Goal: Information Seeking & Learning: Learn about a topic

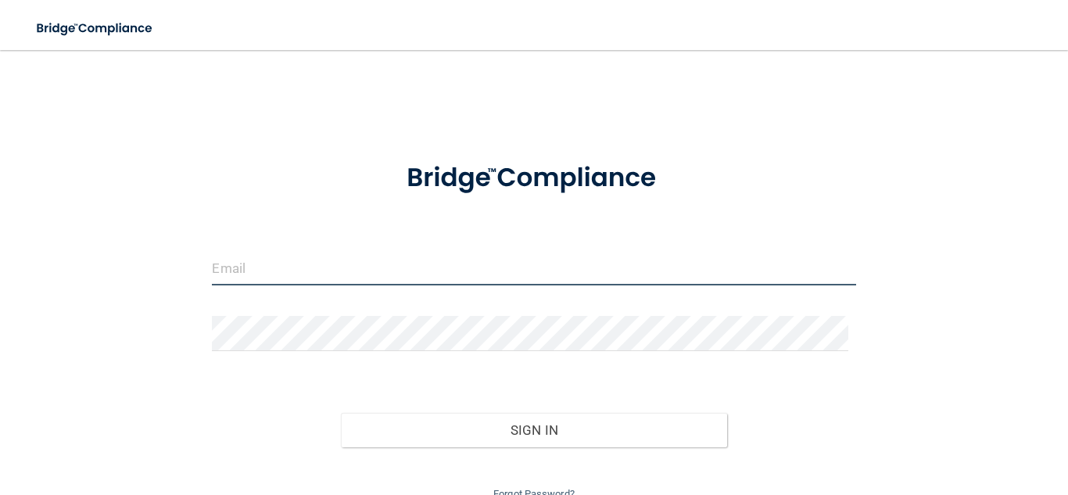
click at [263, 273] on input "email" at bounding box center [533, 267] width 643 height 35
type input "[EMAIL_ADDRESS][DOMAIN_NAME]"
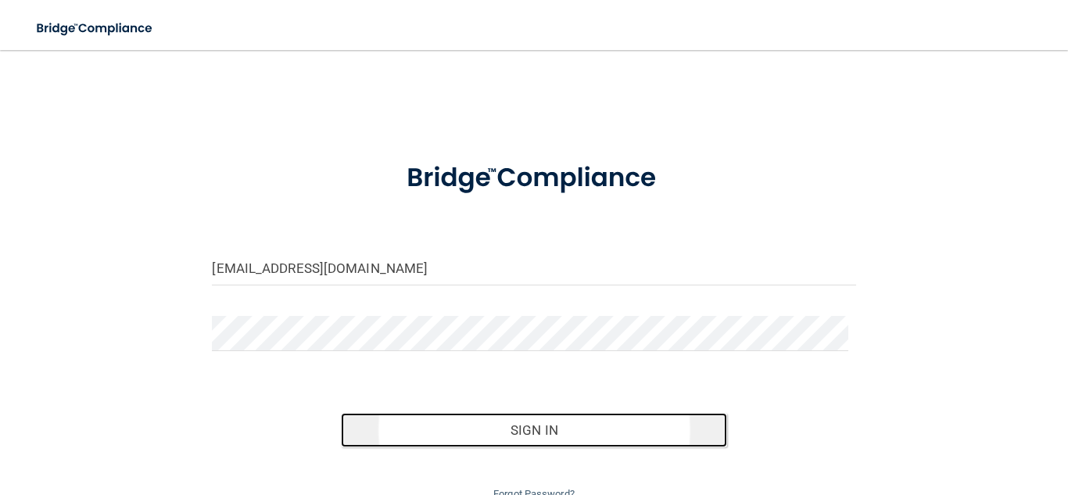
click at [527, 426] on button "Sign In" at bounding box center [534, 430] width 386 height 34
click at [463, 441] on button "Sign In" at bounding box center [534, 430] width 386 height 34
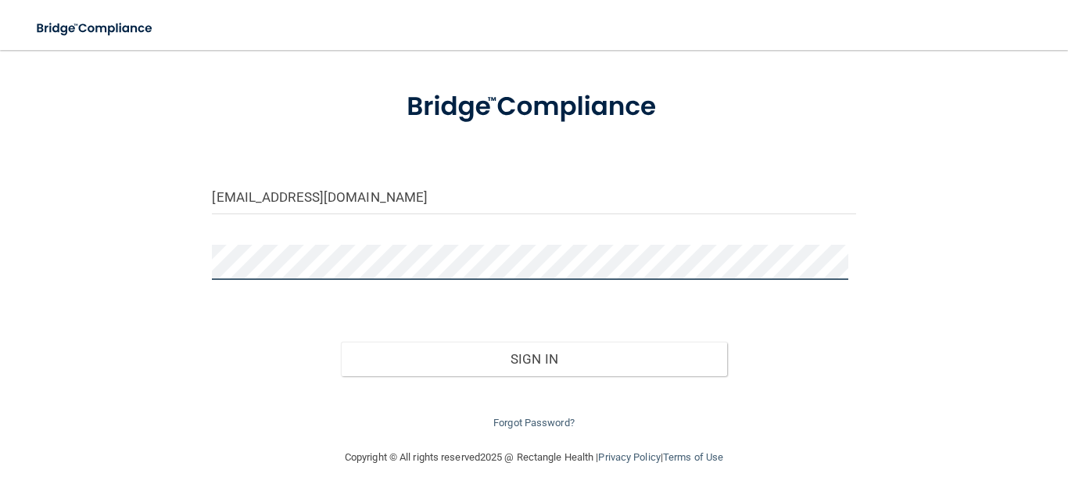
scroll to position [70, 0]
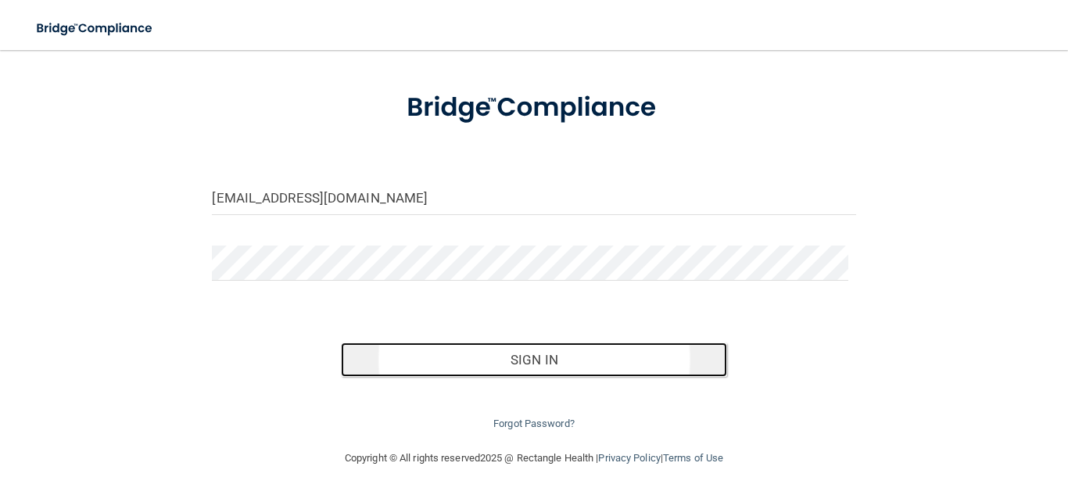
click at [496, 367] on button "Sign In" at bounding box center [534, 359] width 386 height 34
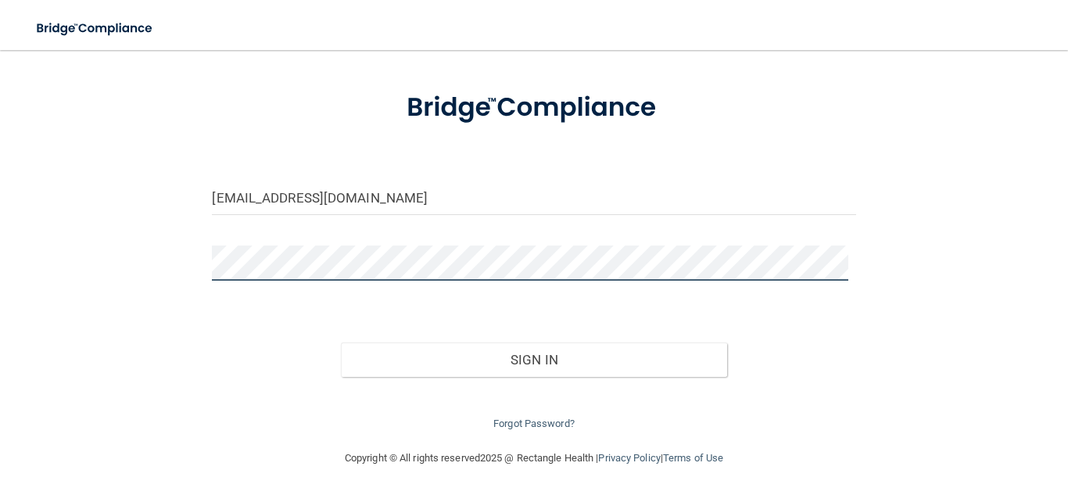
click at [341, 342] on button "Sign In" at bounding box center [534, 359] width 386 height 34
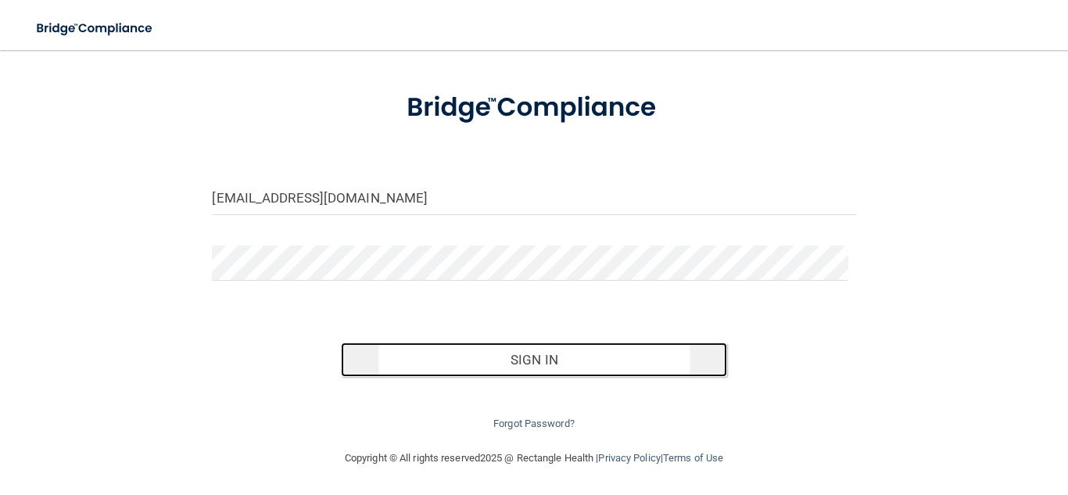
click at [493, 357] on button "Sign In" at bounding box center [534, 359] width 386 height 34
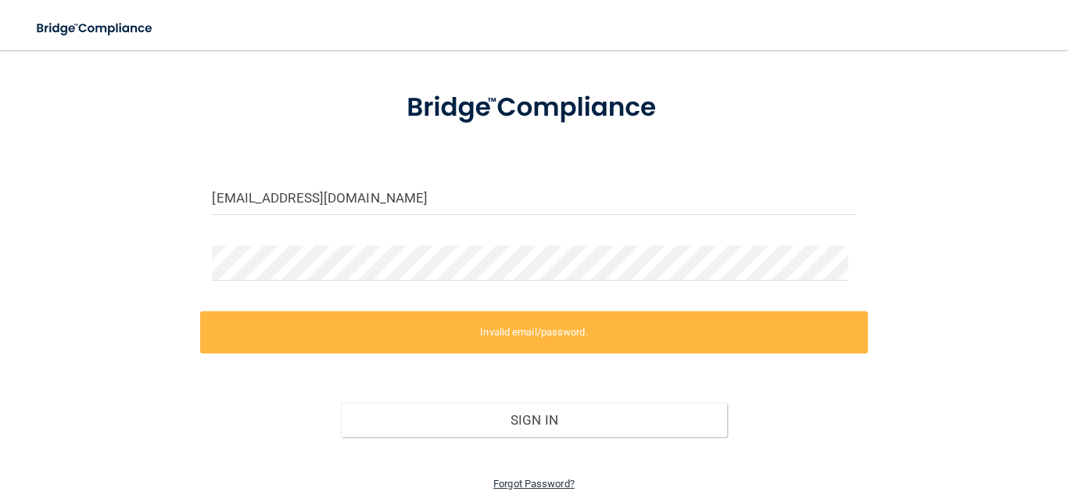
click at [514, 484] on link "Forgot Password?" at bounding box center [533, 484] width 81 height 12
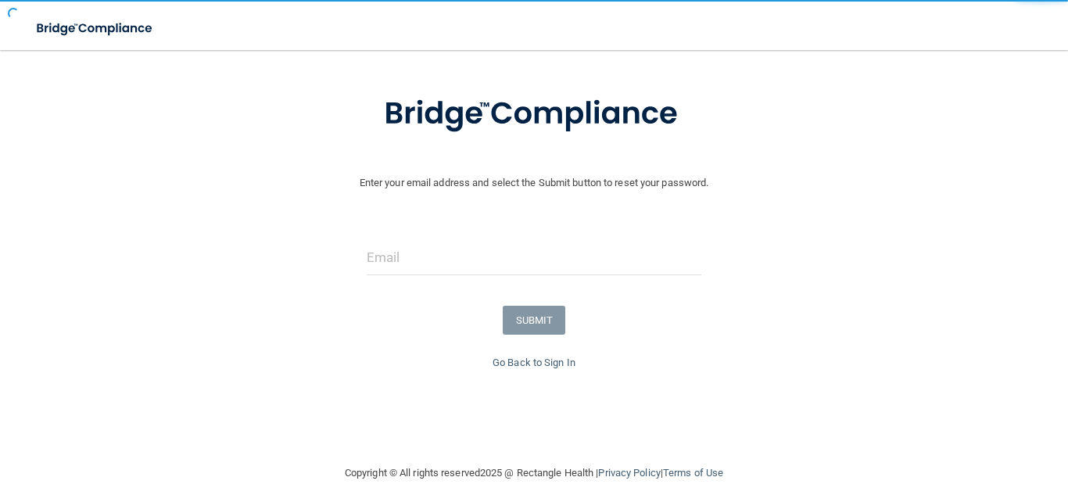
scroll to position [26, 0]
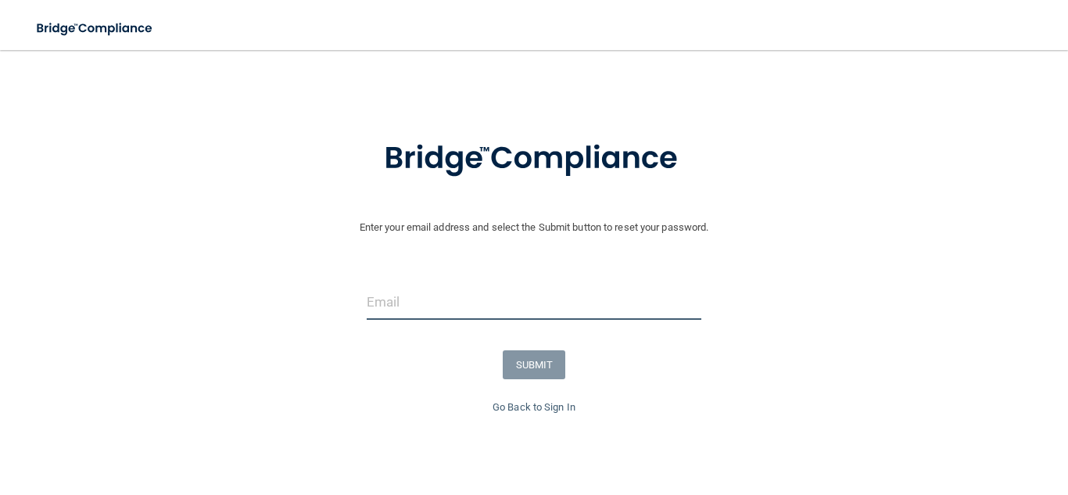
click at [523, 309] on input "email" at bounding box center [534, 302] width 335 height 35
type input "[EMAIL_ADDRESS][DOMAIN_NAME]"
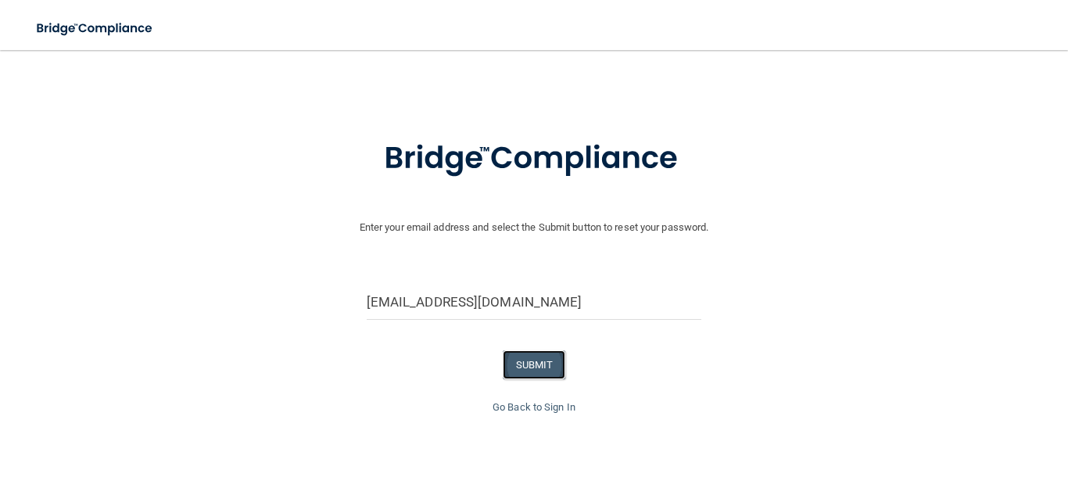
click at [532, 375] on button "SUBMIT" at bounding box center [534, 364] width 63 height 29
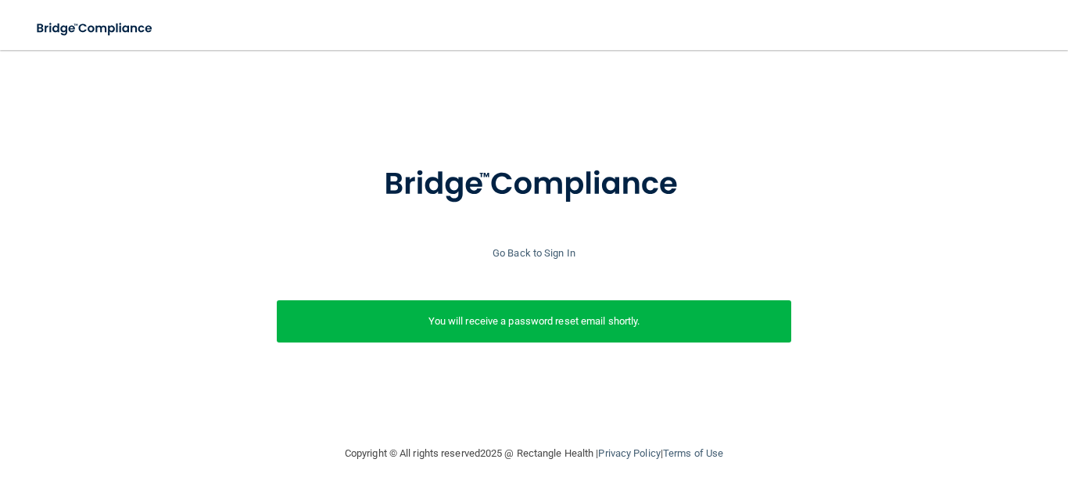
scroll to position [0, 0]
click at [513, 249] on div "Go Back to Sign In" at bounding box center [534, 253] width 1076 height 19
click at [514, 252] on link "Go Back to Sign In" at bounding box center [534, 253] width 83 height 12
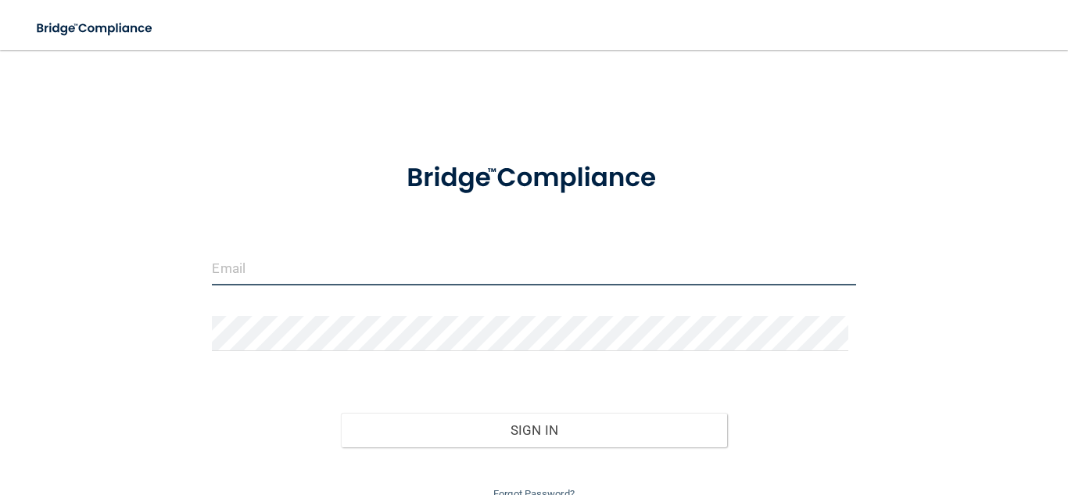
click at [289, 260] on input "email" at bounding box center [533, 267] width 643 height 35
type input "[EMAIL_ADDRESS][DOMAIN_NAME]"
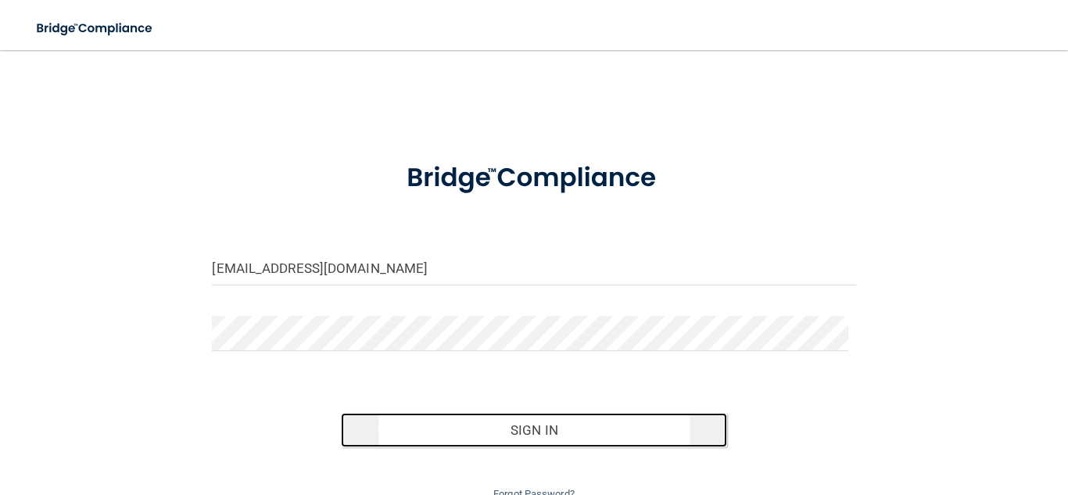
click at [557, 423] on button "Sign In" at bounding box center [534, 430] width 386 height 34
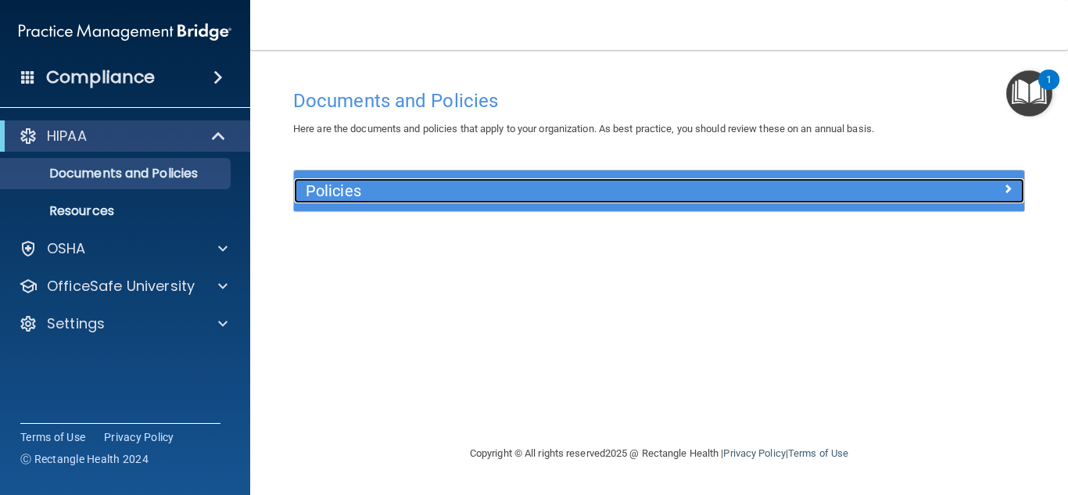
click at [650, 192] on h5 "Policies" at bounding box center [568, 190] width 525 height 17
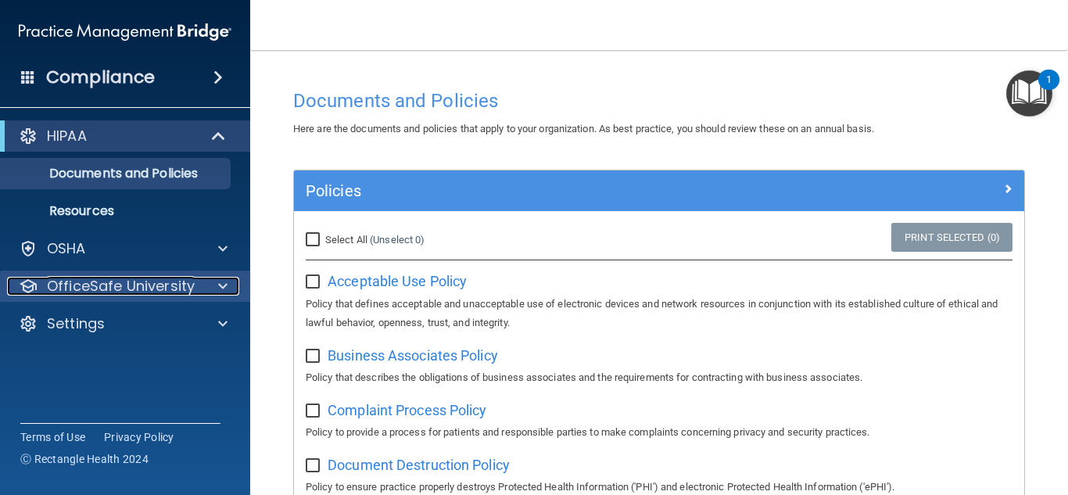
click at [214, 288] on div at bounding box center [220, 286] width 39 height 19
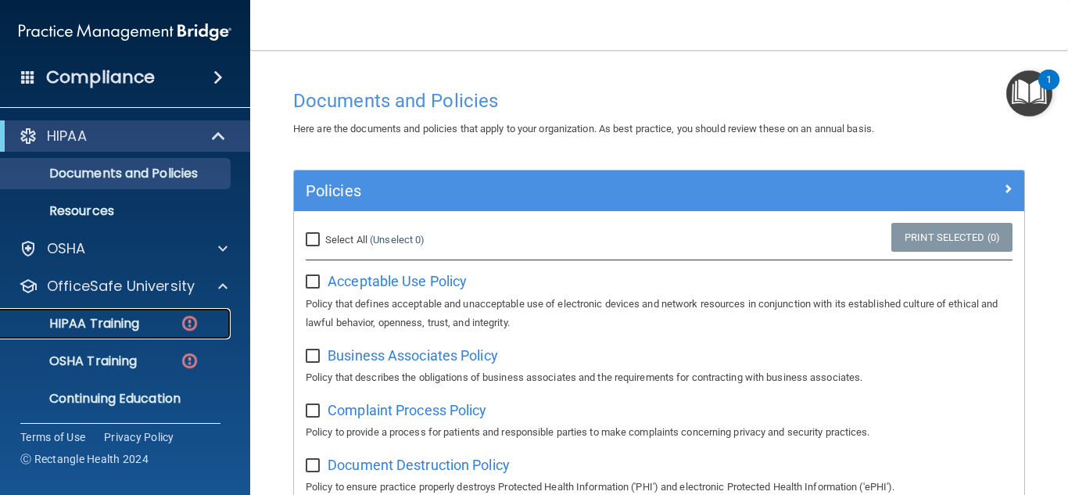
click at [85, 317] on p "HIPAA Training" at bounding box center [74, 324] width 129 height 16
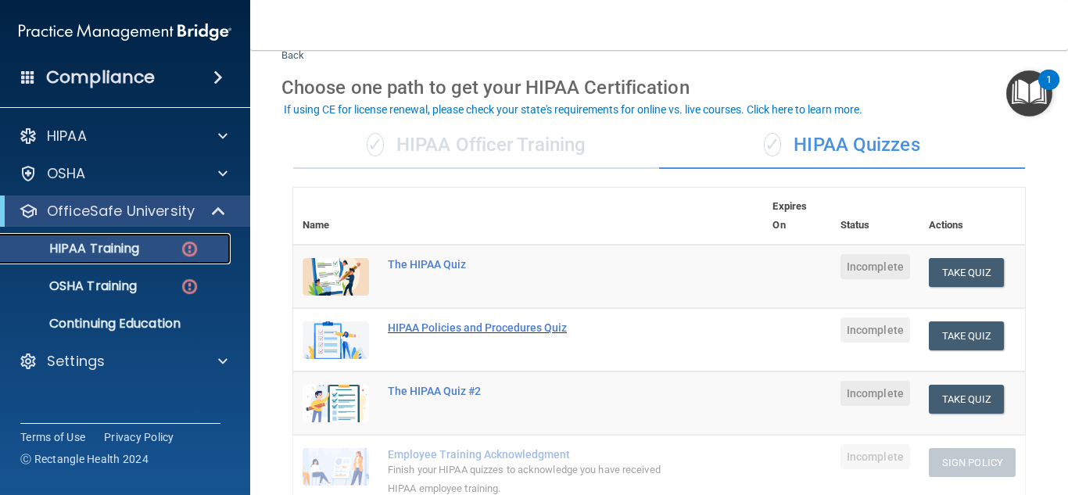
scroll to position [50, 0]
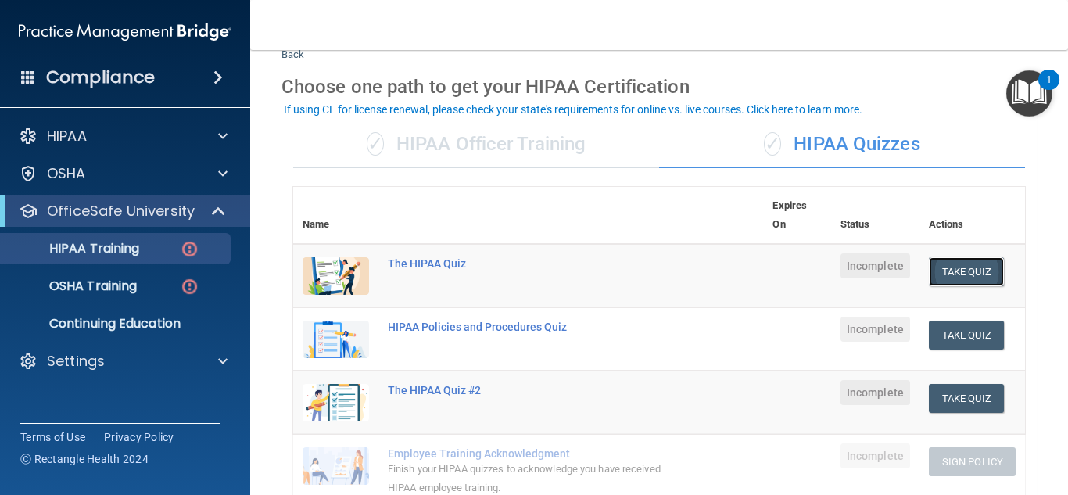
click at [948, 268] on button "Take Quiz" at bounding box center [966, 271] width 75 height 29
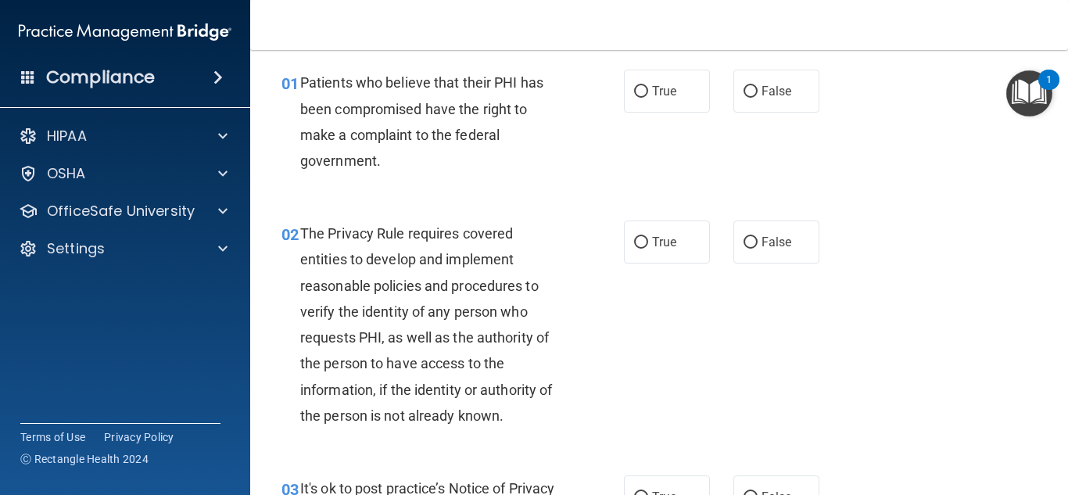
scroll to position [55, 0]
click at [432, 84] on span "Patients who believe that their PHI has been compromised have the right to make…" at bounding box center [421, 120] width 243 height 95
click at [659, 87] on span "True" at bounding box center [664, 90] width 24 height 15
click at [648, 87] on input "True" at bounding box center [641, 91] width 14 height 12
radio input "true"
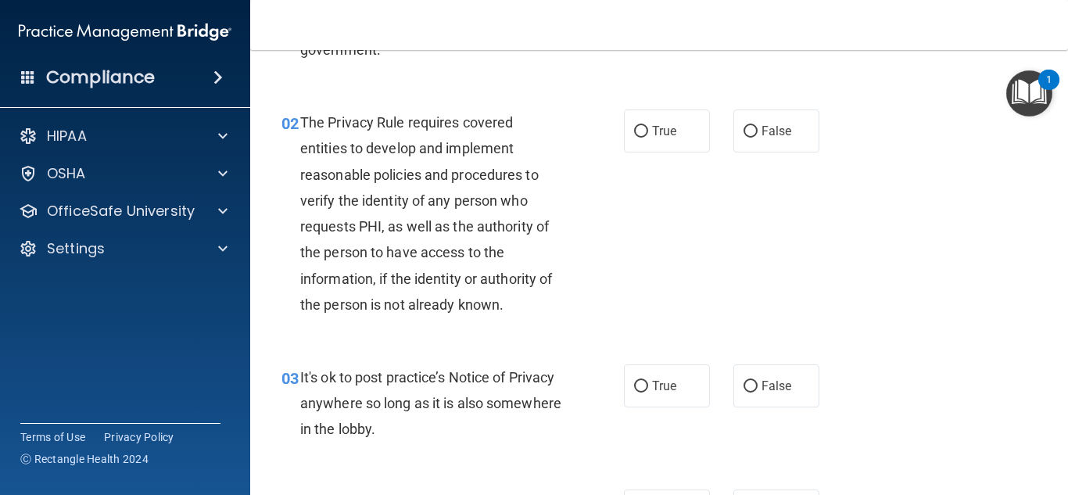
scroll to position [164, 0]
click at [353, 201] on span "The Privacy Rule requires covered entities to develop and implement reasonable …" at bounding box center [426, 214] width 252 height 199
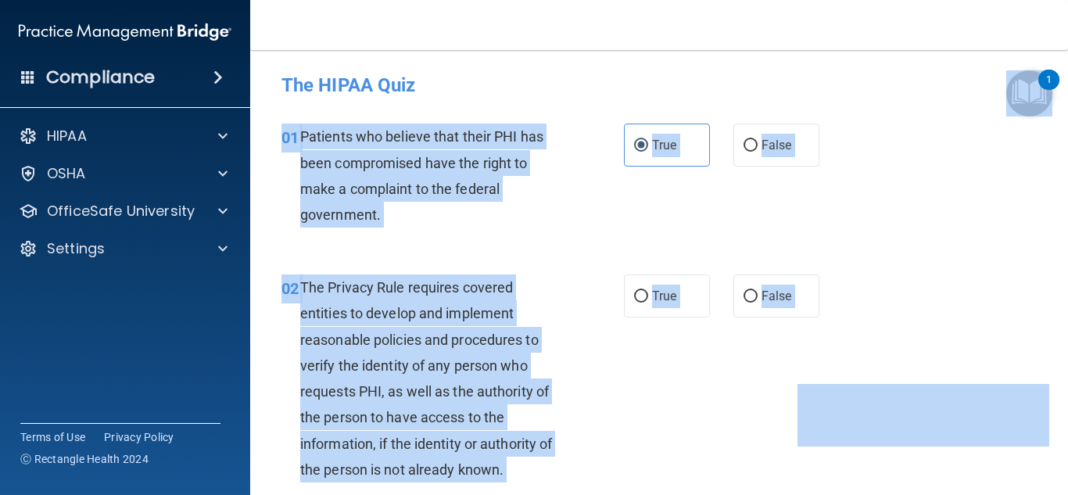
drag, startPoint x: 1034, startPoint y: 68, endPoint x: 1035, endPoint y: 81, distance: 12.5
click at [1035, 81] on body "Compliance HIPAA Documents and Policies Report an Incident Business Associates …" at bounding box center [534, 247] width 1068 height 495
click at [1035, 81] on img "Open Resource Center, 1 new notification" at bounding box center [1029, 93] width 46 height 46
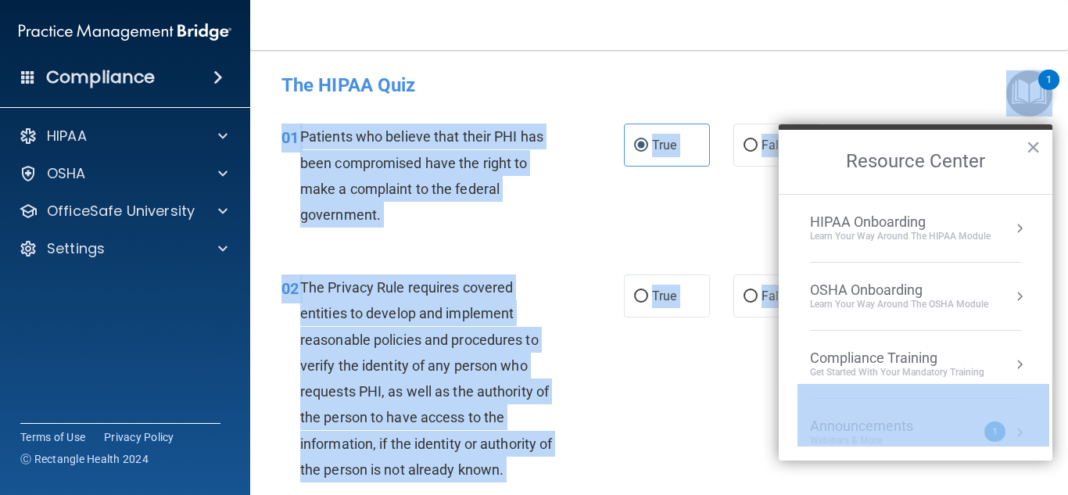
click at [874, 81] on h4 "The HIPAA Quiz" at bounding box center [658, 85] width 755 height 20
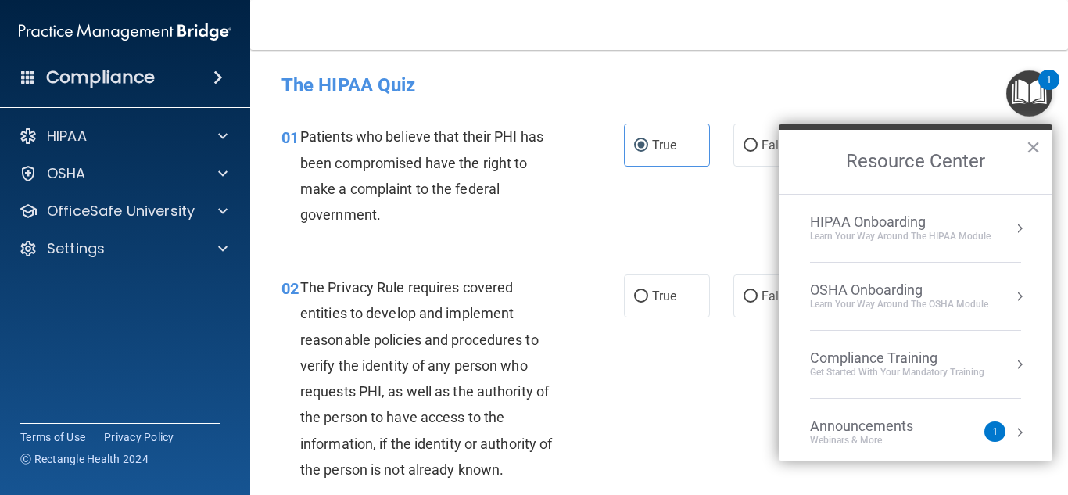
click at [1038, 98] on img "Open Resource Center, 1 new notification" at bounding box center [1029, 93] width 46 height 46
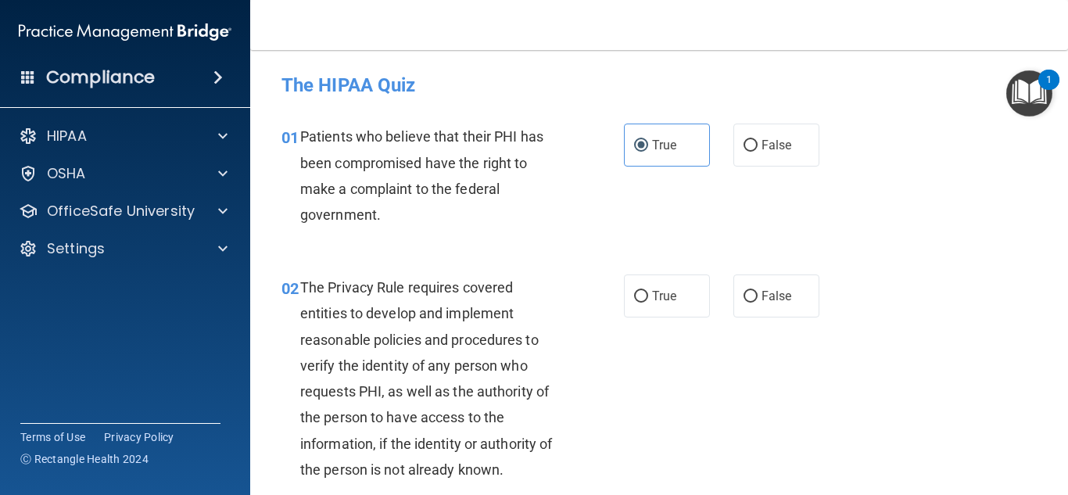
click at [1037, 98] on img "Open Resource Center, 1 new notification" at bounding box center [1029, 93] width 46 height 46
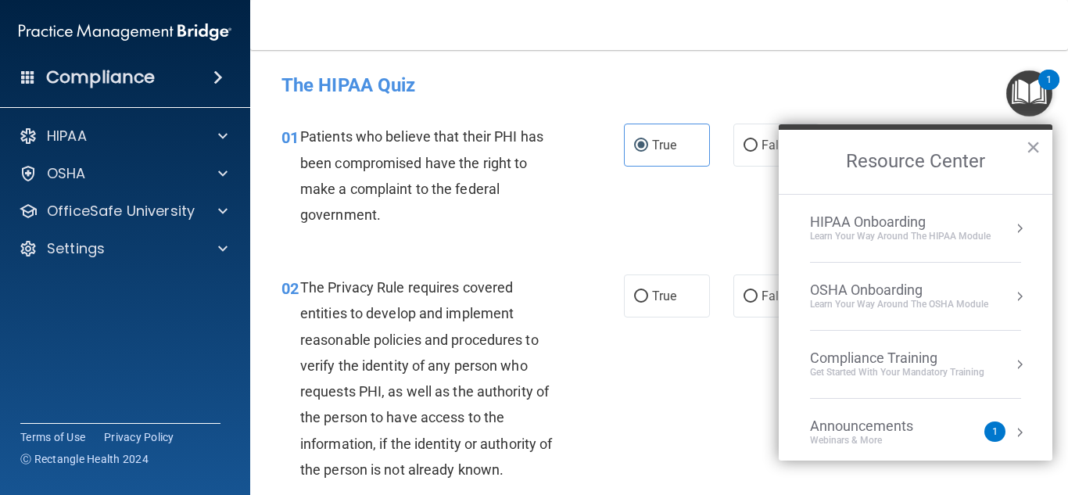
click at [908, 217] on div "HIPAA Onboarding" at bounding box center [900, 221] width 181 height 17
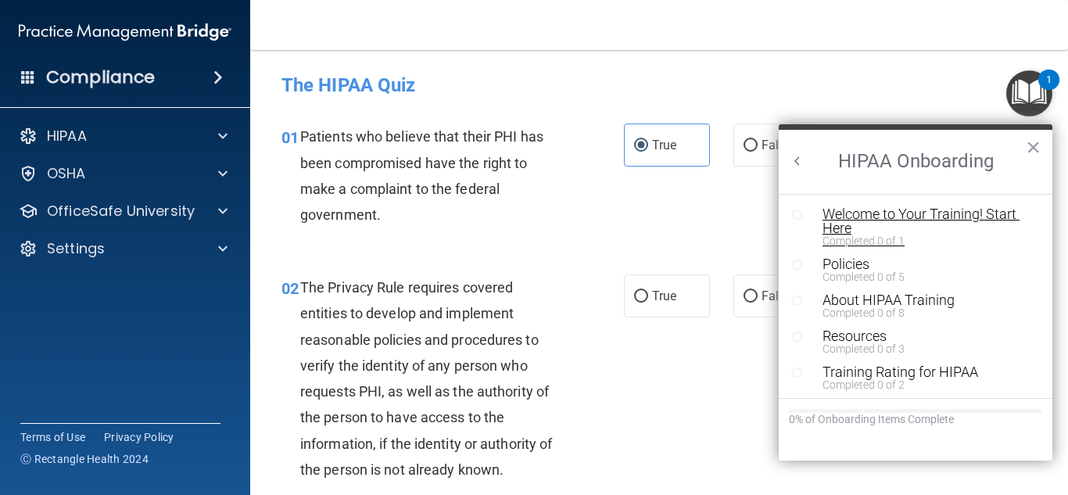
click at [947, 211] on div "Welcome to Your Training! Start Here" at bounding box center [921, 221] width 198 height 28
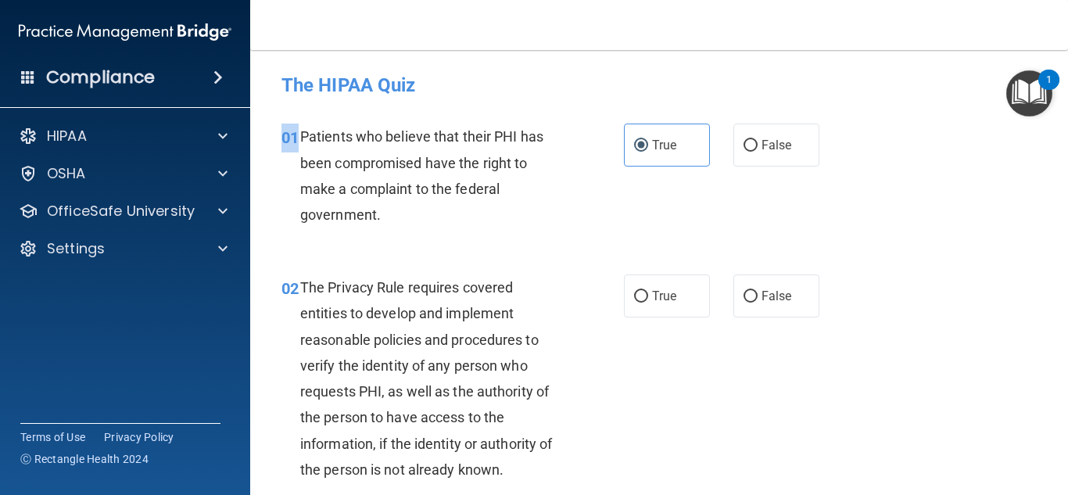
click at [947, 211] on body "Compliance HIPAA Documents and Policies Report an Incident Business Associates …" at bounding box center [534, 247] width 1068 height 495
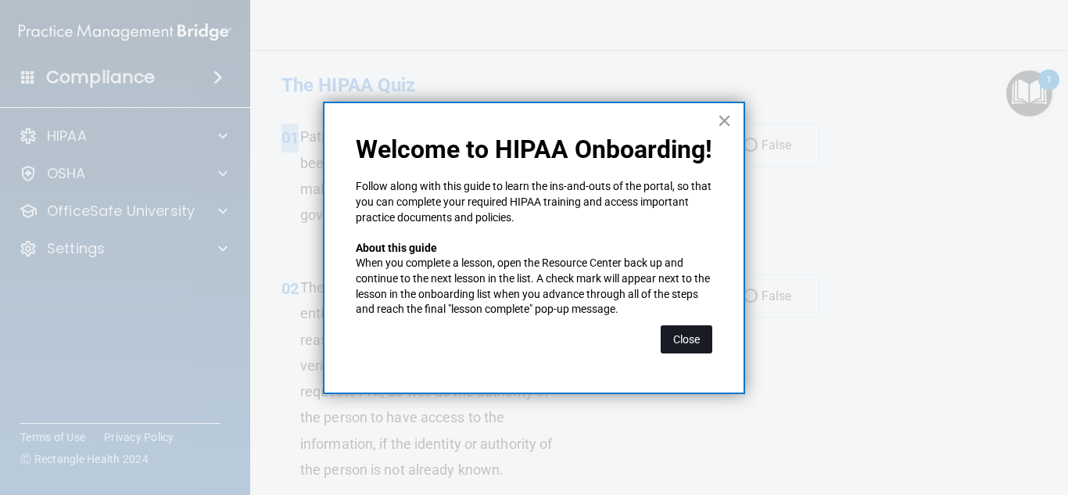
click at [693, 342] on button "Close" at bounding box center [687, 339] width 52 height 28
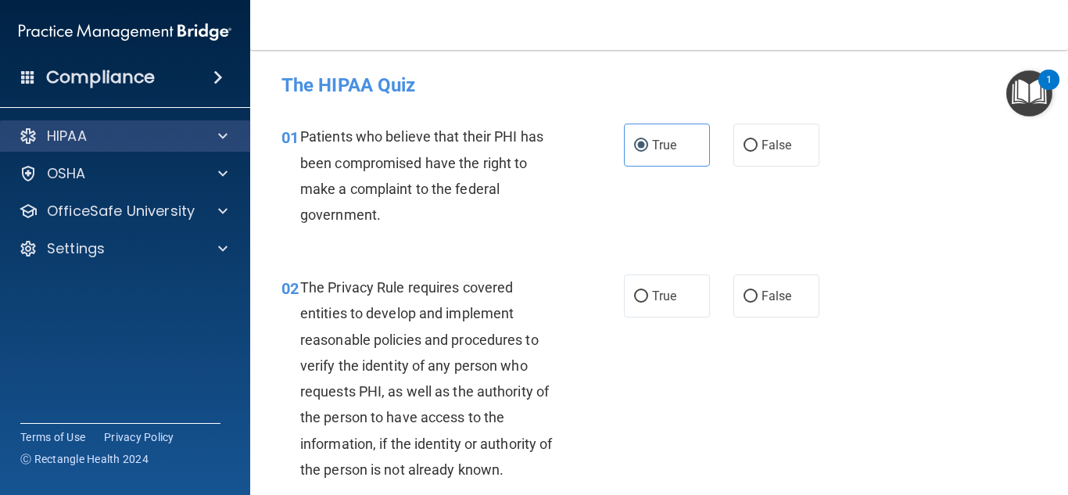
click at [89, 149] on div "HIPAA" at bounding box center [125, 135] width 251 height 31
click at [105, 139] on div "HIPAA" at bounding box center [104, 136] width 194 height 19
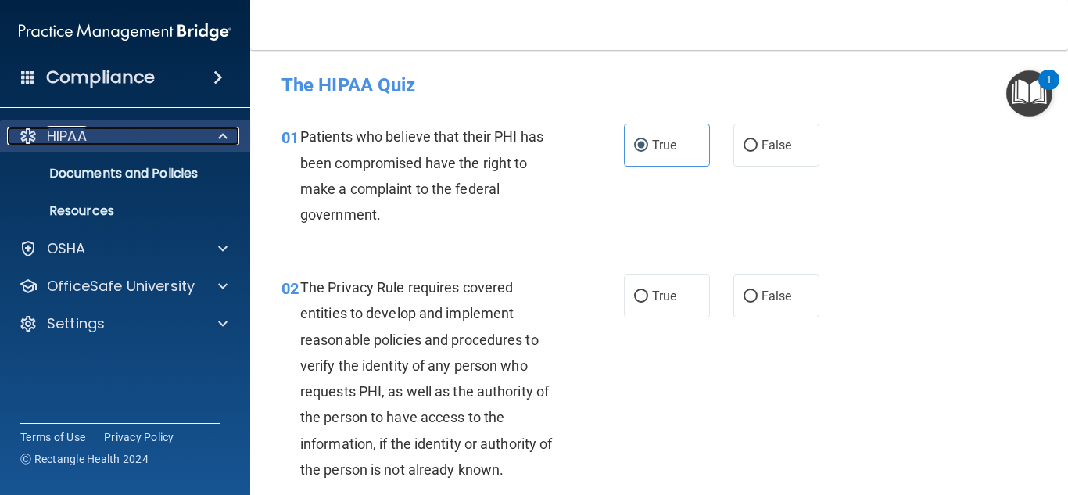
click at [105, 139] on div "HIPAA" at bounding box center [104, 136] width 194 height 19
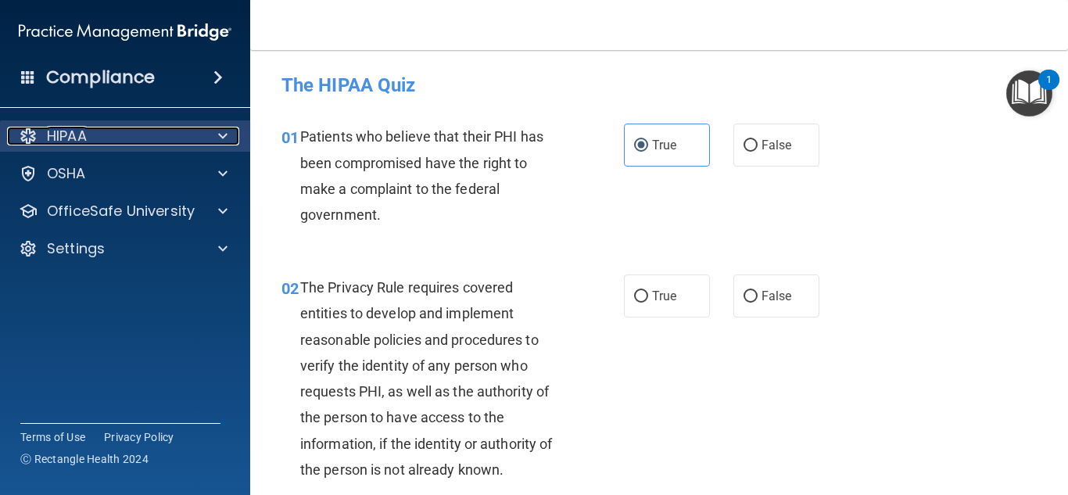
click at [102, 142] on div "HIPAA" at bounding box center [104, 136] width 194 height 19
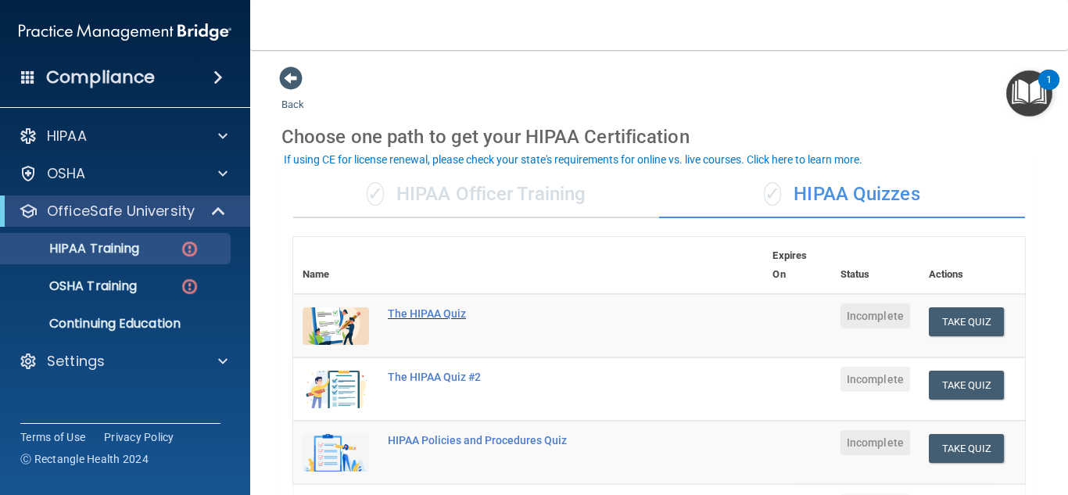
click at [424, 311] on div "The HIPAA Quiz" at bounding box center [536, 313] width 297 height 13
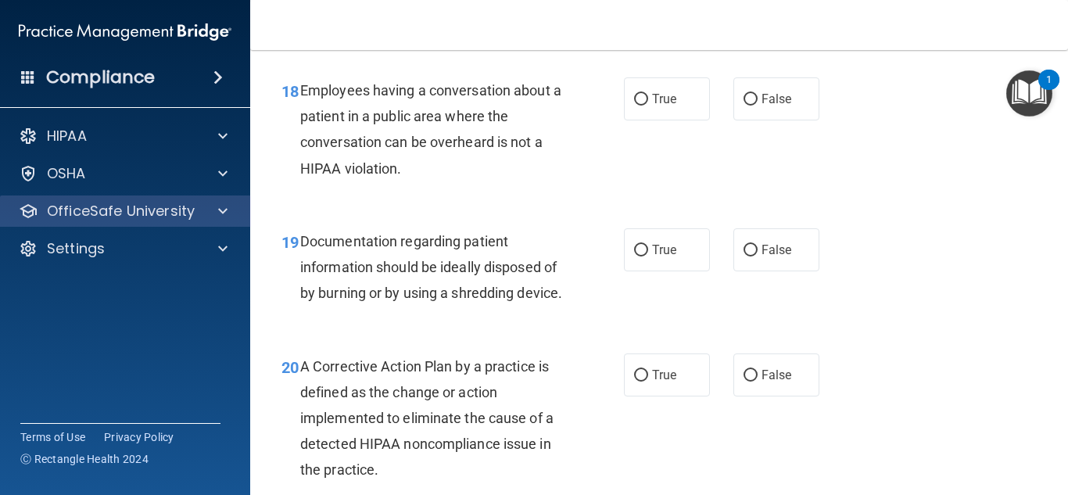
scroll to position [2587, 0]
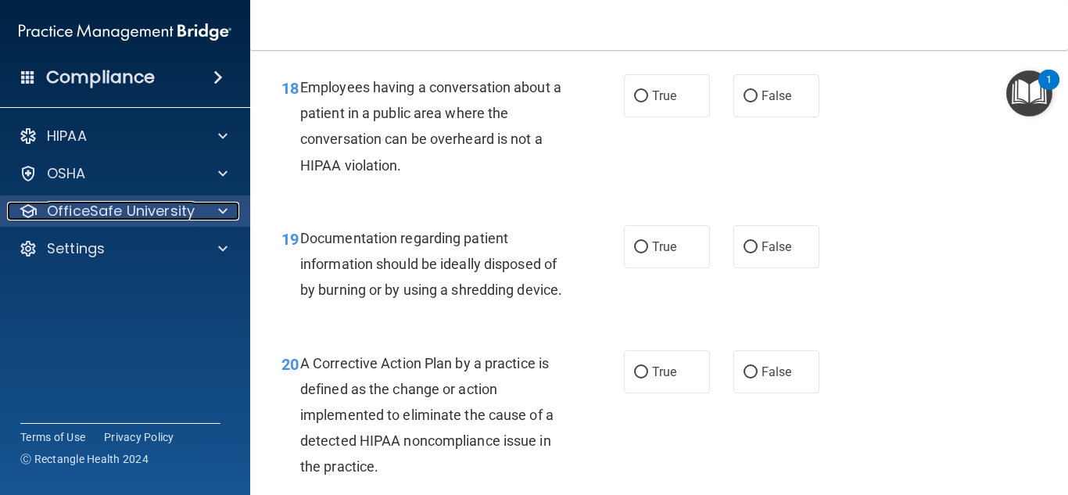
click at [106, 210] on p "OfficeSafe University" at bounding box center [121, 211] width 148 height 19
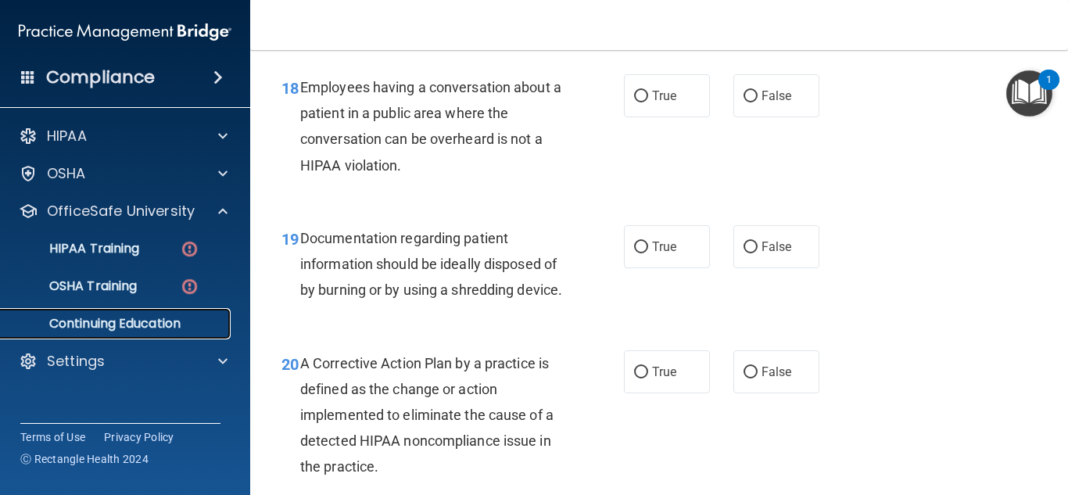
click at [151, 316] on p "Continuing Education" at bounding box center [116, 324] width 213 height 16
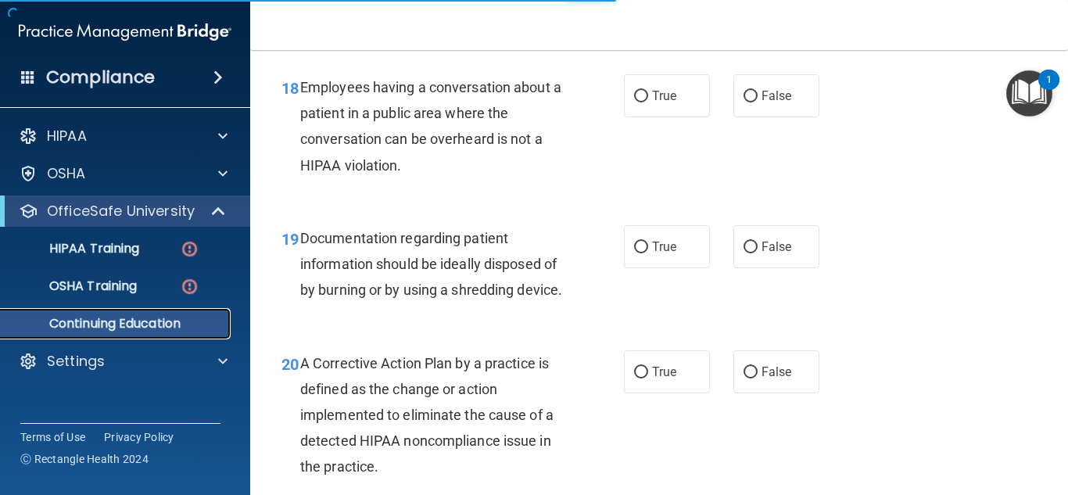
click at [102, 324] on p "Continuing Education" at bounding box center [116, 324] width 213 height 16
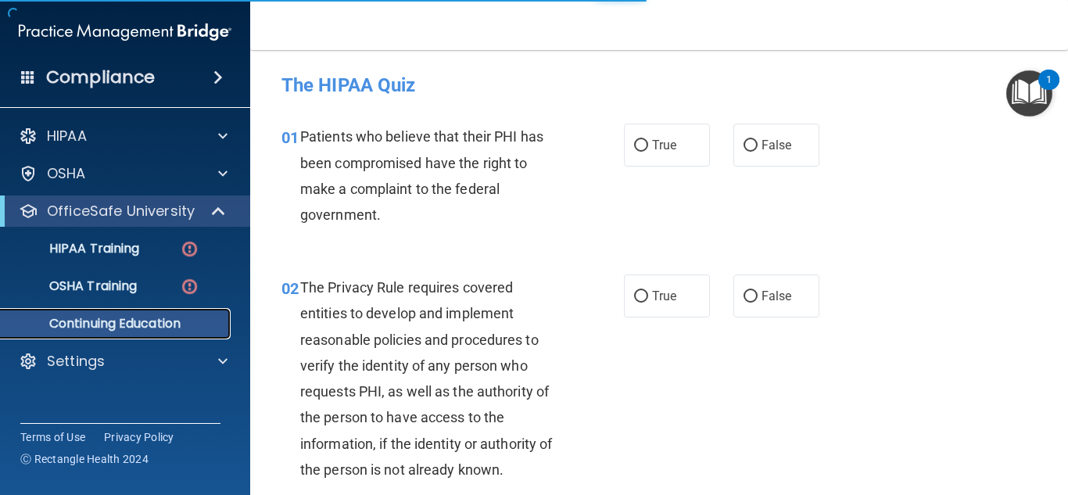
click at [102, 324] on p "Continuing Education" at bounding box center [116, 324] width 213 height 16
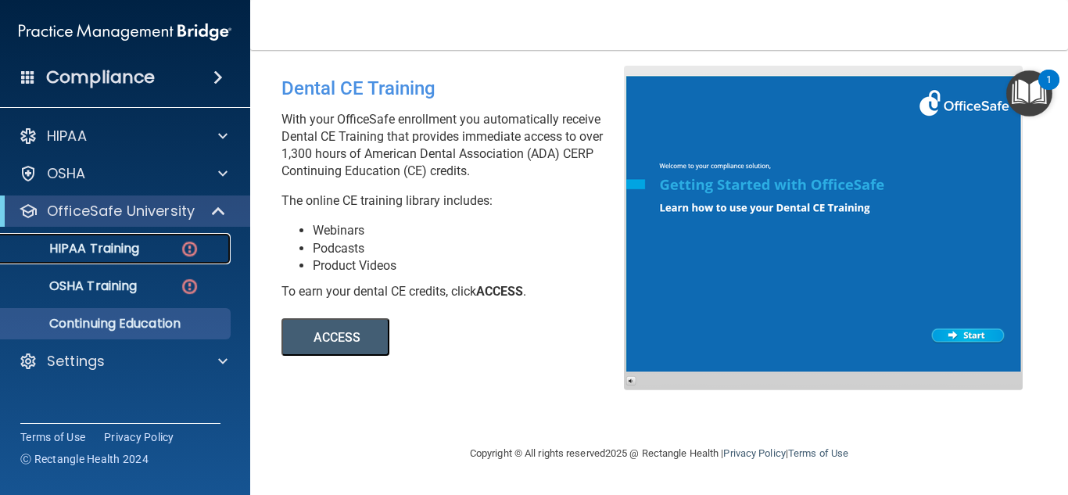
click at [105, 243] on p "HIPAA Training" at bounding box center [74, 249] width 129 height 16
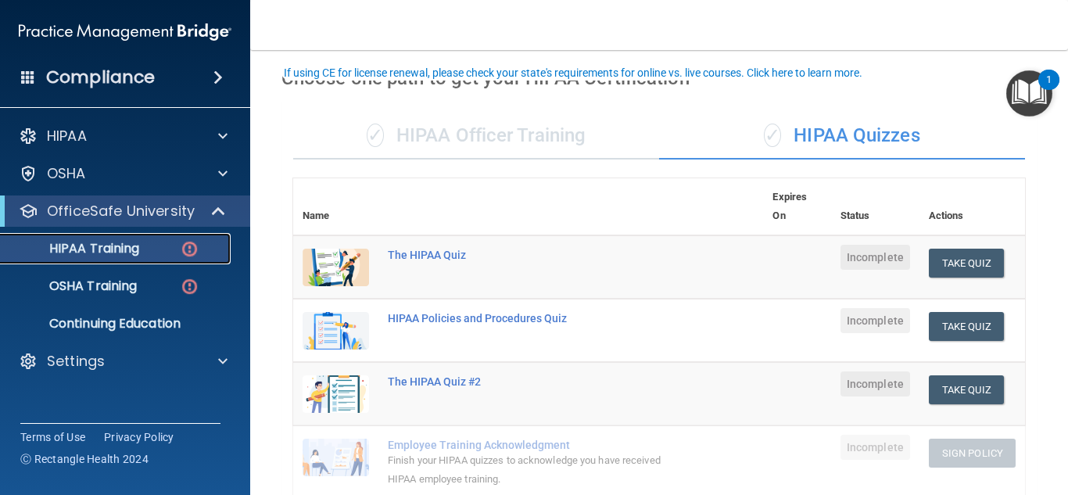
scroll to position [99, 0]
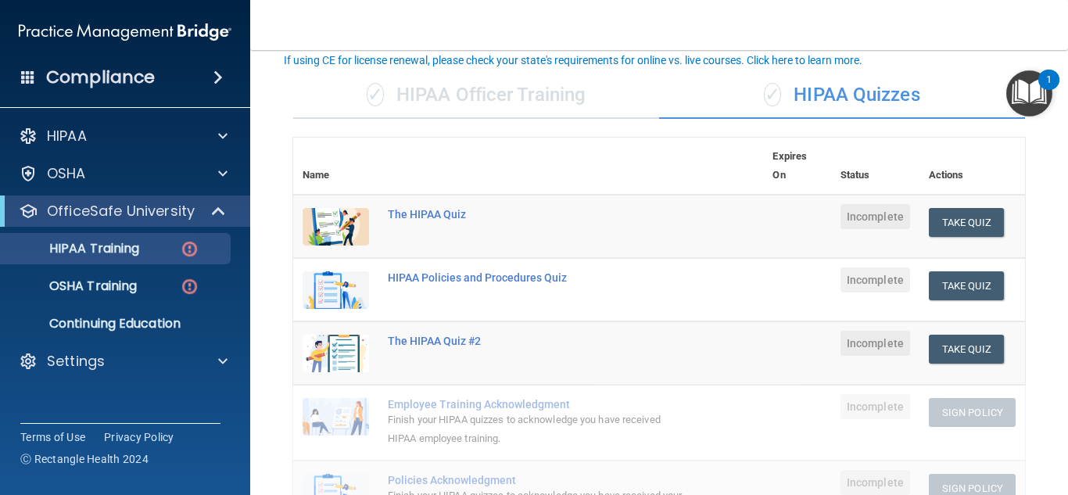
click at [517, 94] on div "✓ HIPAA Officer Training" at bounding box center [476, 95] width 366 height 47
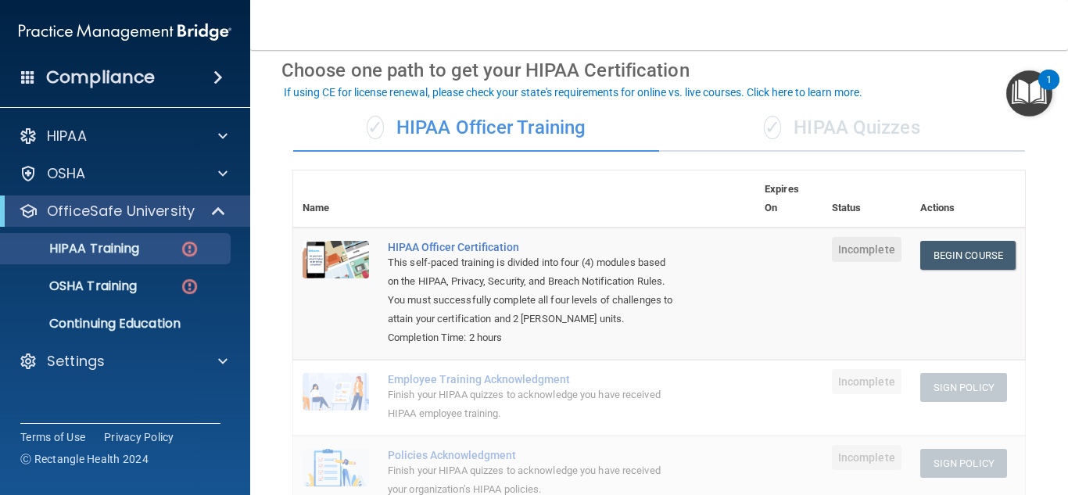
scroll to position [66, 0]
click at [797, 112] on div "✓ HIPAA Quizzes" at bounding box center [842, 129] width 366 height 47
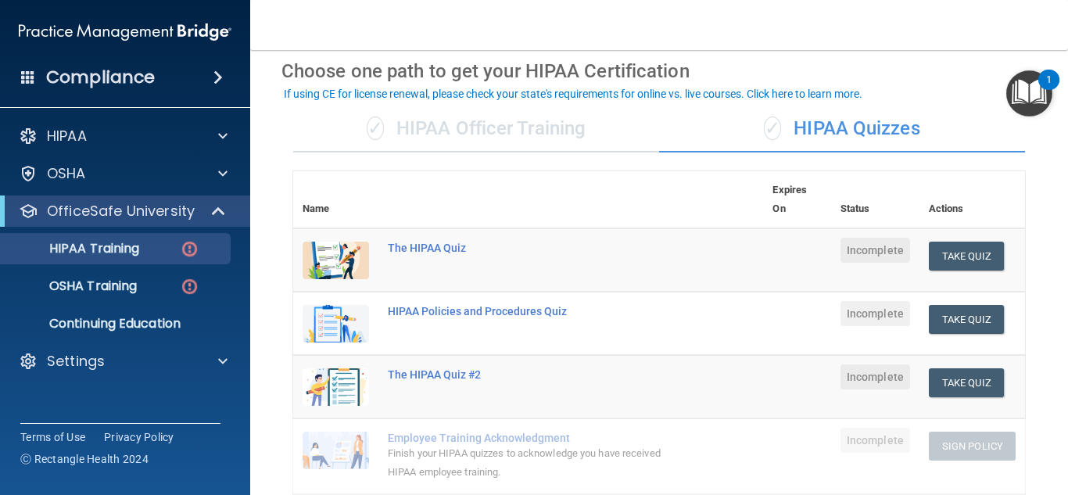
click at [357, 254] on img at bounding box center [336, 261] width 66 height 38
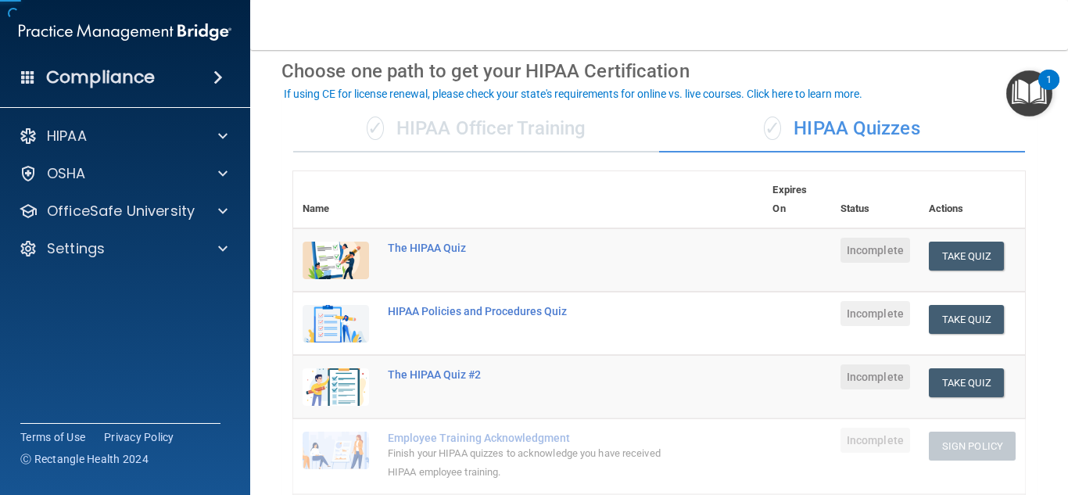
click at [357, 254] on img at bounding box center [336, 261] width 66 height 38
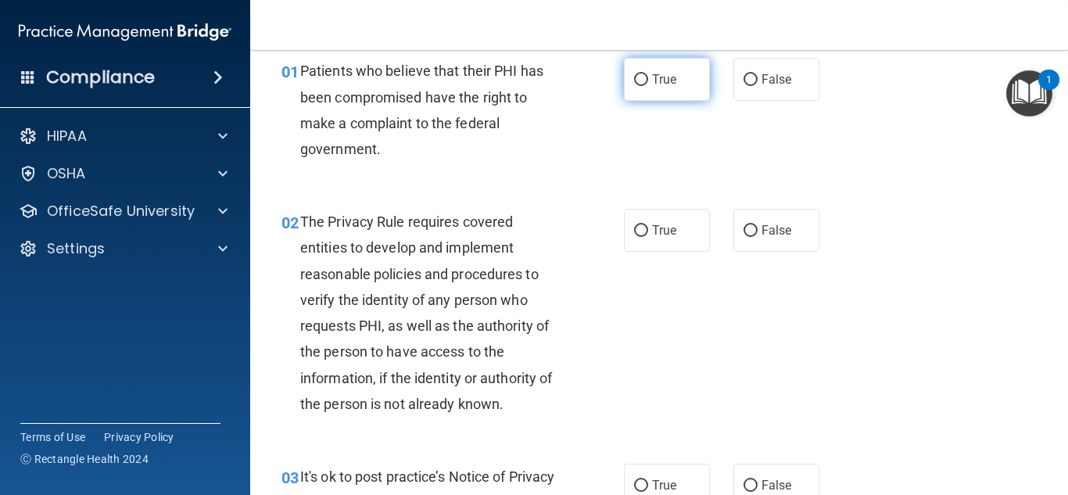
click at [682, 83] on label "True" at bounding box center [667, 79] width 86 height 43
click at [648, 83] on input "True" at bounding box center [641, 80] width 14 height 12
radio input "true"
click at [260, 93] on div "01 Patients who believe that their PHI has been compromised have the right to m…" at bounding box center [452, 114] width 389 height 112
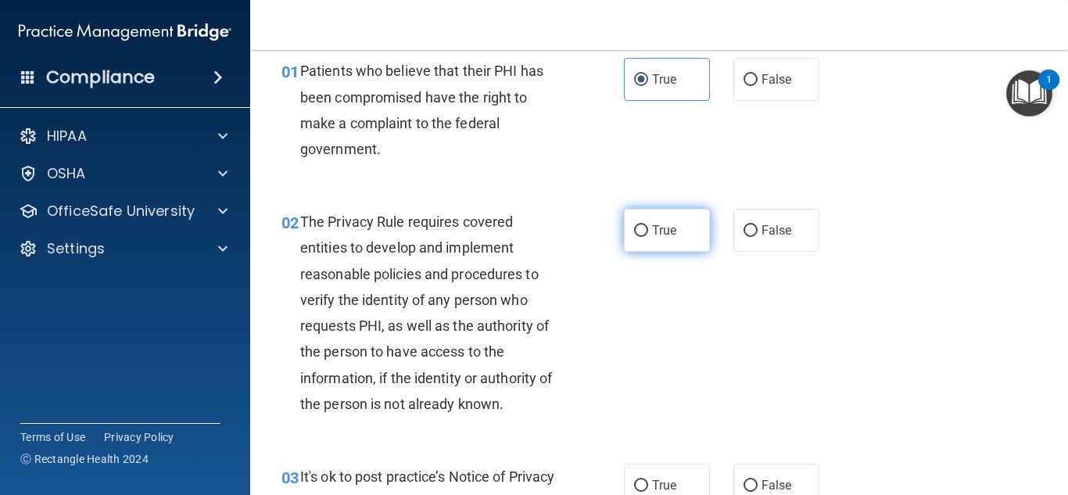
click at [655, 216] on label "True" at bounding box center [667, 230] width 86 height 43
click at [648, 225] on input "True" at bounding box center [641, 231] width 14 height 12
radio input "true"
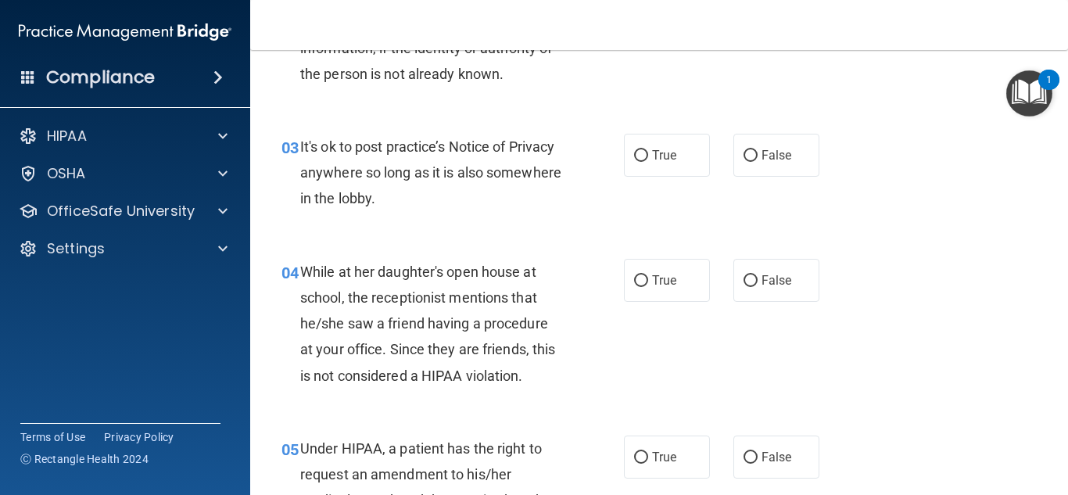
scroll to position [395, 0]
click at [761, 149] on span "False" at bounding box center [776, 156] width 30 height 15
click at [758, 151] on input "False" at bounding box center [751, 157] width 14 height 12
radio input "true"
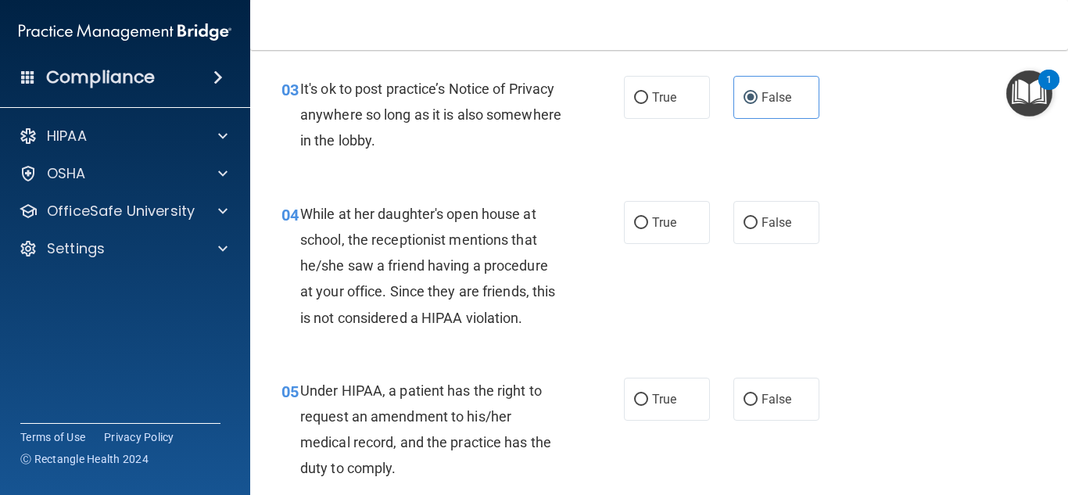
scroll to position [454, 0]
click at [770, 228] on span "False" at bounding box center [776, 221] width 30 height 15
click at [758, 228] on input "False" at bounding box center [751, 223] width 14 height 12
radio input "true"
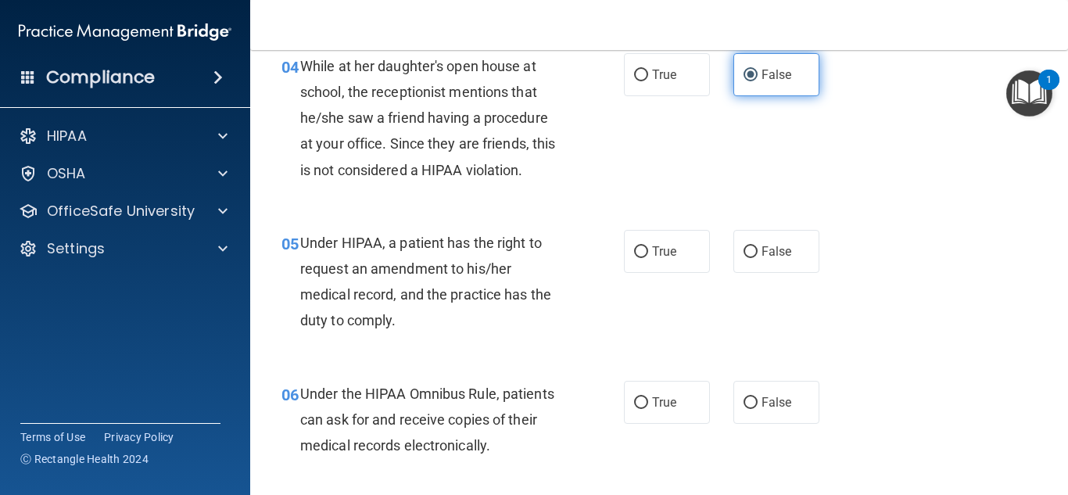
scroll to position [603, 0]
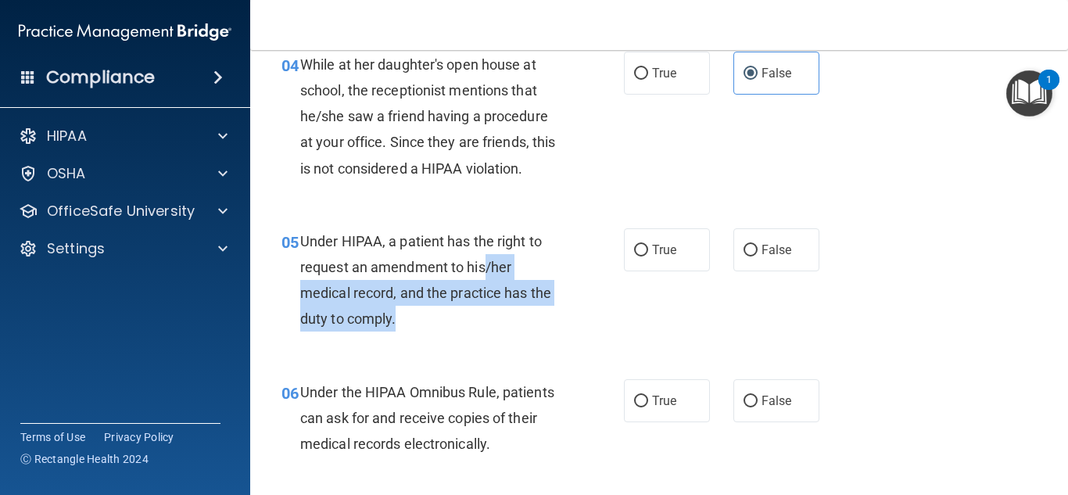
drag, startPoint x: 420, startPoint y: 314, endPoint x: 486, endPoint y: 259, distance: 86.1
click at [486, 259] on div "Under HIPAA, a patient has the right to request an amendment to his/her medical…" at bounding box center [437, 280] width 274 height 104
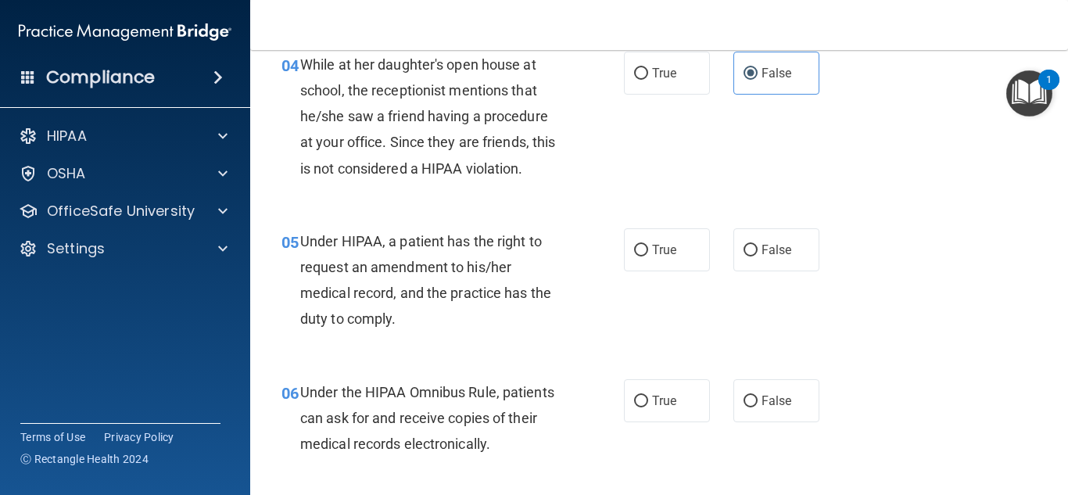
click at [516, 196] on div "04 While at her daughter's open house at school, the receptionist mentions that…" at bounding box center [659, 120] width 779 height 177
click at [658, 263] on label "True" at bounding box center [667, 249] width 86 height 43
click at [648, 256] on input "True" at bounding box center [641, 251] width 14 height 12
radio input "true"
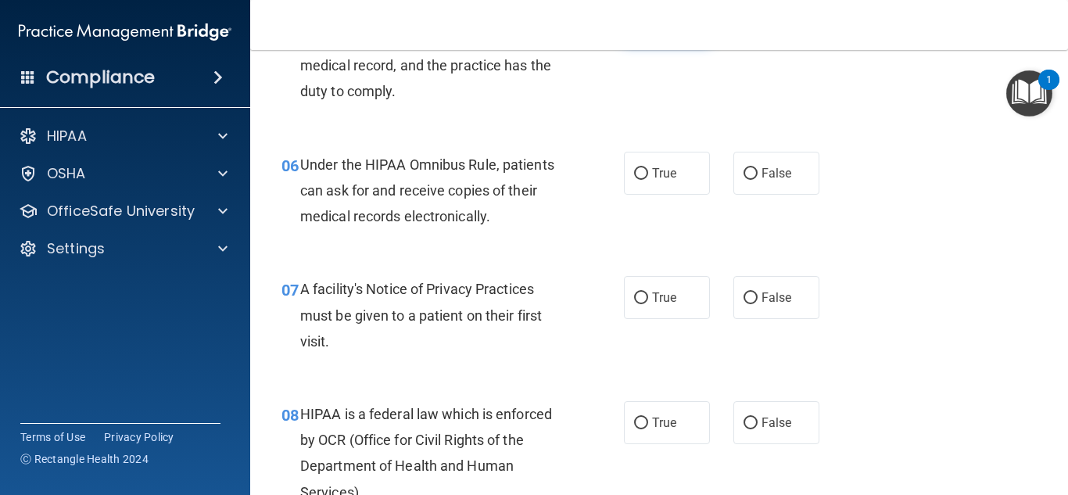
scroll to position [834, 0]
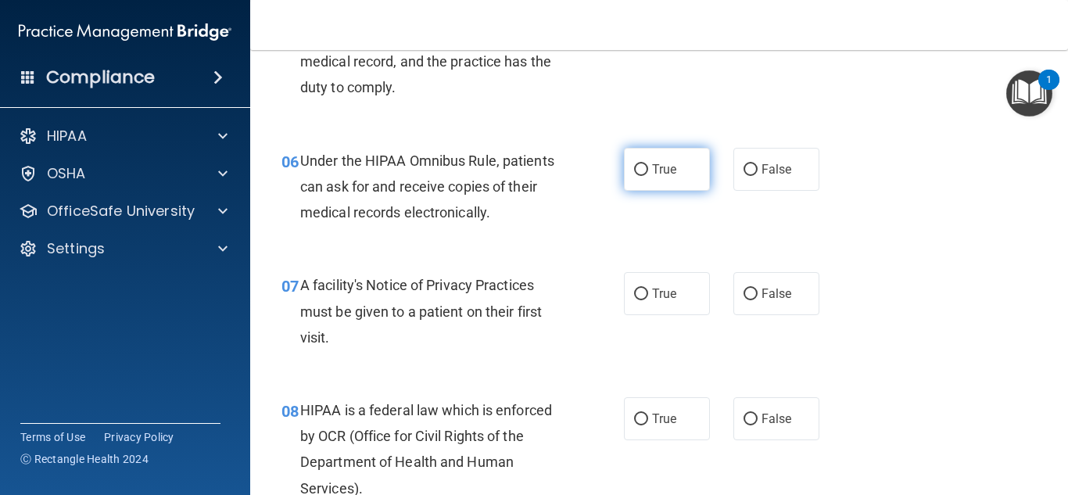
click at [661, 175] on span "True" at bounding box center [664, 169] width 24 height 15
click at [648, 175] on input "True" at bounding box center [641, 170] width 14 height 12
radio input "true"
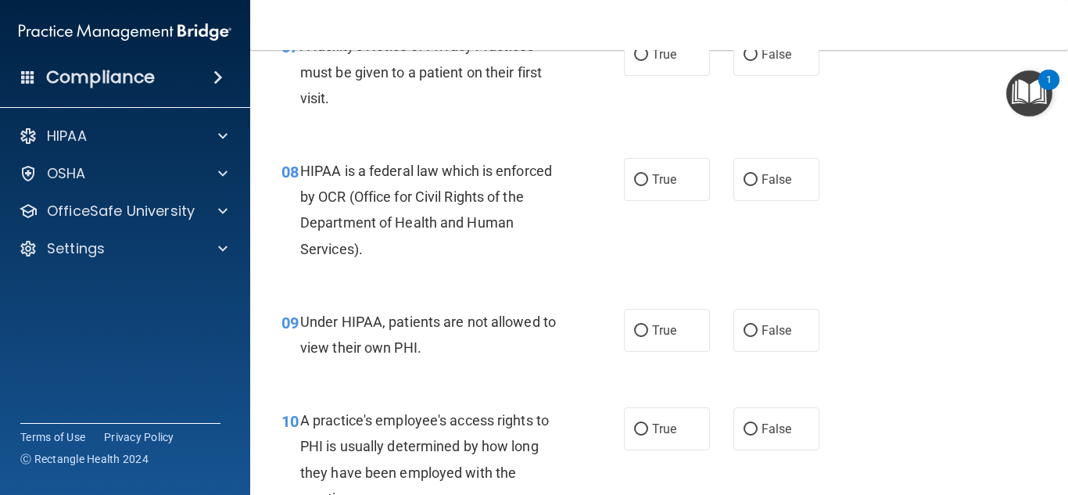
scroll to position [1074, 0]
click at [668, 182] on span "True" at bounding box center [664, 178] width 24 height 15
click at [648, 182] on input "True" at bounding box center [641, 180] width 14 height 12
radio input "true"
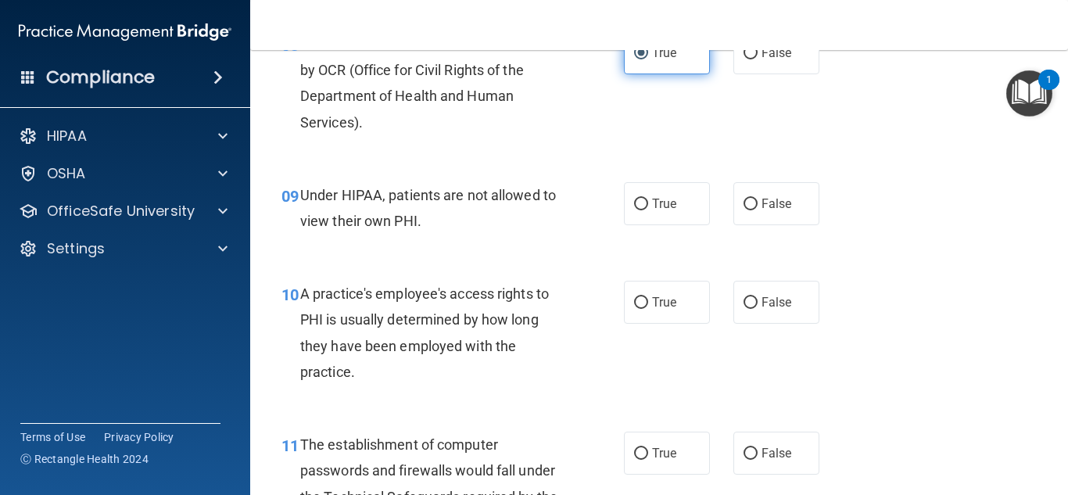
scroll to position [1201, 0]
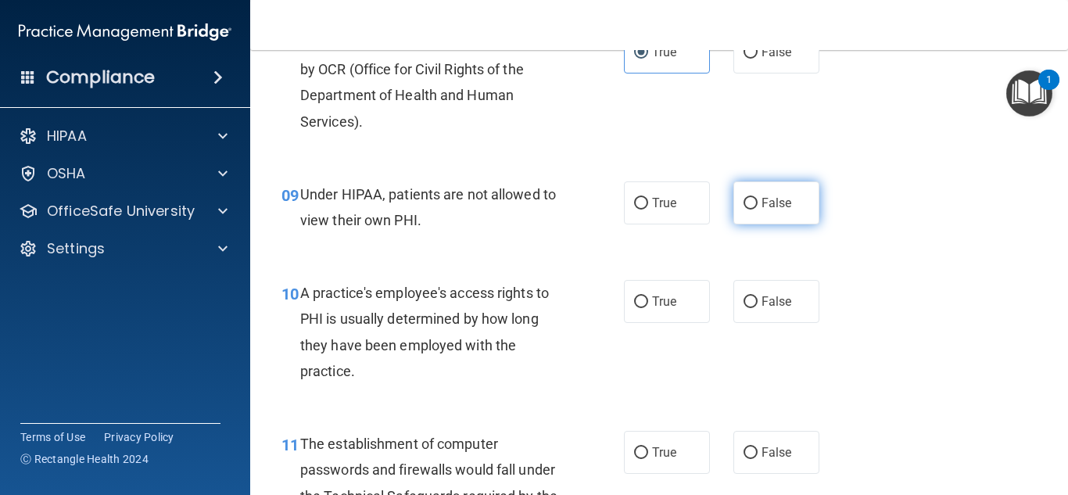
click at [762, 210] on span "False" at bounding box center [776, 202] width 30 height 15
click at [758, 210] on input "False" at bounding box center [751, 204] width 14 height 12
radio input "true"
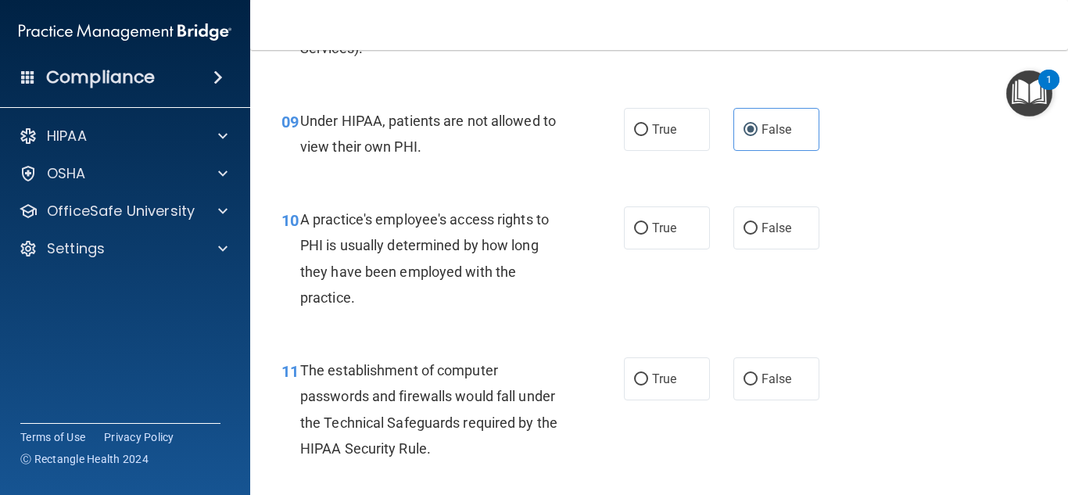
scroll to position [1276, 0]
click at [751, 222] on label "False" at bounding box center [776, 226] width 86 height 43
click at [751, 222] on input "False" at bounding box center [751, 227] width 14 height 12
radio input "true"
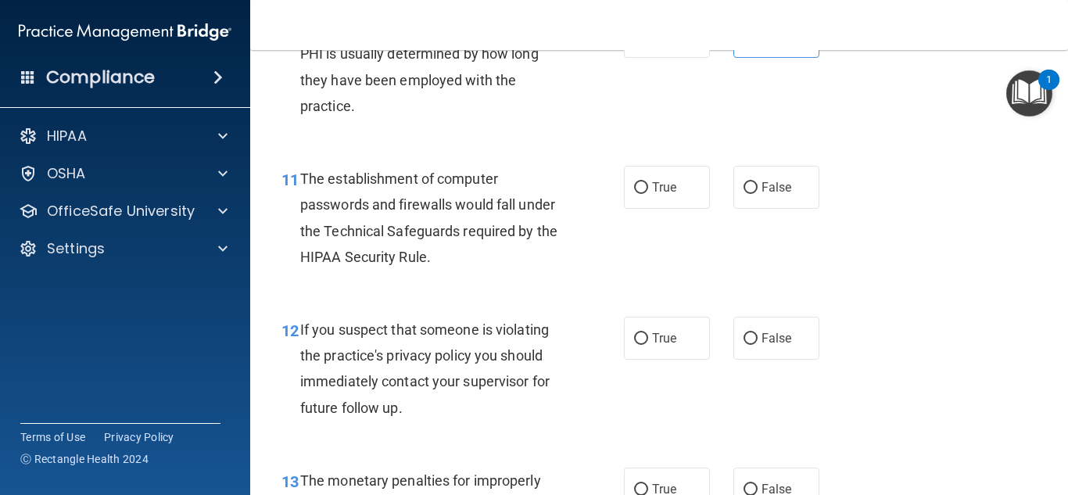
scroll to position [1467, 0]
click at [663, 181] on span "True" at bounding box center [664, 186] width 24 height 15
click at [648, 181] on input "True" at bounding box center [641, 187] width 14 height 12
radio input "true"
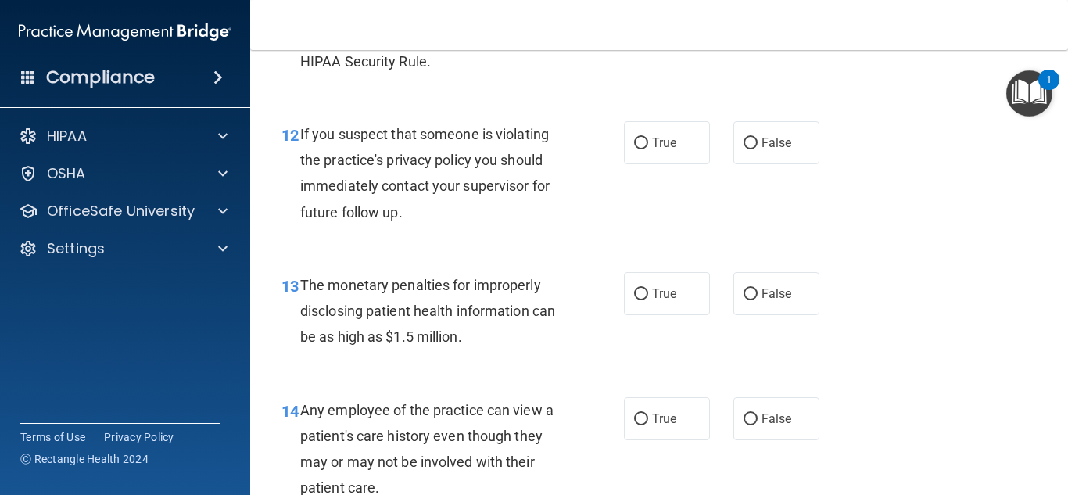
scroll to position [1663, 0]
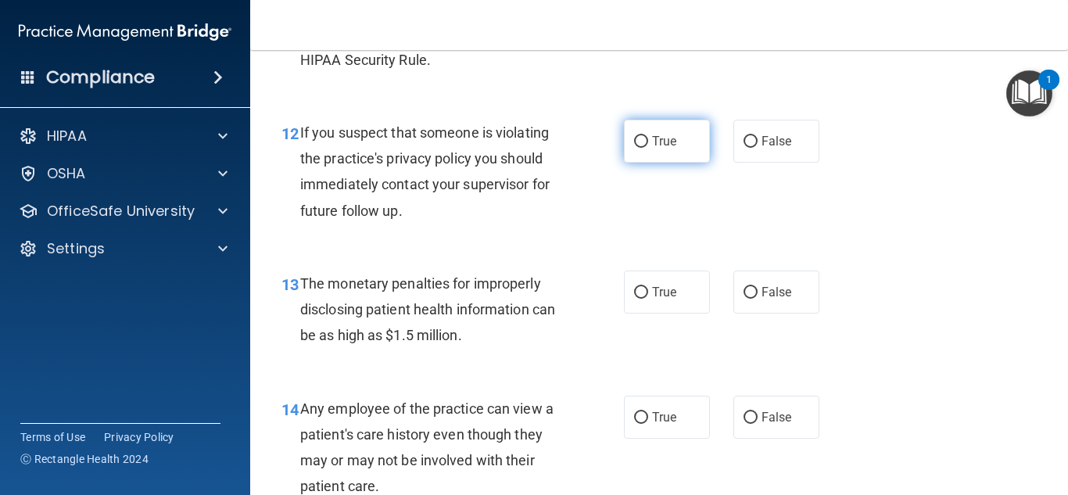
click at [652, 138] on span "True" at bounding box center [664, 141] width 24 height 15
click at [648, 138] on input "True" at bounding box center [641, 142] width 14 height 12
radio input "true"
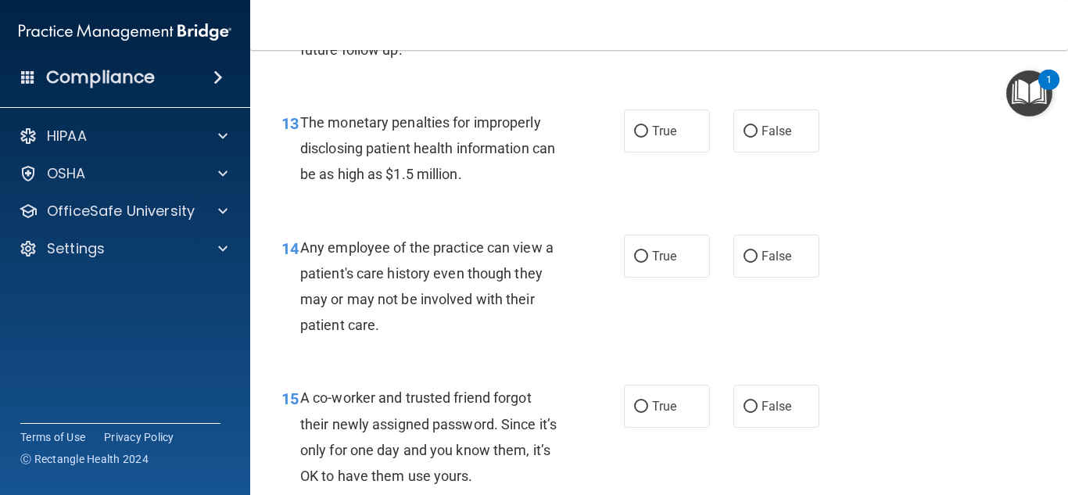
scroll to position [1827, 0]
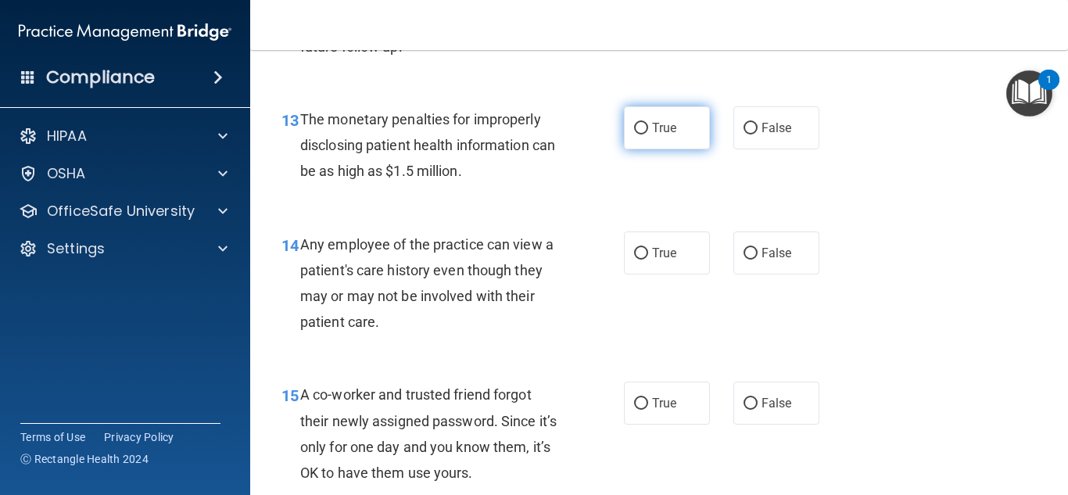
click at [632, 118] on label "True" at bounding box center [667, 127] width 86 height 43
click at [634, 123] on input "True" at bounding box center [641, 129] width 14 height 12
radio input "true"
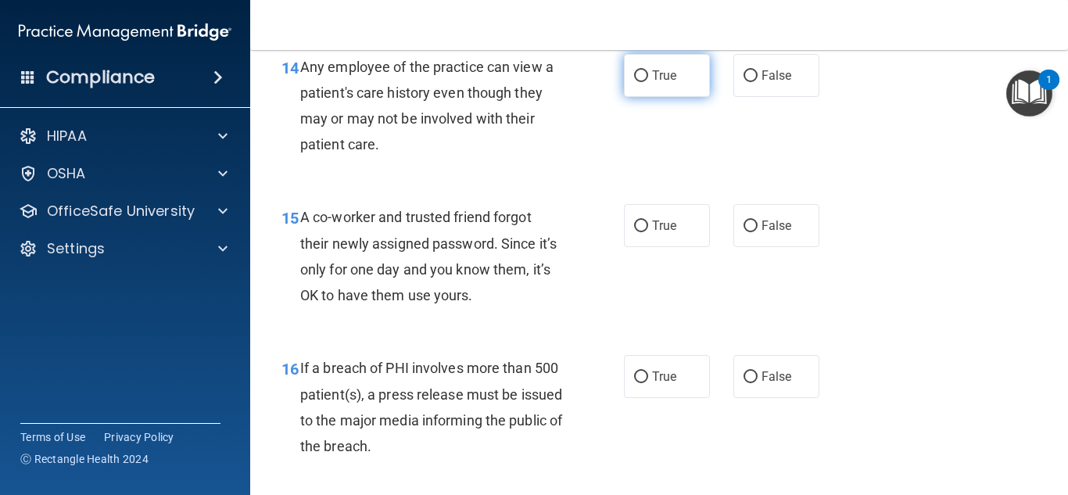
scroll to position [2004, 0]
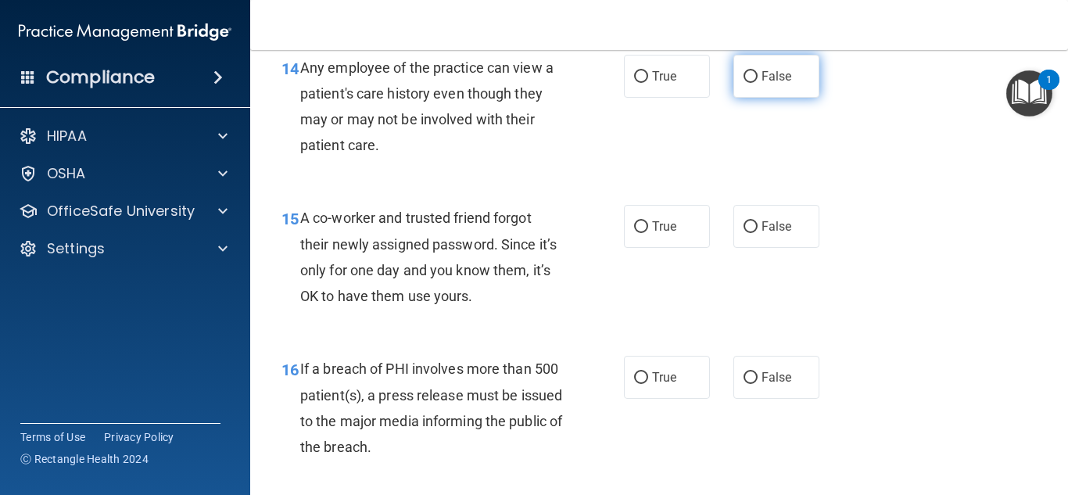
click at [783, 81] on span "False" at bounding box center [776, 76] width 30 height 15
click at [758, 81] on input "False" at bounding box center [751, 77] width 14 height 12
radio input "true"
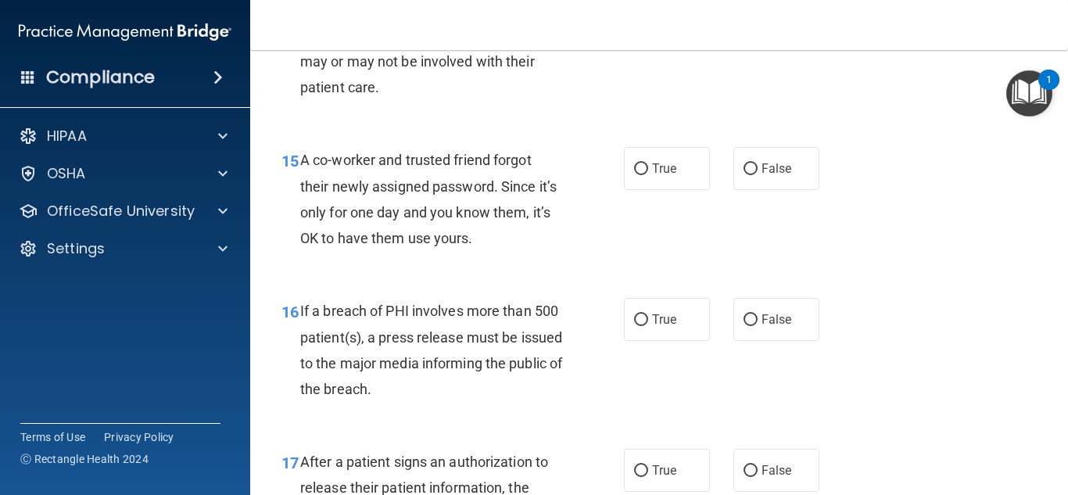
scroll to position [2070, 0]
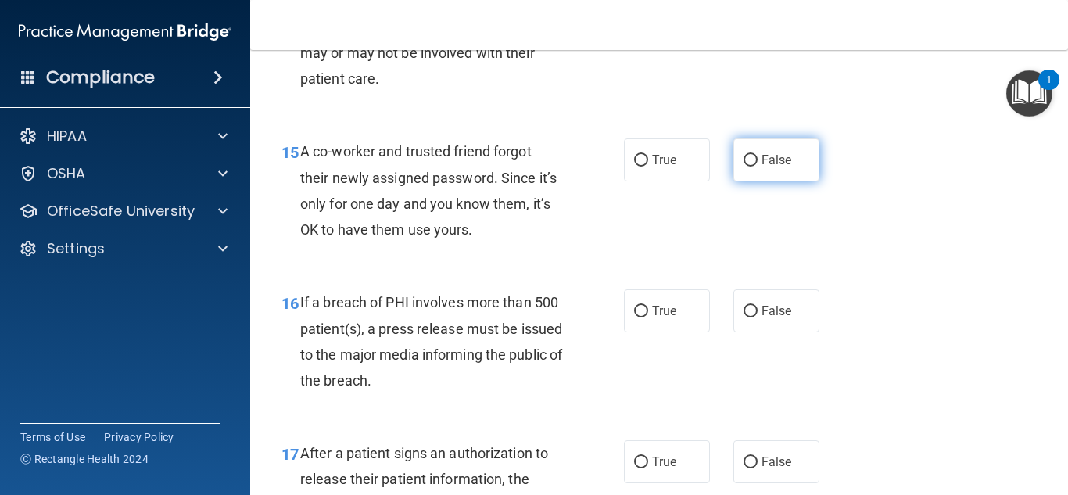
click at [753, 148] on label "False" at bounding box center [776, 159] width 86 height 43
click at [753, 155] on input "False" at bounding box center [751, 161] width 14 height 12
radio input "true"
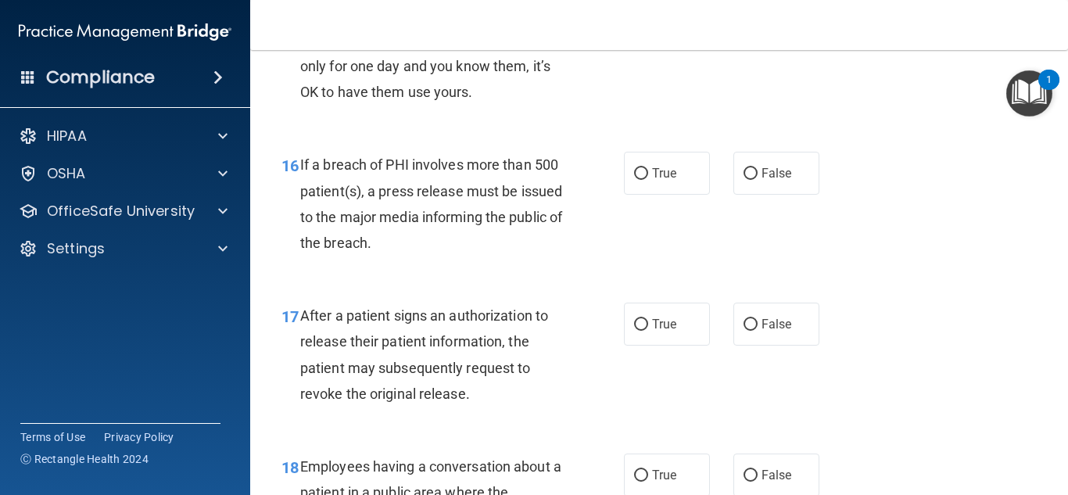
scroll to position [2209, 0]
click at [674, 174] on label "True" at bounding box center [667, 172] width 86 height 43
click at [648, 174] on input "True" at bounding box center [641, 173] width 14 height 12
radio input "true"
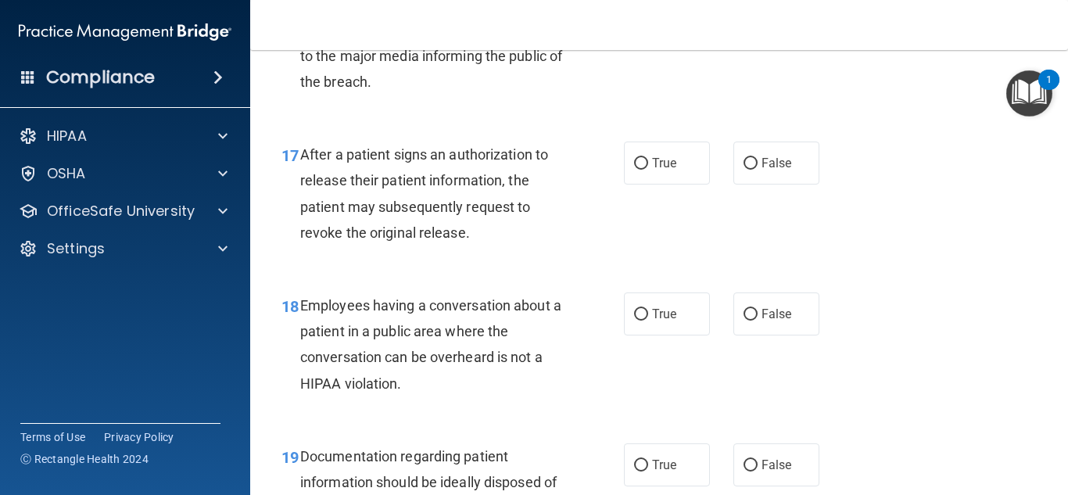
scroll to position [2368, 0]
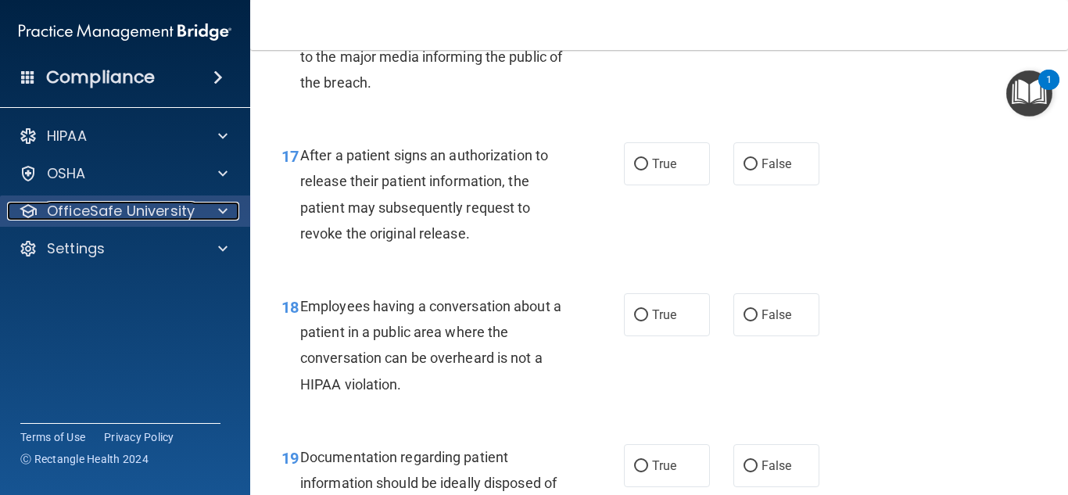
click at [175, 209] on p "OfficeSafe University" at bounding box center [121, 211] width 148 height 19
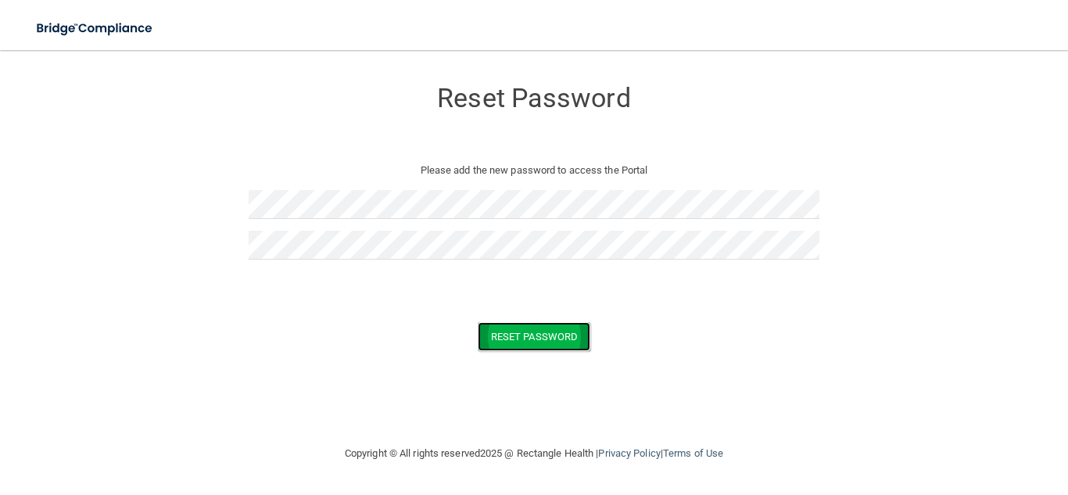
click at [512, 327] on button "Reset Password" at bounding box center [534, 336] width 113 height 29
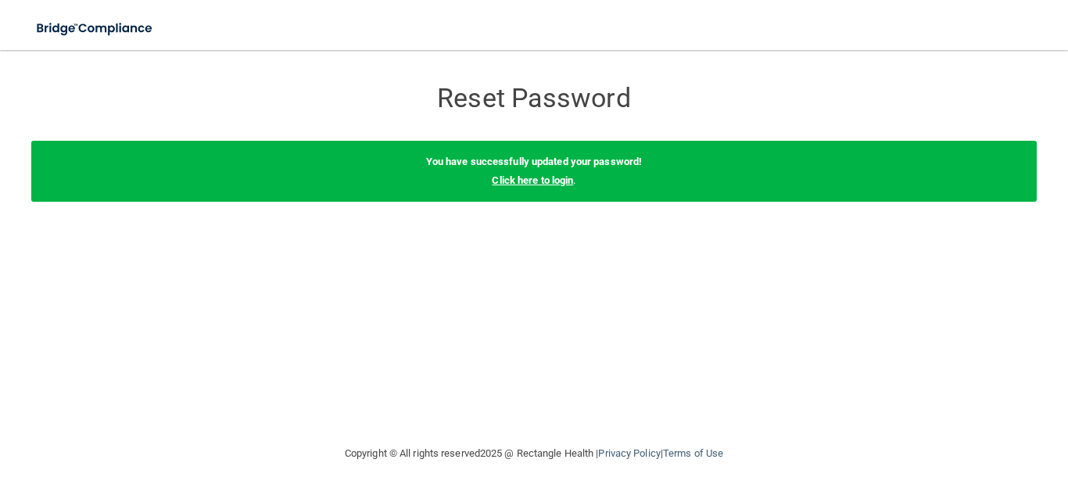
click at [546, 180] on link "Click here to login" at bounding box center [532, 180] width 81 height 12
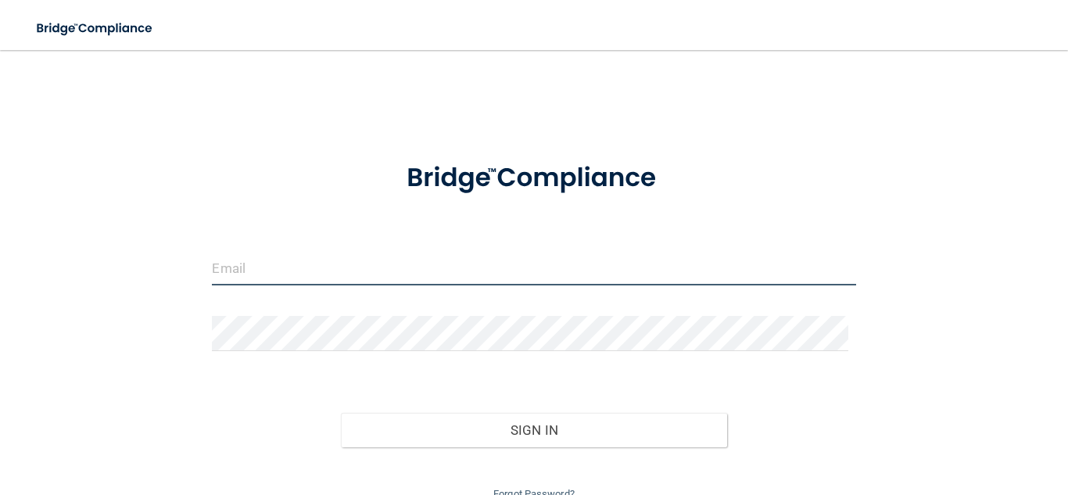
type input "[EMAIL_ADDRESS][DOMAIN_NAME]"
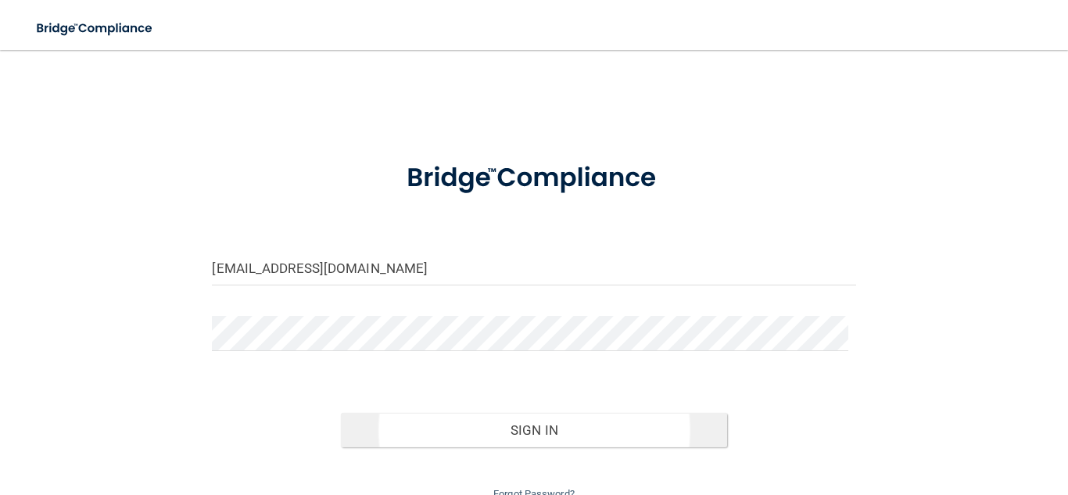
drag, startPoint x: 492, startPoint y: 403, endPoint x: 495, endPoint y: 427, distance: 23.7
click at [495, 427] on div "Sign In" at bounding box center [533, 415] width 667 height 66
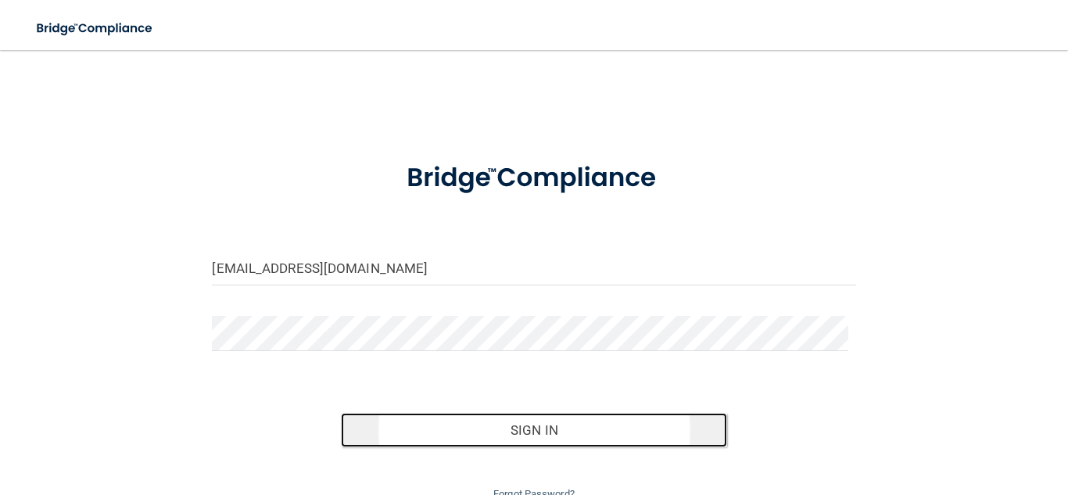
click at [495, 427] on button "Sign In" at bounding box center [534, 430] width 386 height 34
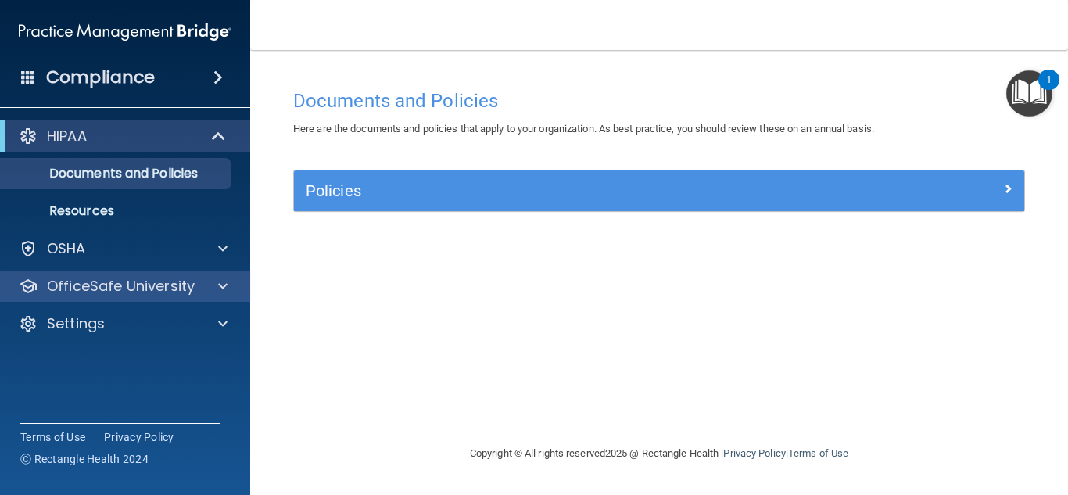
click at [112, 275] on div "OfficeSafe University" at bounding box center [125, 286] width 251 height 31
click at [225, 281] on span at bounding box center [222, 286] width 9 height 19
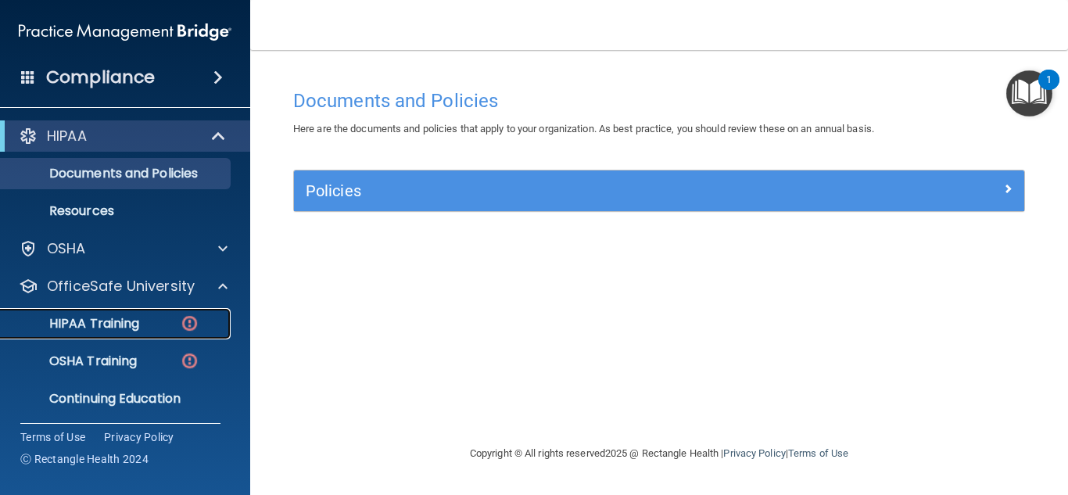
click at [190, 320] on img at bounding box center [190, 324] width 20 height 20
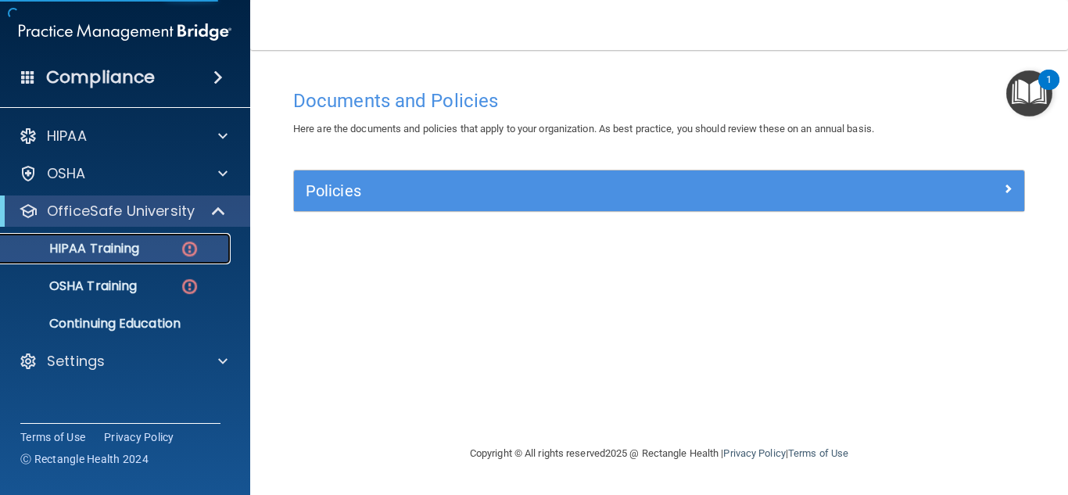
click at [134, 244] on p "HIPAA Training" at bounding box center [74, 249] width 129 height 16
click at [152, 242] on div "HIPAA Training" at bounding box center [116, 249] width 213 height 16
click at [185, 244] on img at bounding box center [190, 249] width 20 height 20
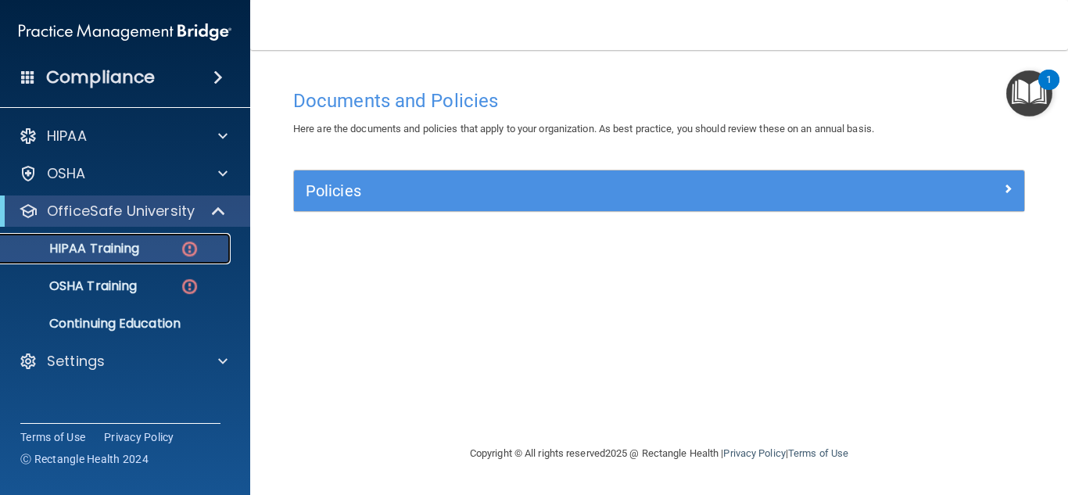
click at [185, 244] on img at bounding box center [190, 249] width 20 height 20
click at [86, 242] on p "HIPAA Training" at bounding box center [74, 249] width 129 height 16
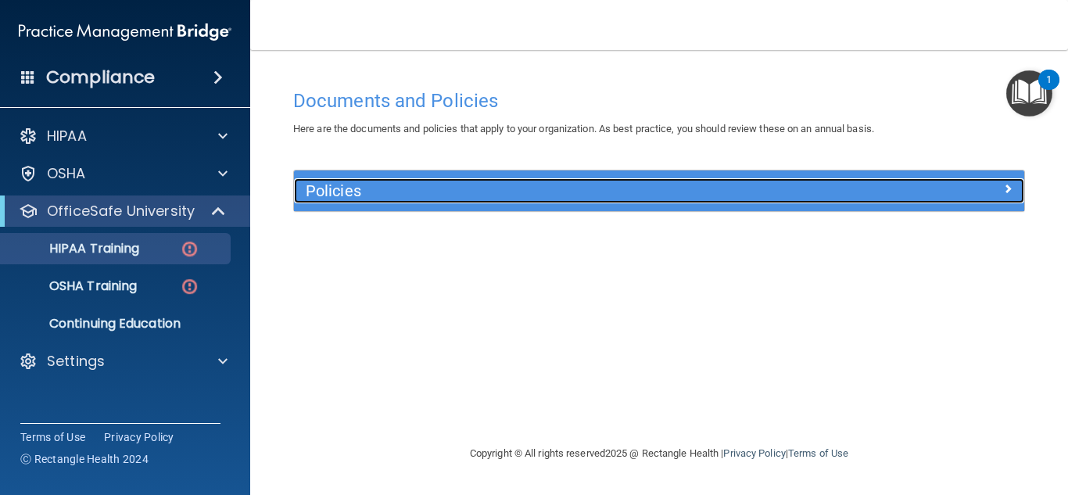
click at [359, 193] on h5 "Policies" at bounding box center [568, 190] width 525 height 17
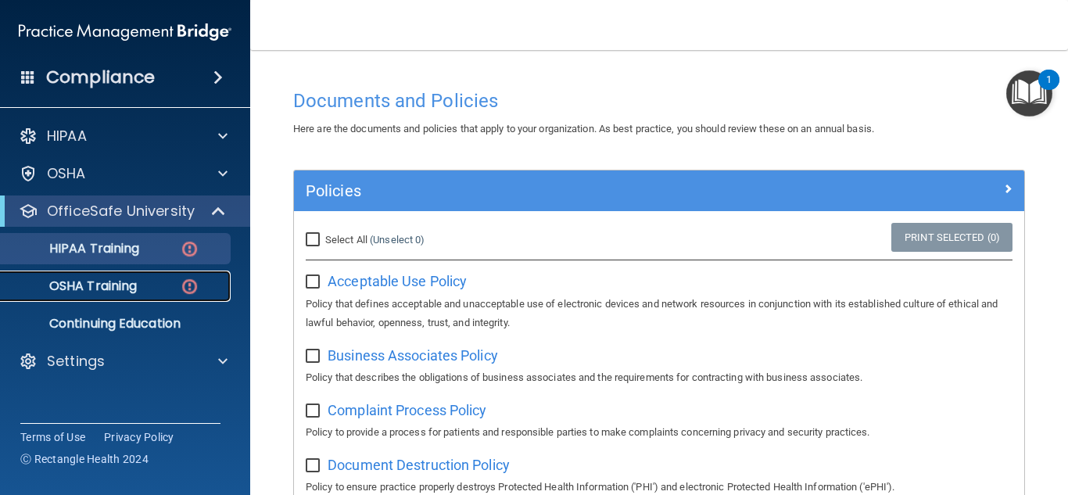
click at [86, 275] on link "OSHA Training" at bounding box center [107, 286] width 246 height 31
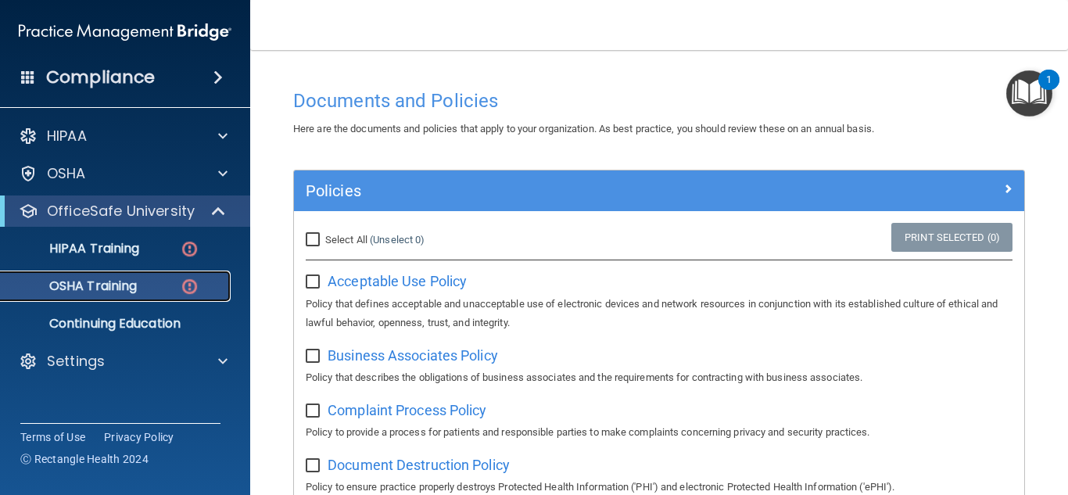
click at [86, 275] on link "OSHA Training" at bounding box center [107, 286] width 246 height 31
click at [115, 279] on p "OSHA Training" at bounding box center [73, 286] width 127 height 16
click at [190, 286] on img at bounding box center [190, 287] width 20 height 20
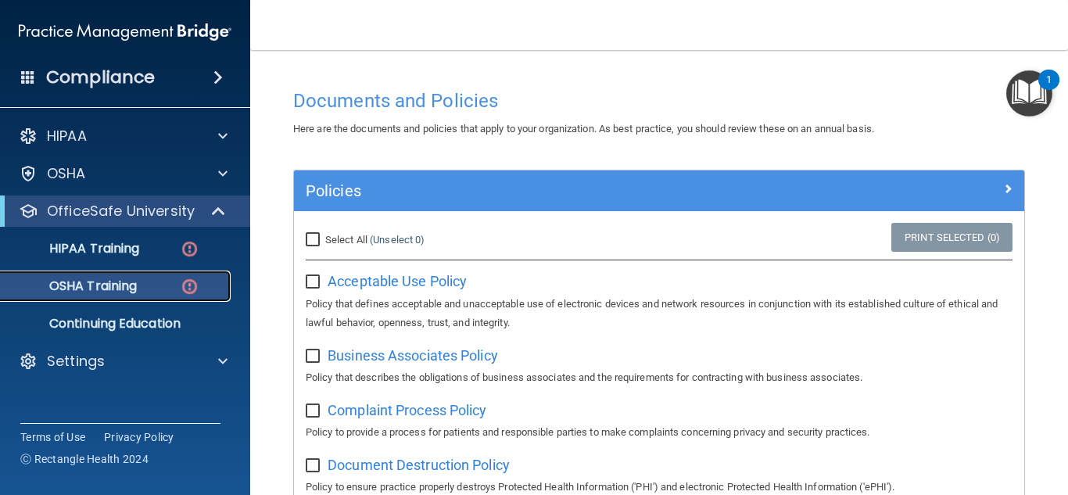
click at [190, 286] on img at bounding box center [190, 287] width 20 height 20
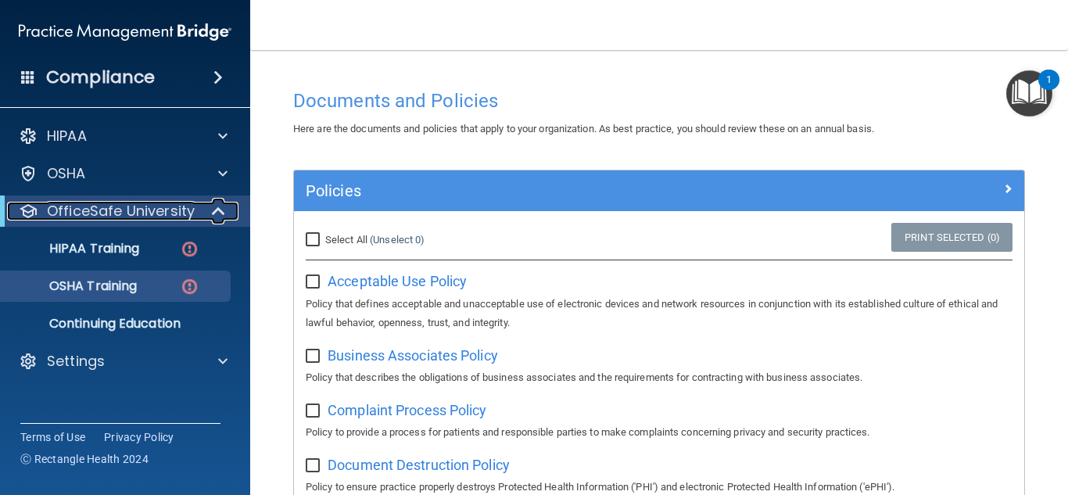
click at [134, 208] on p "OfficeSafe University" at bounding box center [121, 211] width 148 height 19
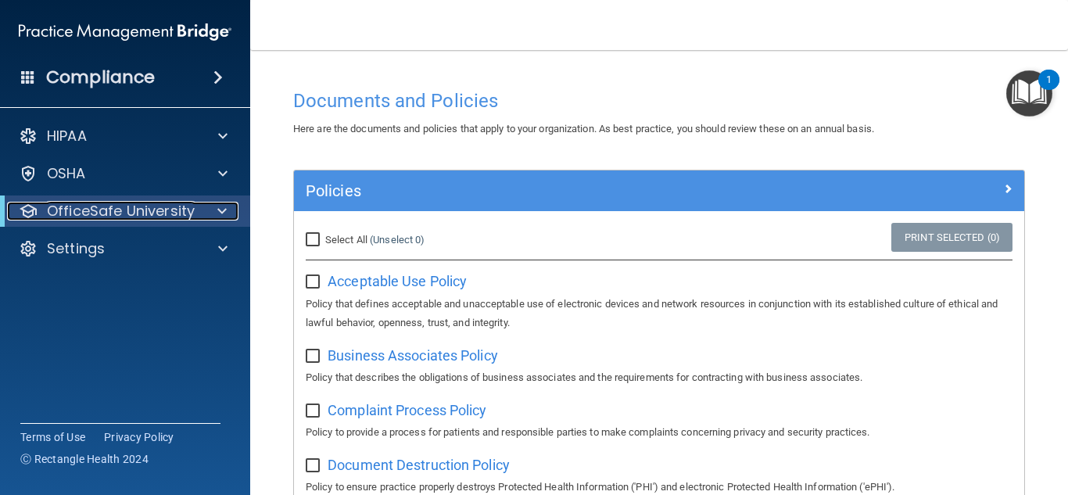
click at [134, 208] on p "OfficeSafe University" at bounding box center [121, 211] width 148 height 19
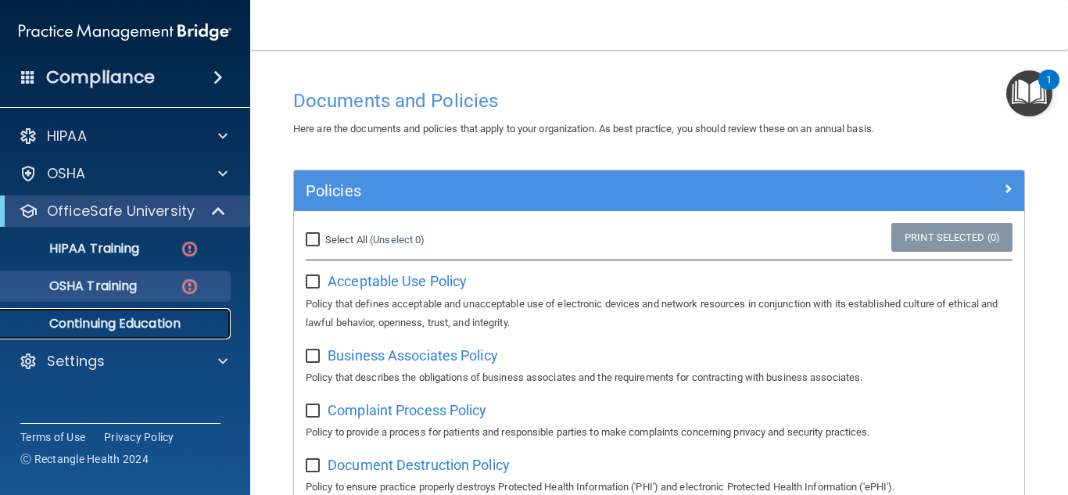
click at [86, 308] on link "Continuing Education" at bounding box center [107, 323] width 246 height 31
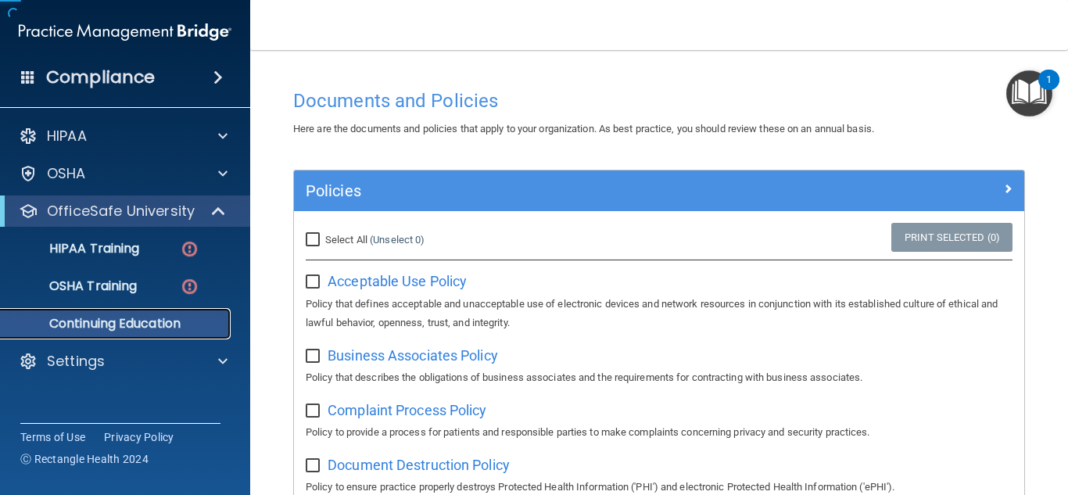
click at [86, 308] on link "Continuing Education" at bounding box center [107, 323] width 246 height 31
click at [843, 98] on h4 "Documents and Policies" at bounding box center [659, 101] width 732 height 20
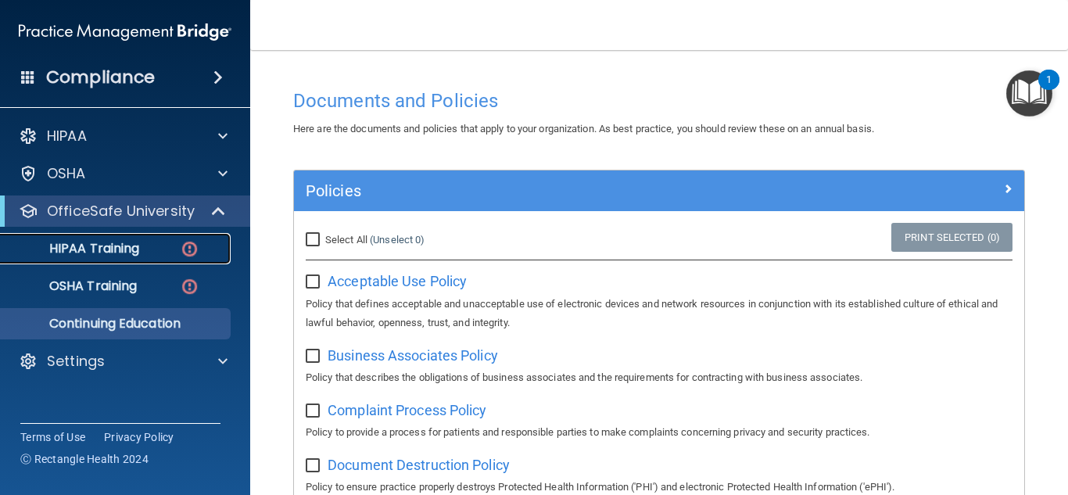
click at [122, 253] on p "HIPAA Training" at bounding box center [74, 249] width 129 height 16
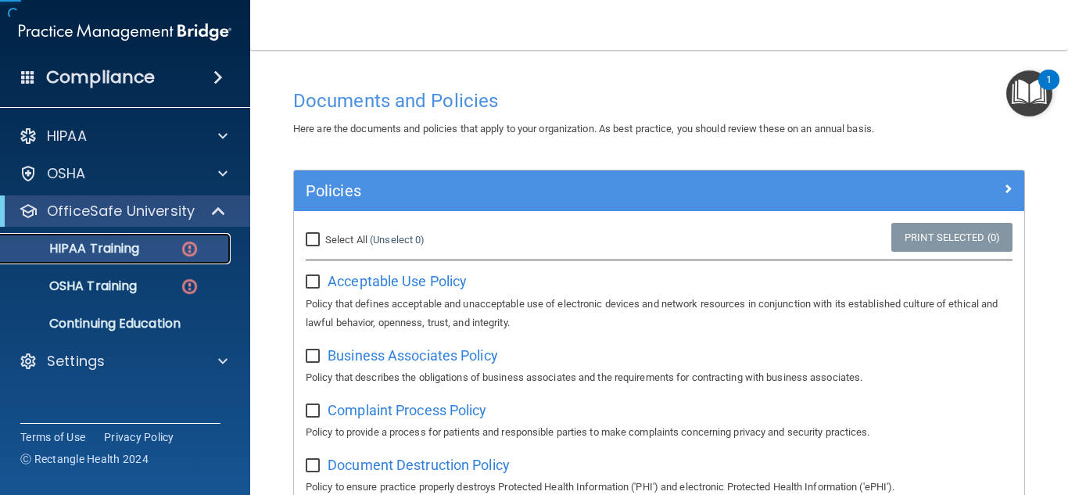
click at [122, 253] on p "HIPAA Training" at bounding box center [74, 249] width 129 height 16
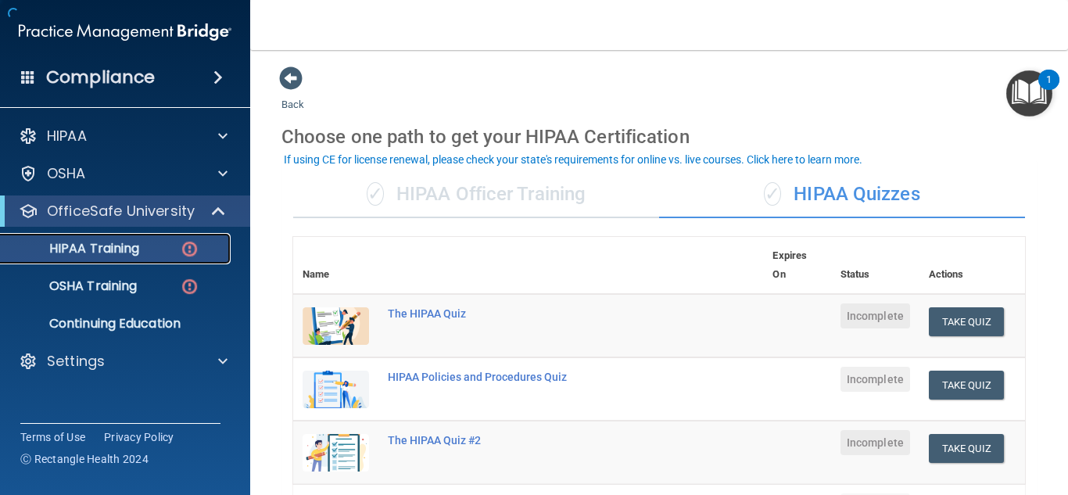
click at [124, 251] on p "HIPAA Training" at bounding box center [74, 249] width 129 height 16
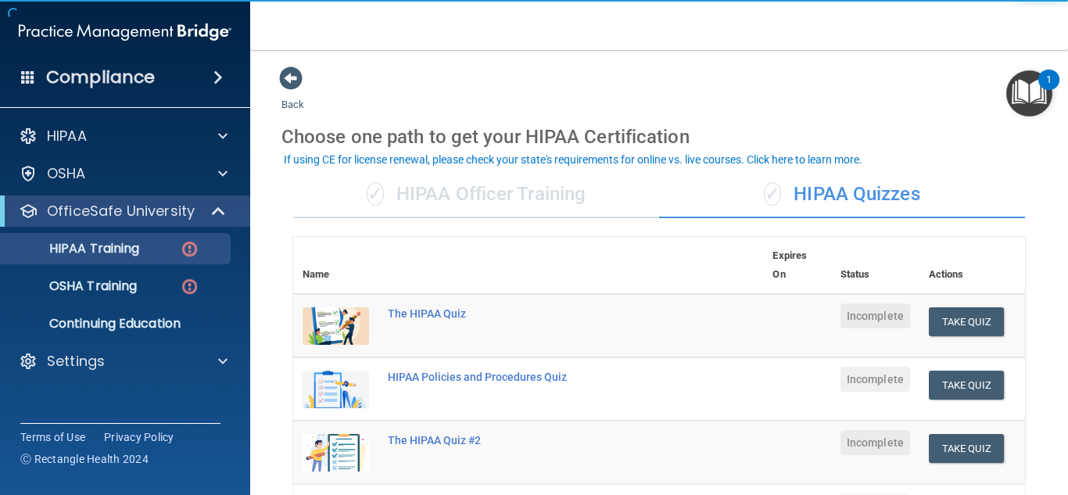
click at [322, 324] on img at bounding box center [336, 326] width 66 height 38
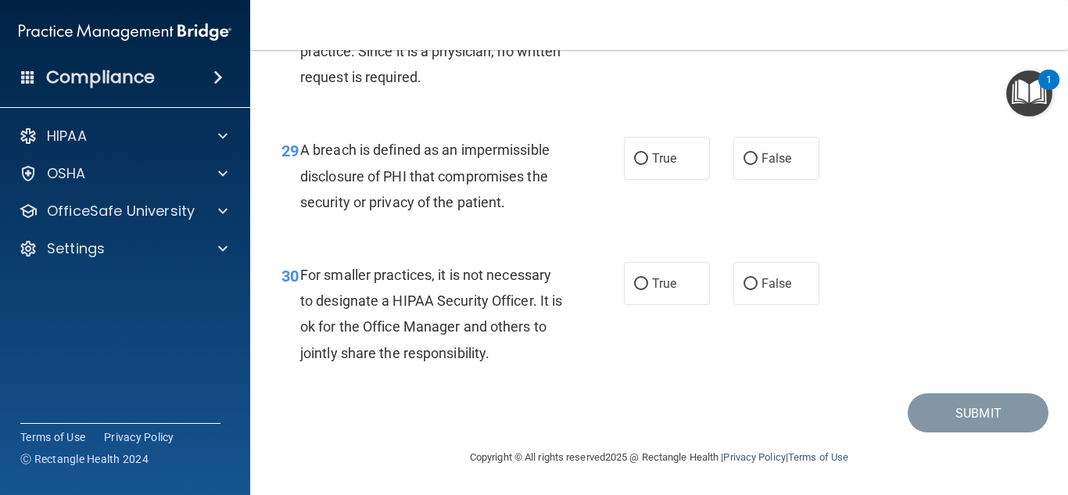
scroll to position [4313, 0]
click at [91, 192] on div "HIPAA Documents and Policies Report an Incident Business Associates Emergency P…" at bounding box center [125, 195] width 251 height 163
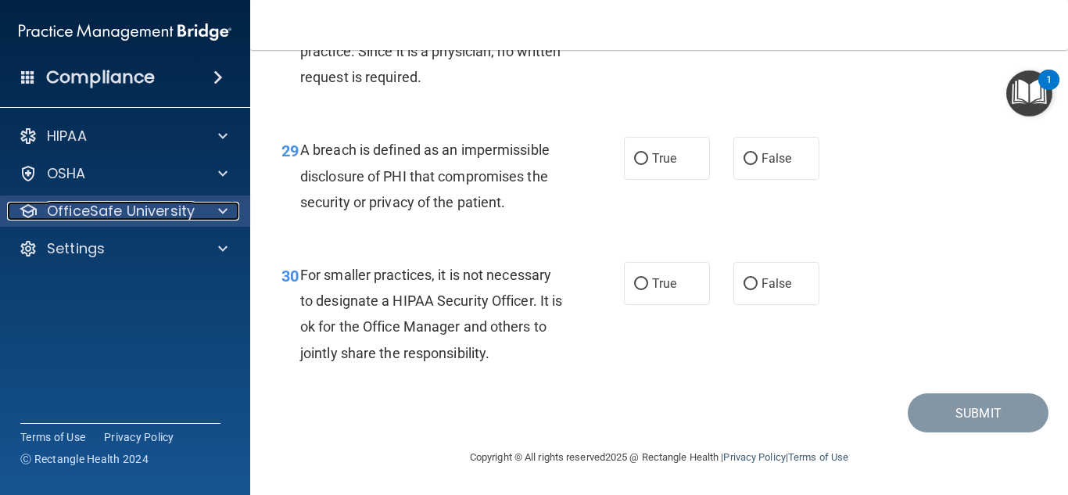
click at [91, 209] on p "OfficeSafe University" at bounding box center [121, 211] width 148 height 19
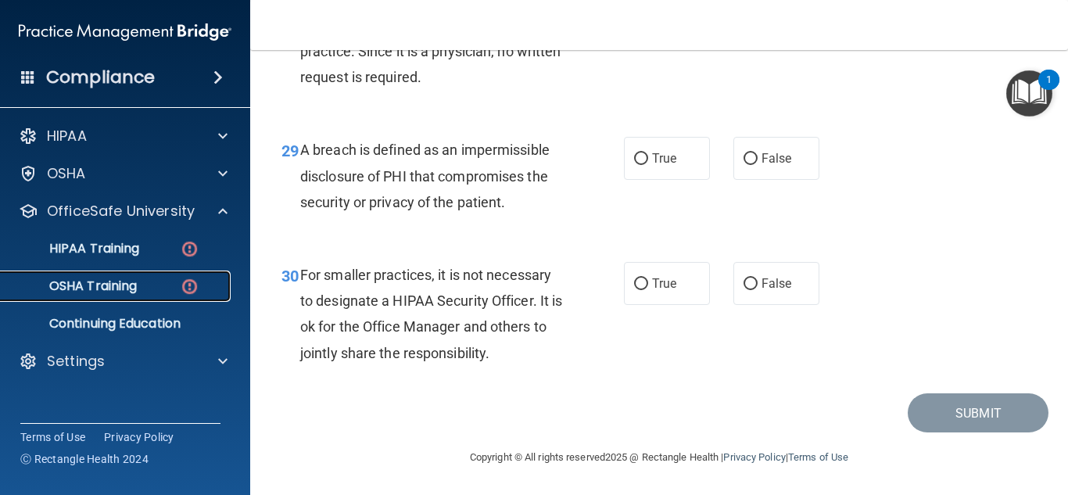
click at [90, 288] on p "OSHA Training" at bounding box center [73, 286] width 127 height 16
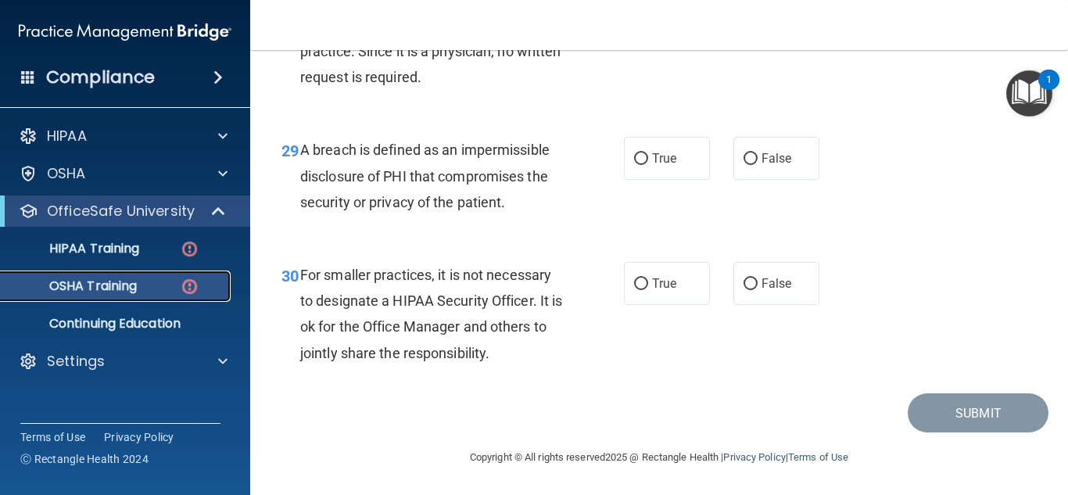
click at [90, 288] on p "OSHA Training" at bounding box center [73, 286] width 127 height 16
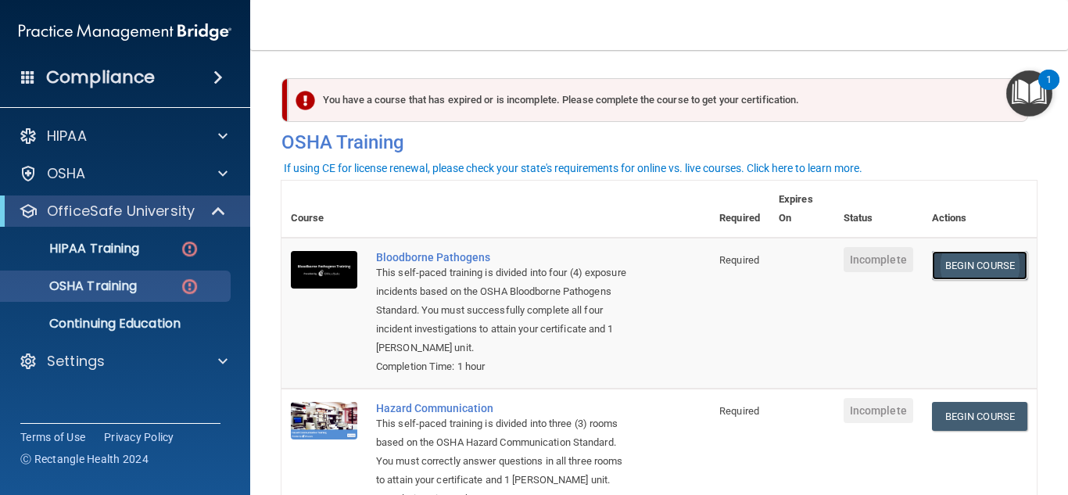
click at [937, 270] on link "Begin Course" at bounding box center [979, 265] width 95 height 29
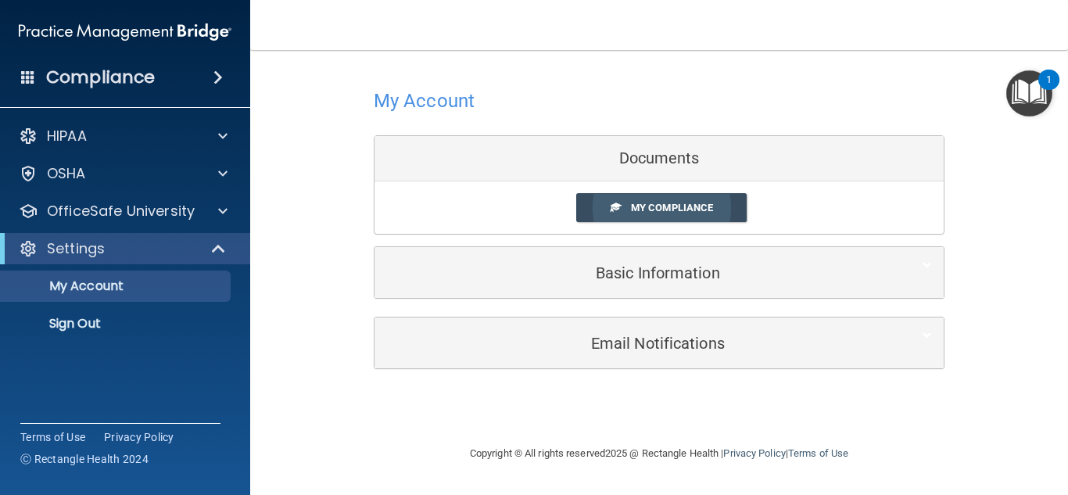
click at [655, 208] on span "My Compliance" at bounding box center [672, 208] width 82 height 12
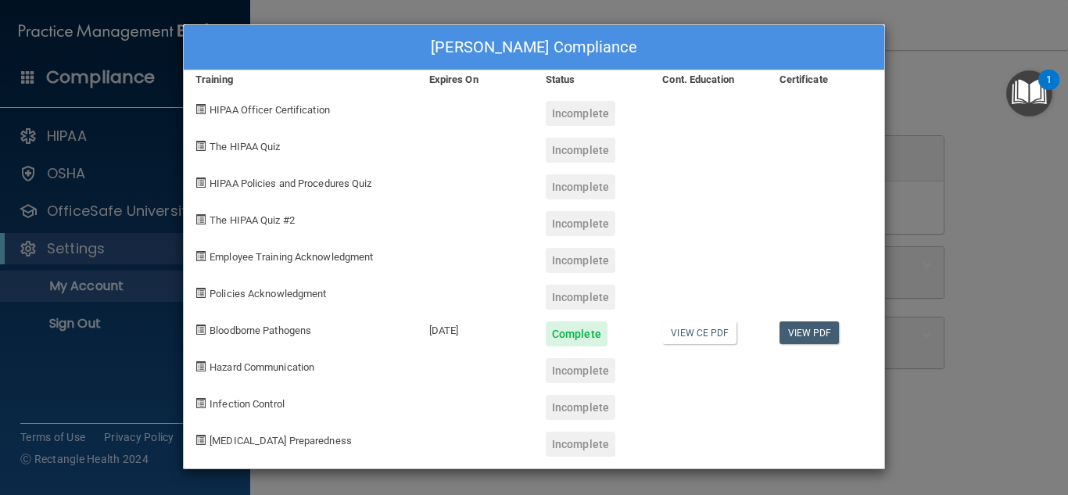
click at [951, 274] on div "Victoria Barich's Compliance Training Expires On Status Cont. Education Certifi…" at bounding box center [534, 247] width 1068 height 495
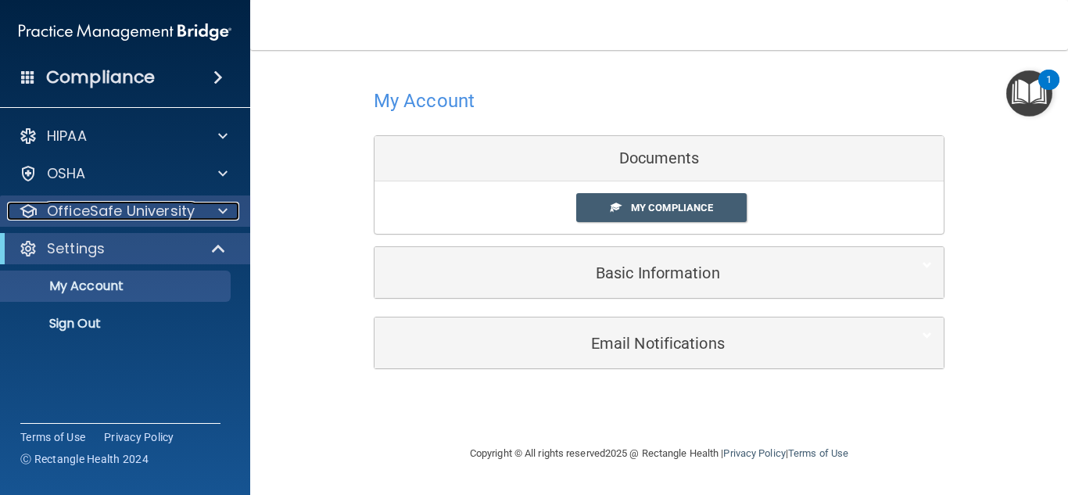
click at [144, 219] on p "OfficeSafe University" at bounding box center [121, 211] width 148 height 19
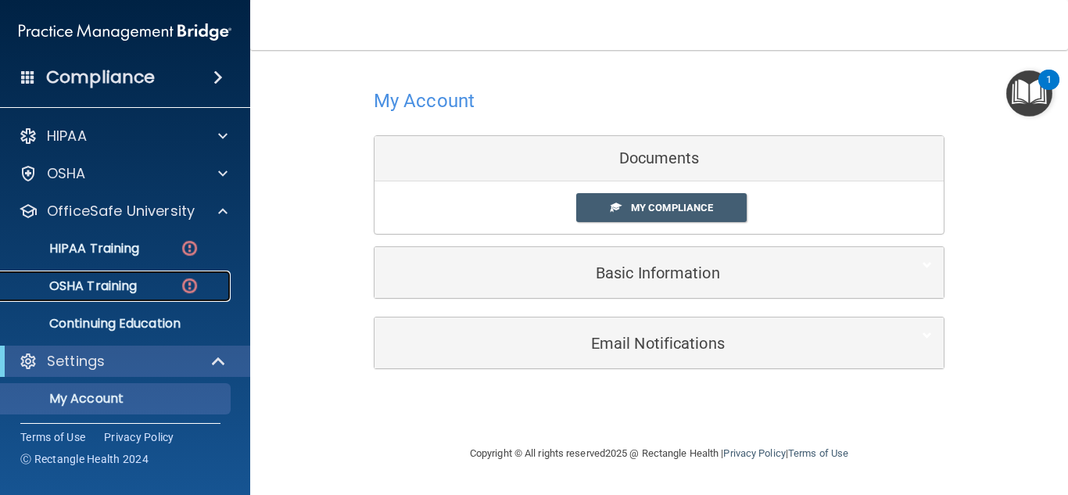
click at [121, 284] on p "OSHA Training" at bounding box center [73, 286] width 127 height 16
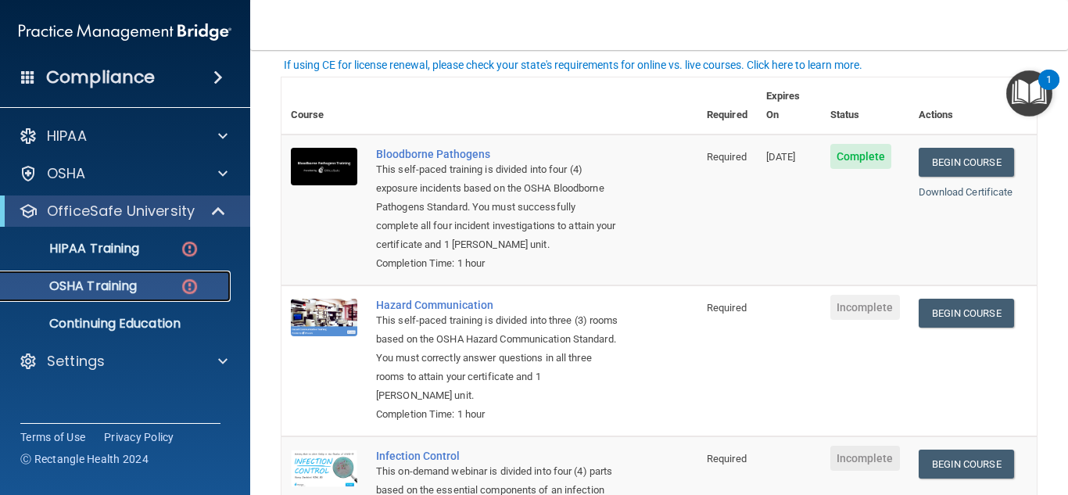
scroll to position [102, 0]
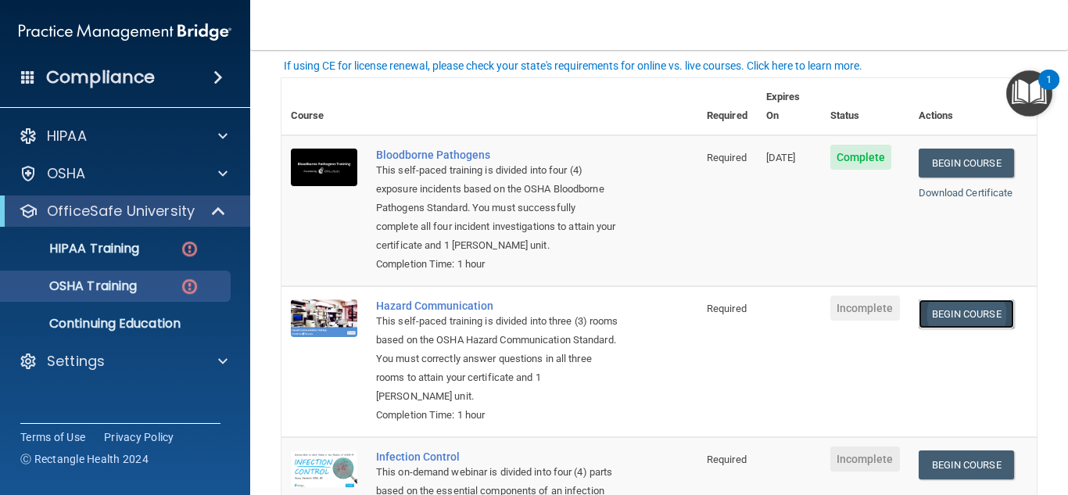
click at [982, 319] on link "Begin Course" at bounding box center [966, 313] width 95 height 29
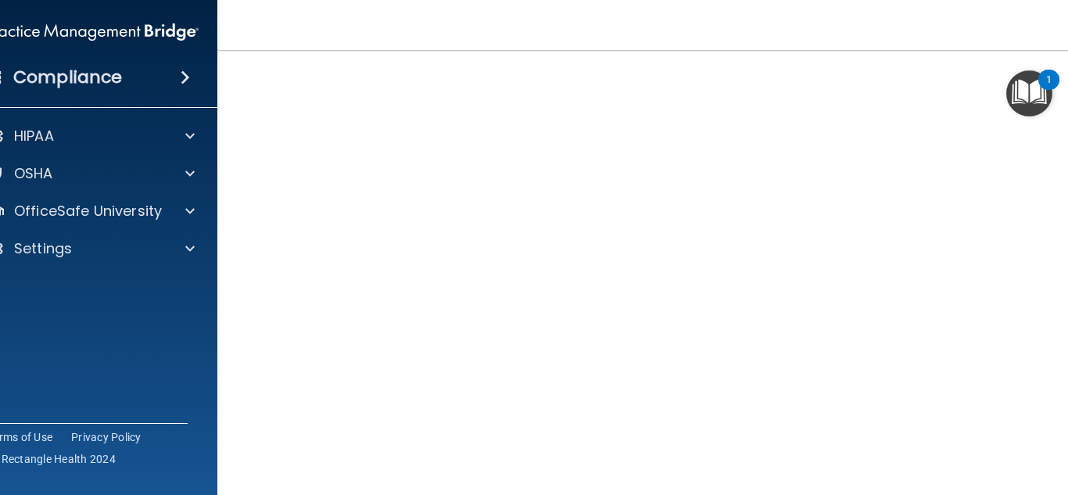
scroll to position [81, 0]
click at [133, 187] on div "OSHA" at bounding box center [92, 173] width 251 height 31
click at [194, 170] on div at bounding box center [187, 173] width 39 height 19
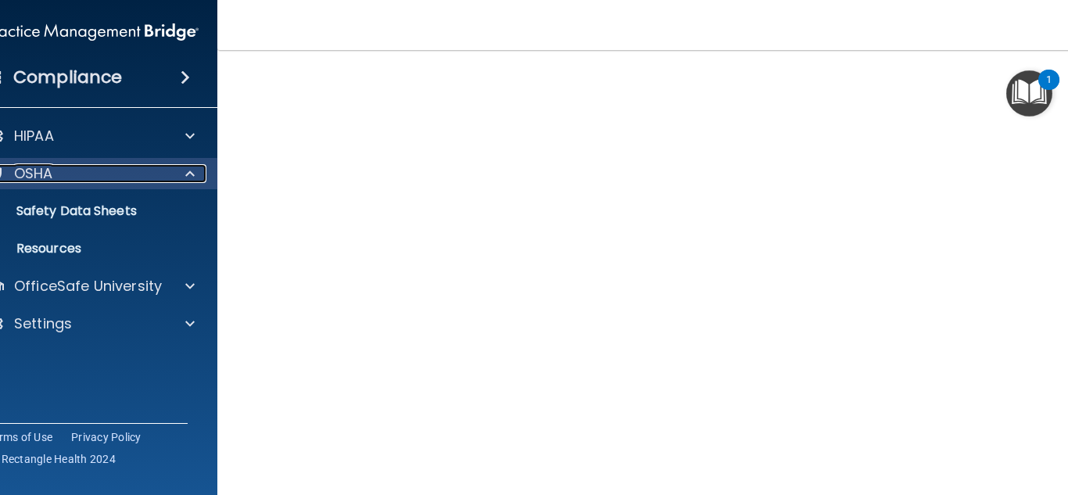
click at [187, 171] on span at bounding box center [189, 173] width 9 height 19
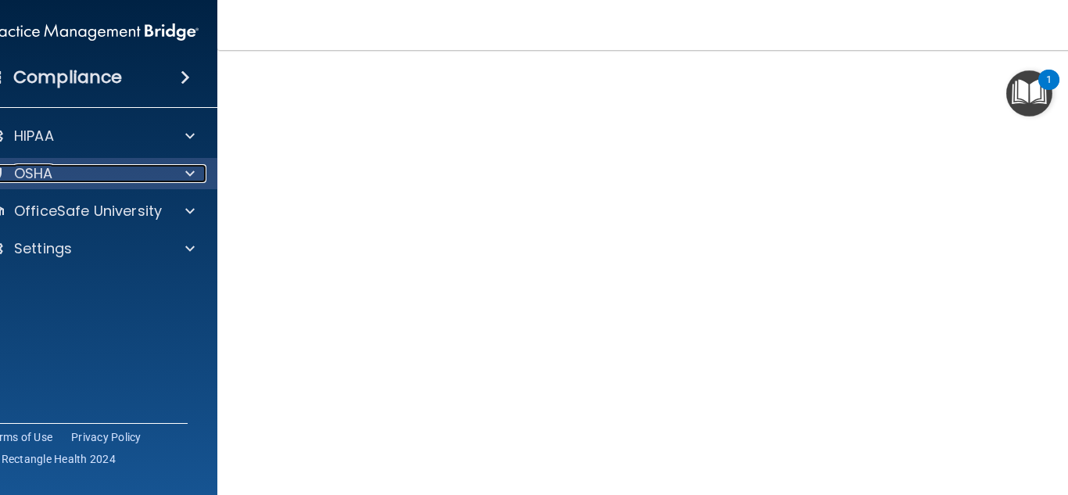
click at [187, 171] on span at bounding box center [189, 173] width 9 height 19
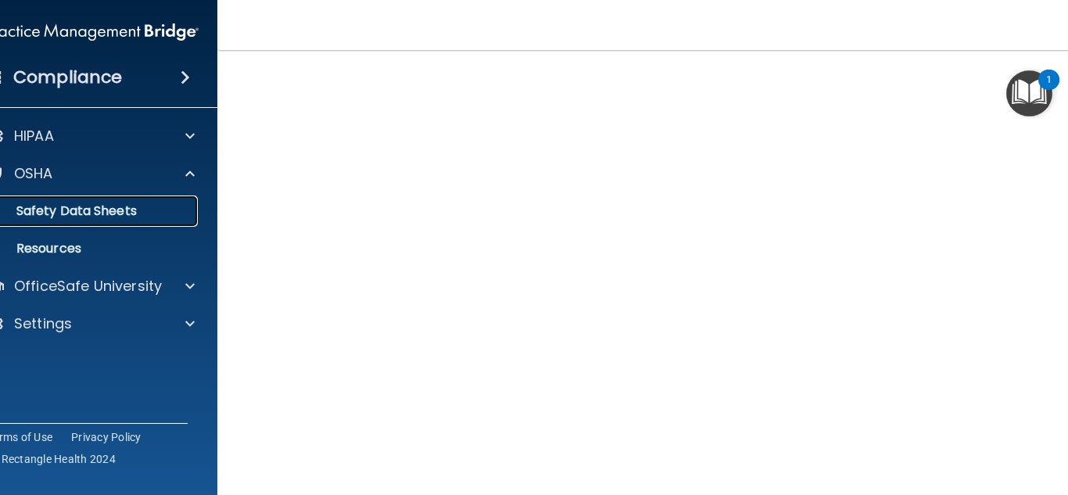
click at [85, 218] on p "Safety Data Sheets" at bounding box center [83, 211] width 213 height 16
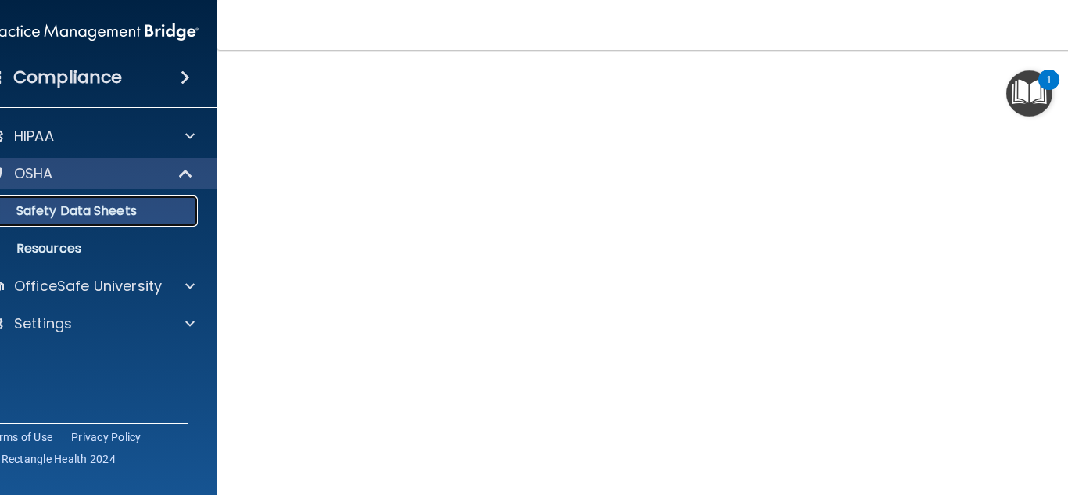
click at [85, 218] on p "Safety Data Sheets" at bounding box center [83, 211] width 213 height 16
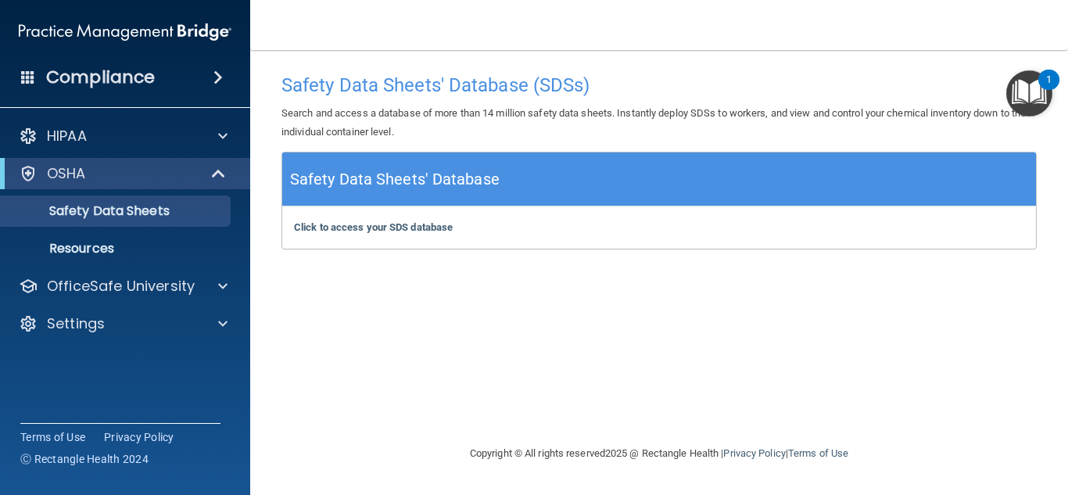
click at [101, 228] on ul "Documents Safety Data Sheets Self-Assessment Injury and Illness Report Resources" at bounding box center [125, 226] width 283 height 75
click at [95, 243] on p "Resources" at bounding box center [116, 249] width 213 height 16
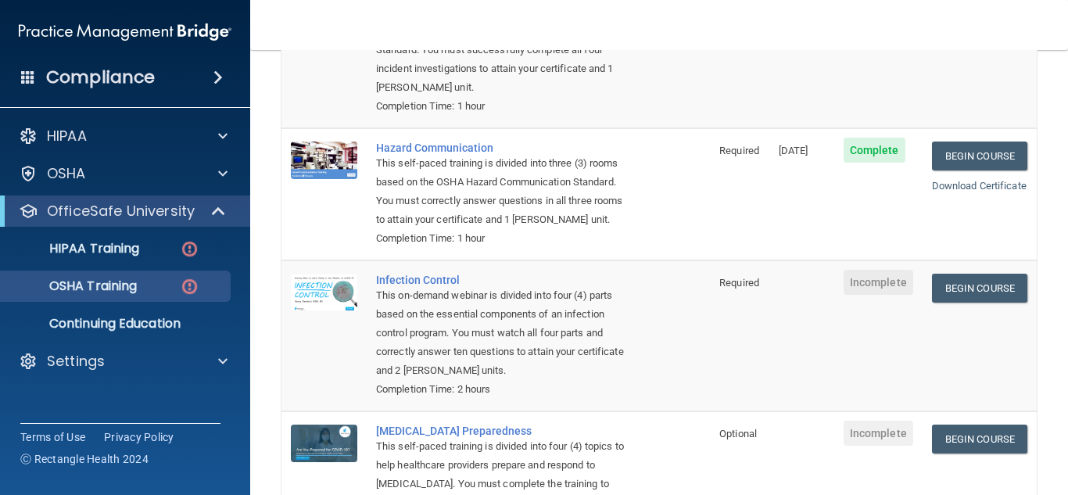
scroll to position [259, 0]
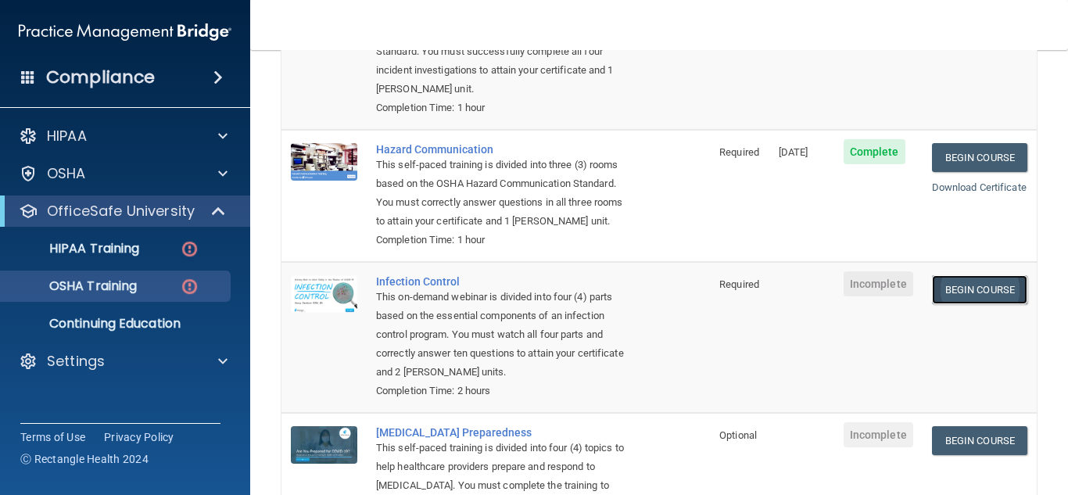
click at [997, 295] on link "Begin Course" at bounding box center [979, 289] width 95 height 29
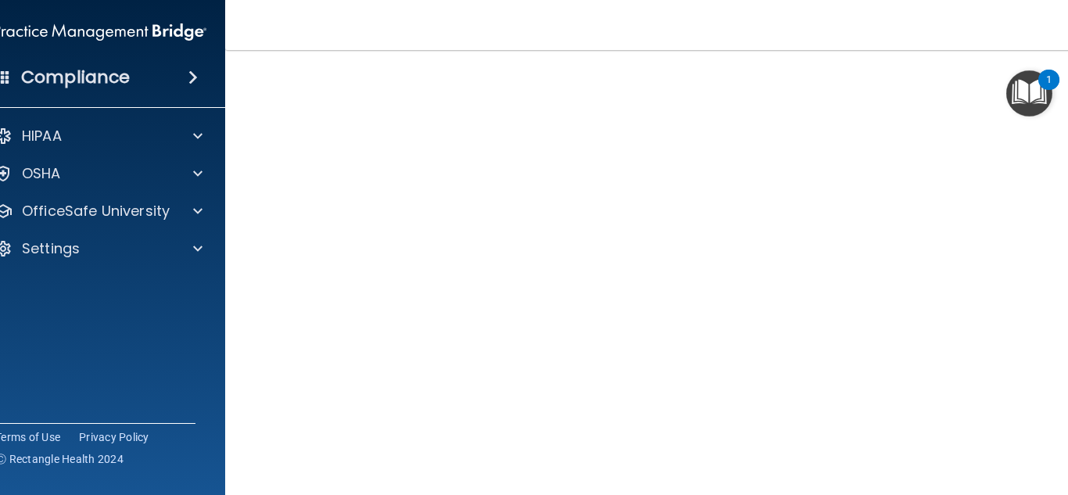
scroll to position [120, 0]
click at [460, 16] on nav "Toggle navigation [PERSON_NAME] [EMAIL_ADDRESS][DOMAIN_NAME] Manage My Enterpri…" at bounding box center [659, 25] width 868 height 50
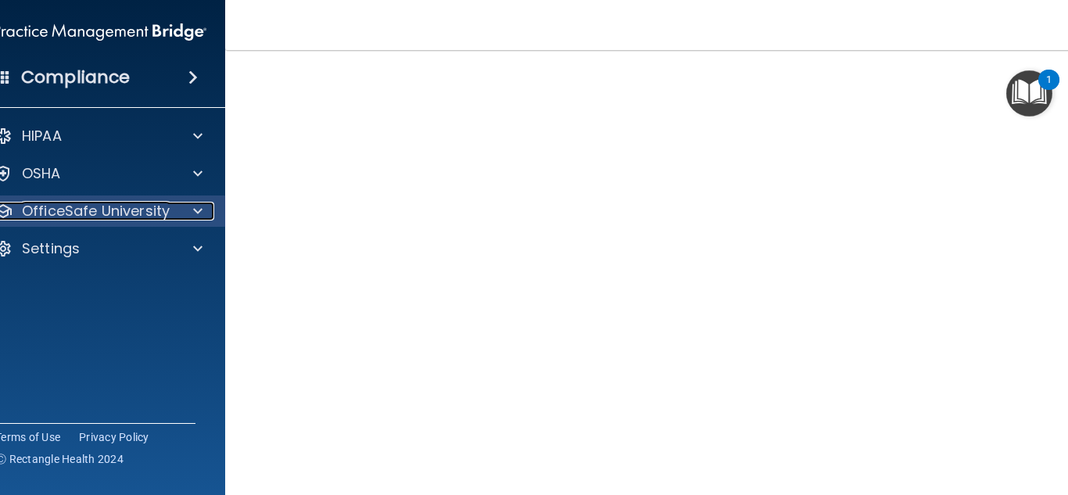
click at [124, 206] on p "OfficeSafe University" at bounding box center [96, 211] width 148 height 19
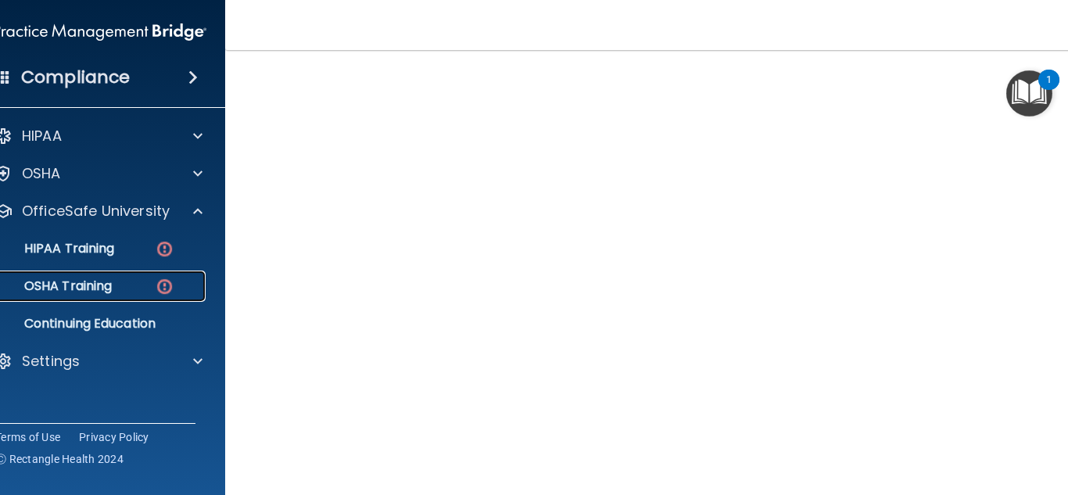
click at [116, 288] on div "OSHA Training" at bounding box center [91, 286] width 213 height 16
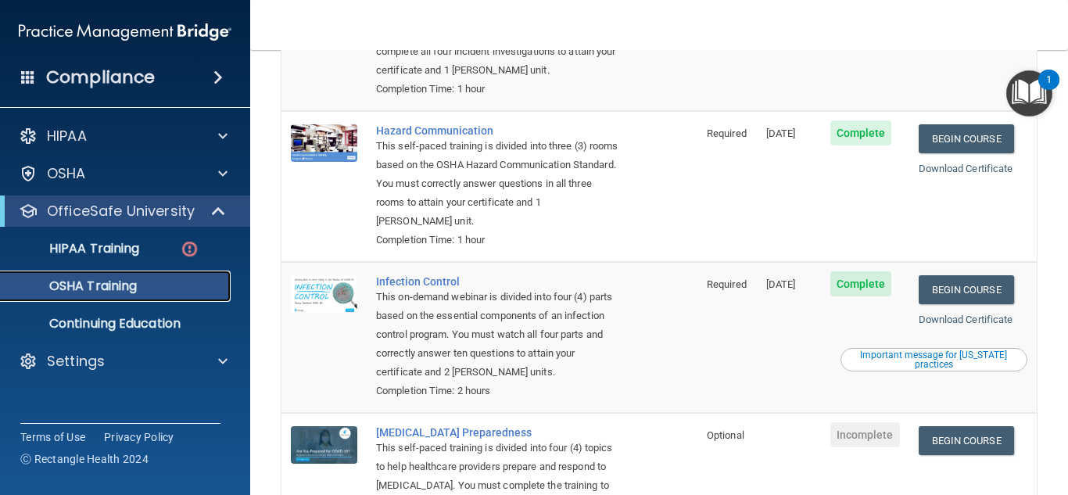
scroll to position [368, 0]
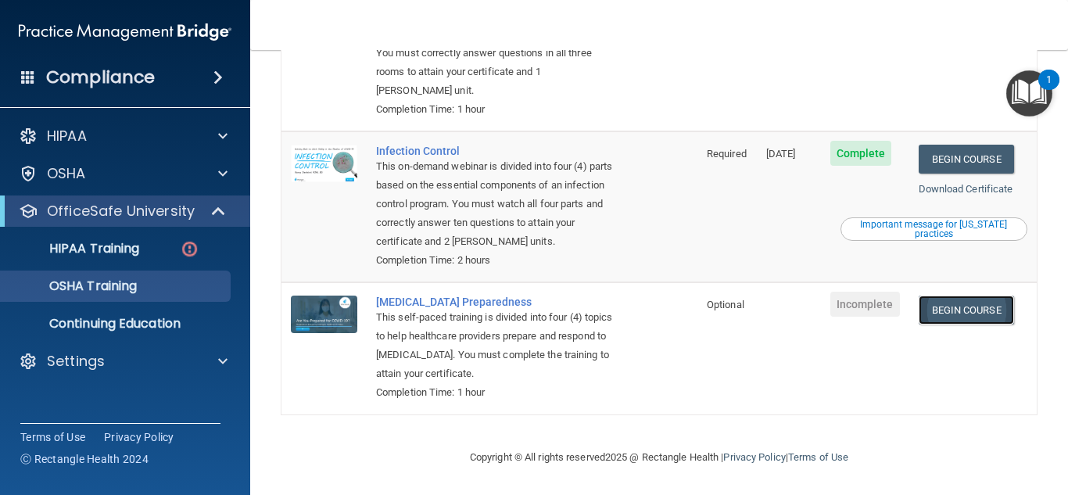
click at [946, 306] on link "Begin Course" at bounding box center [966, 310] width 95 height 29
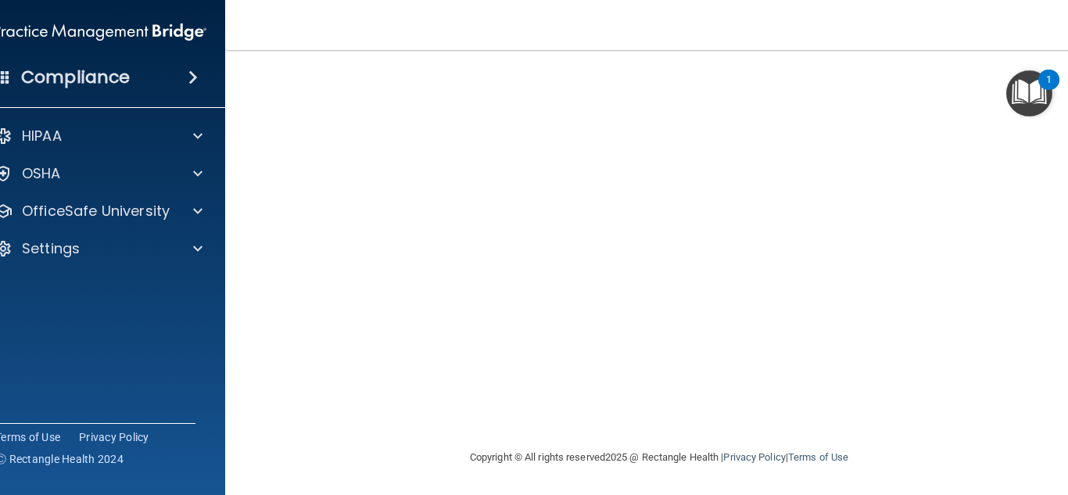
scroll to position [57, 0]
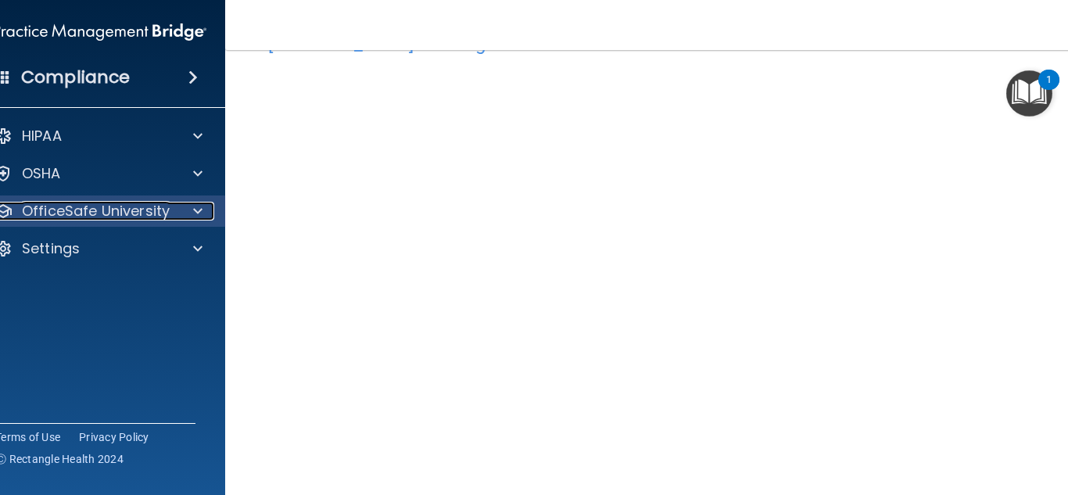
click at [193, 206] on span at bounding box center [197, 211] width 9 height 19
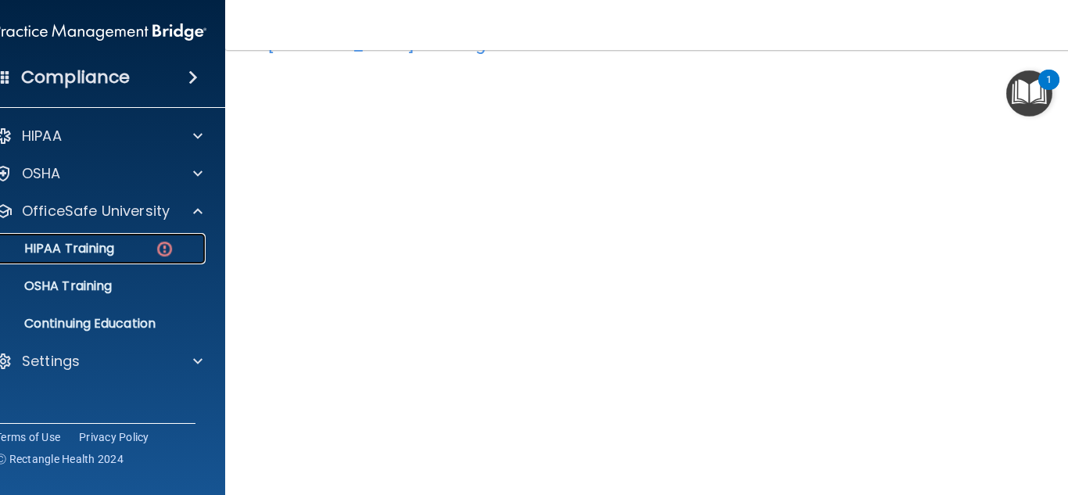
click at [44, 247] on p "HIPAA Training" at bounding box center [49, 249] width 129 height 16
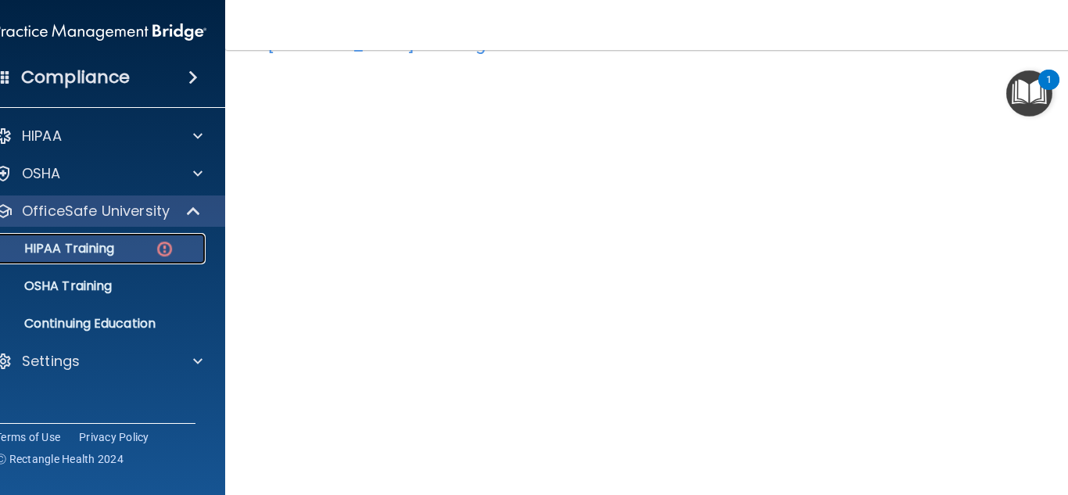
click at [44, 247] on p "HIPAA Training" at bounding box center [49, 249] width 129 height 16
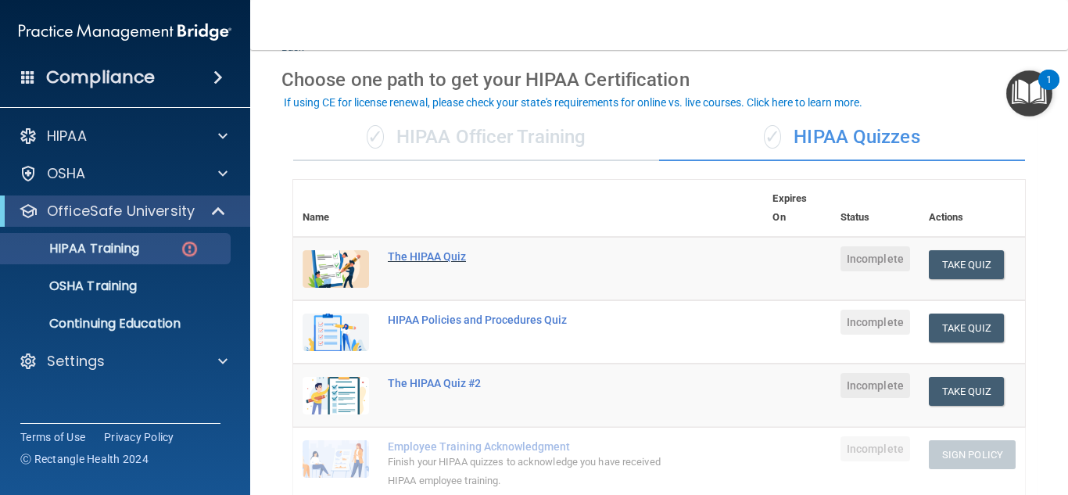
click at [448, 258] on div "The HIPAA Quiz" at bounding box center [536, 256] width 297 height 13
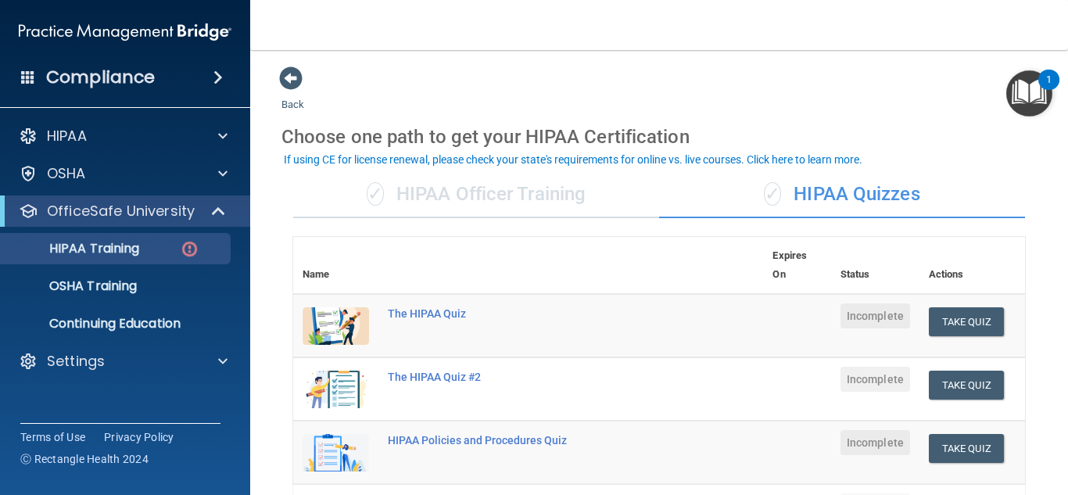
click at [515, 206] on div "✓ HIPAA Officer Training" at bounding box center [476, 194] width 366 height 47
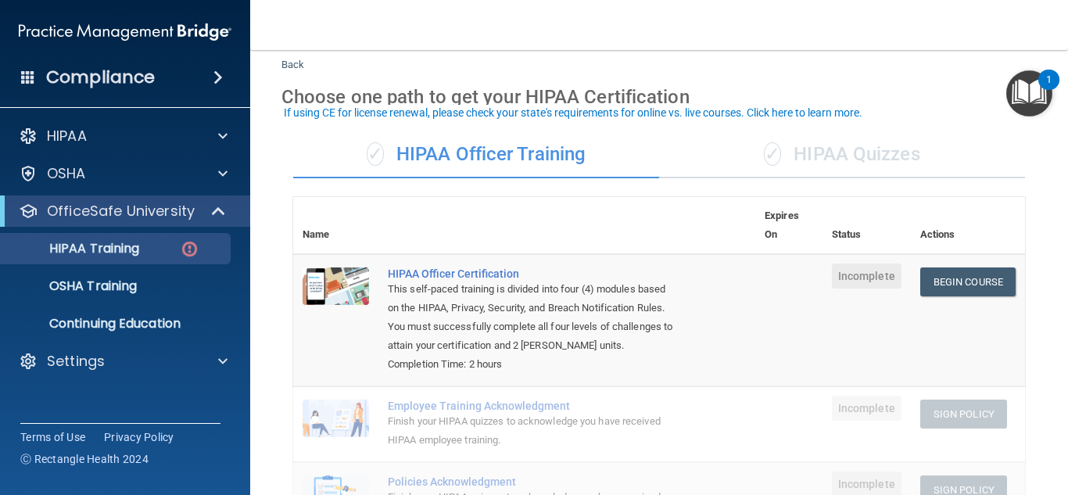
scroll to position [53, 0]
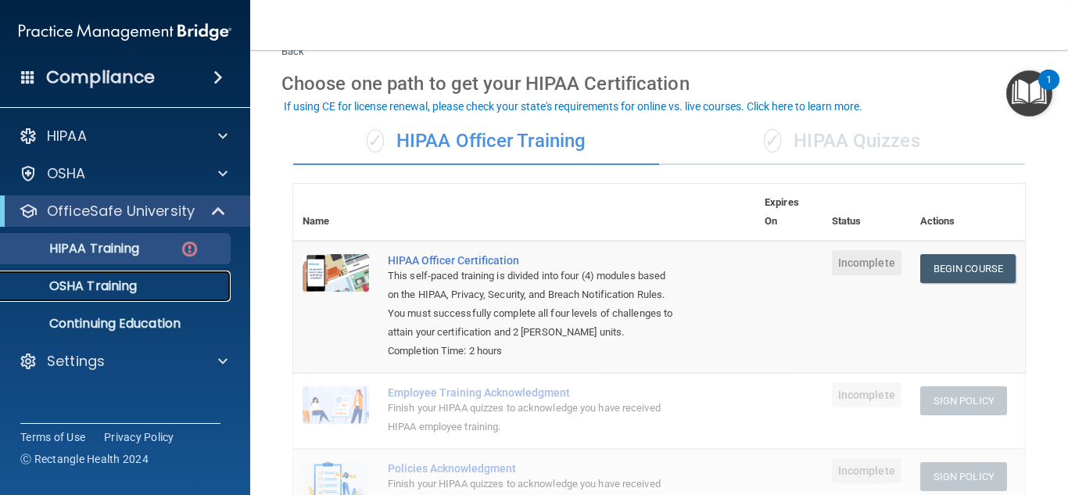
click at [169, 277] on link "OSHA Training" at bounding box center [107, 286] width 246 height 31
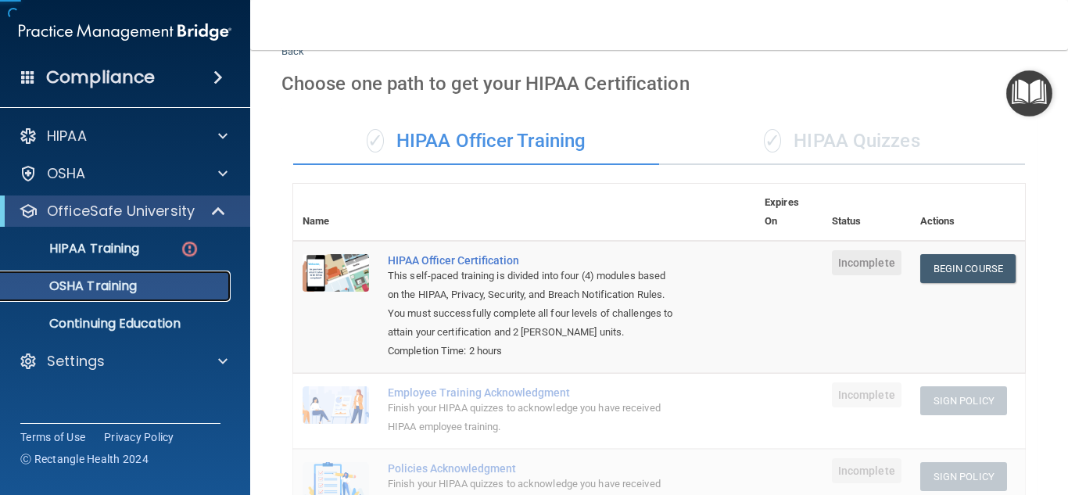
click at [169, 277] on link "OSHA Training" at bounding box center [107, 286] width 246 height 31
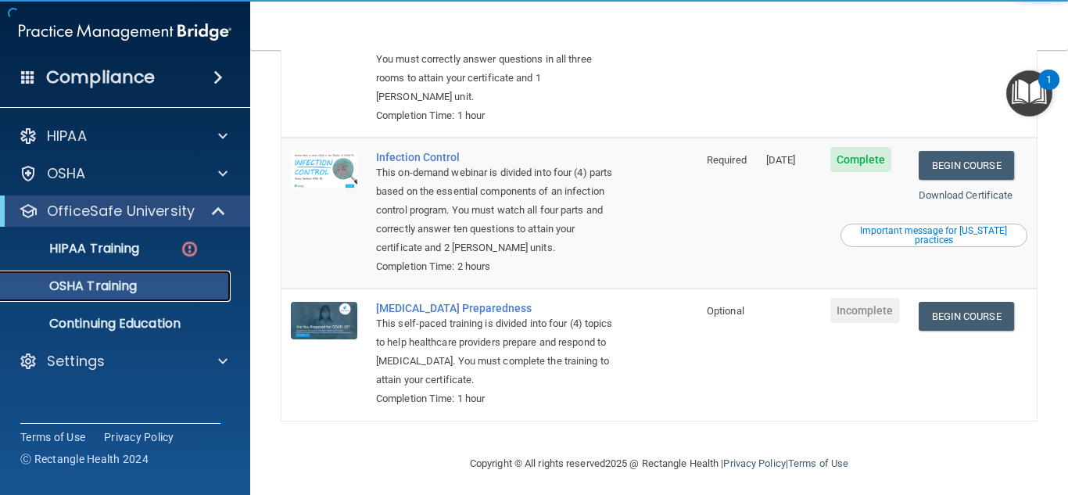
scroll to position [368, 0]
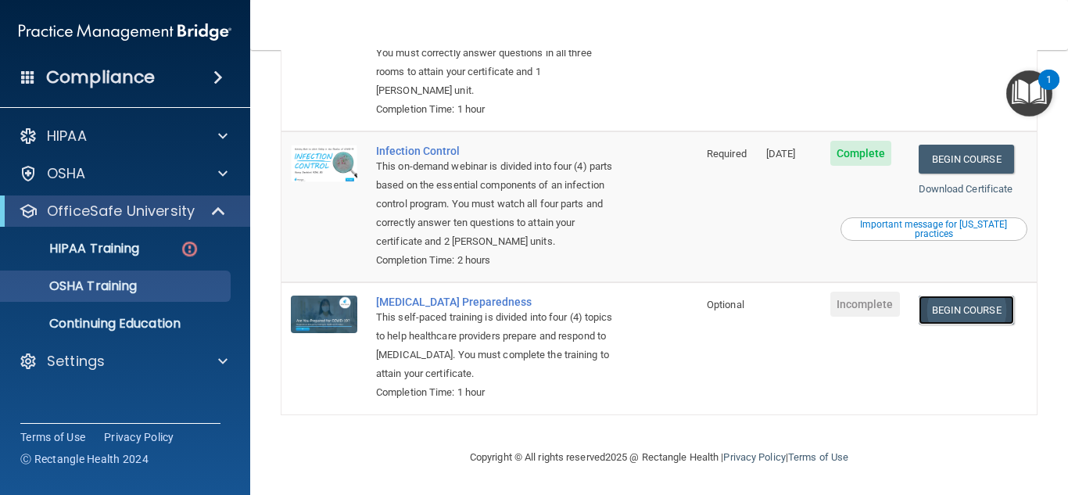
click at [941, 314] on link "Begin Course" at bounding box center [966, 310] width 95 height 29
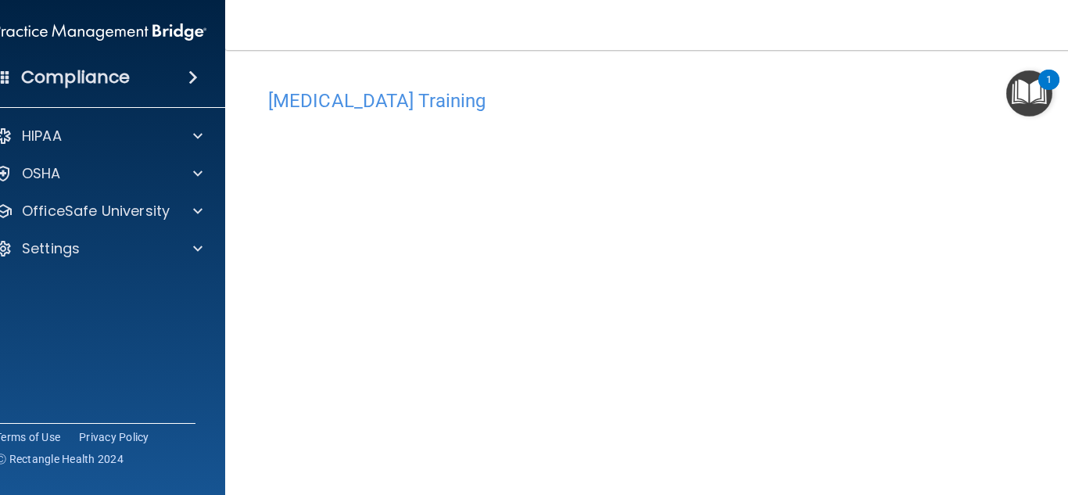
scroll to position [2, 0]
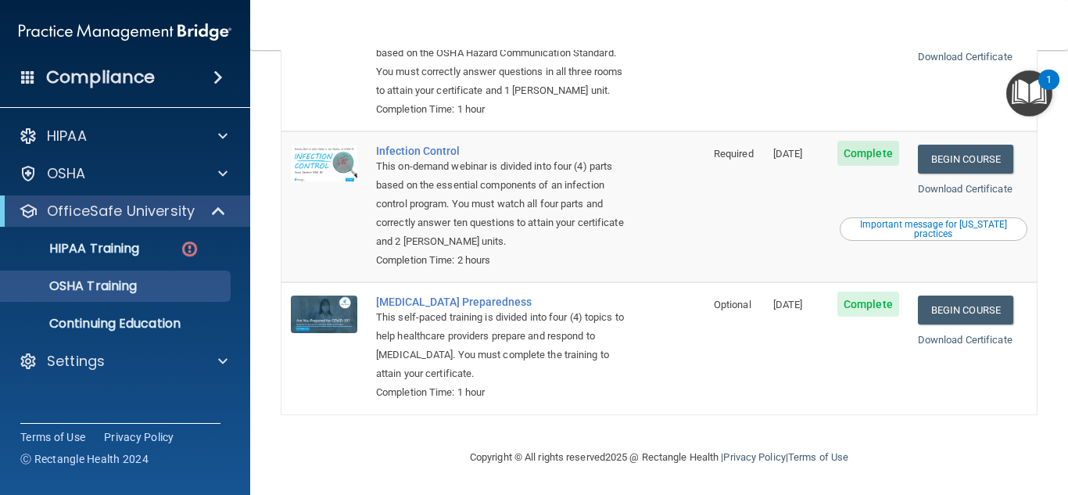
scroll to position [348, 0]
click at [190, 253] on img at bounding box center [190, 249] width 20 height 20
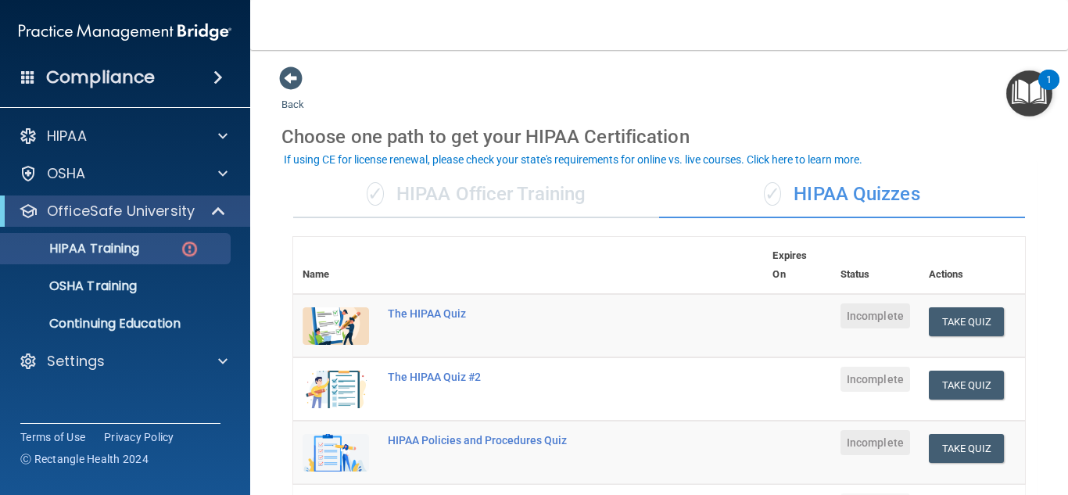
click at [457, 191] on div "✓ HIPAA Officer Training" at bounding box center [476, 194] width 366 height 47
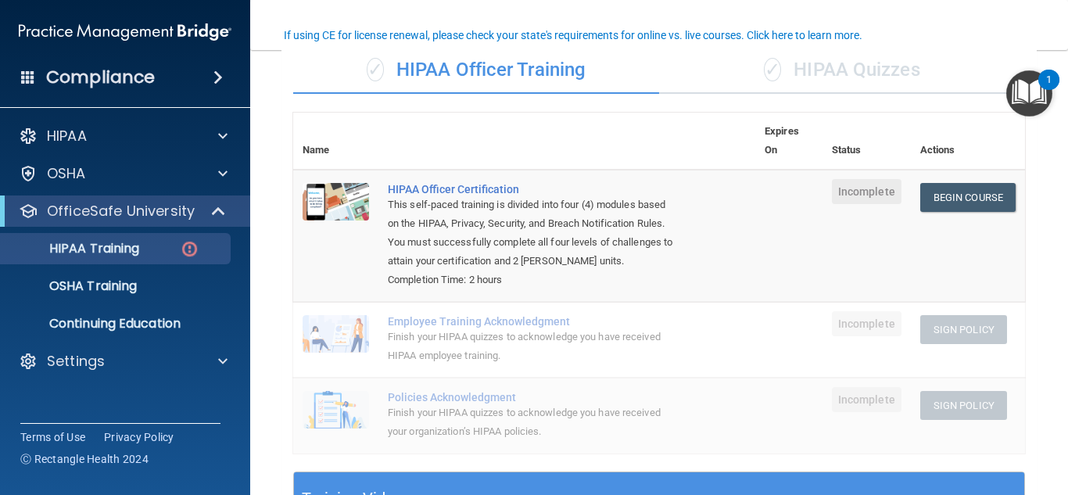
scroll to position [125, 0]
click at [951, 202] on link "Begin Course" at bounding box center [967, 196] width 95 height 29
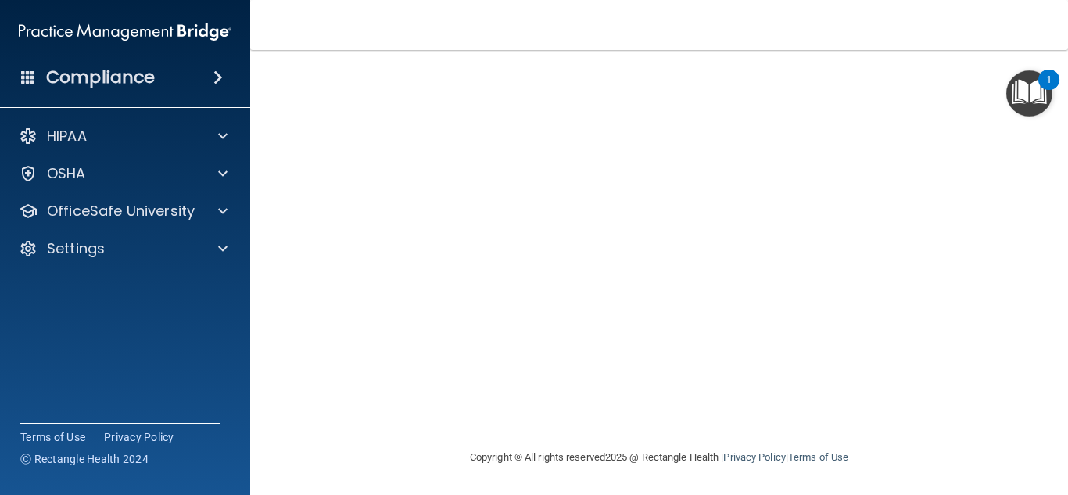
scroll to position [81, 0]
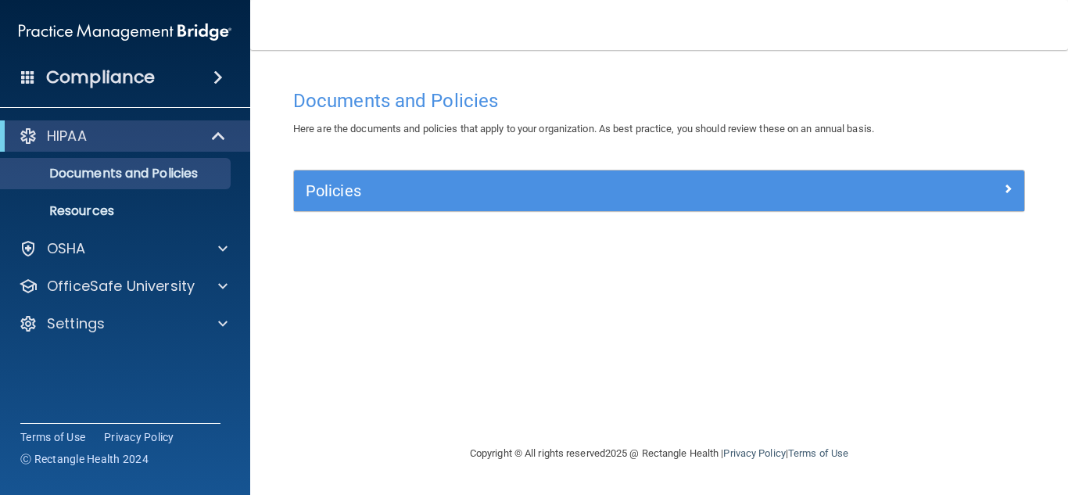
click at [213, 77] on span at bounding box center [217, 77] width 9 height 19
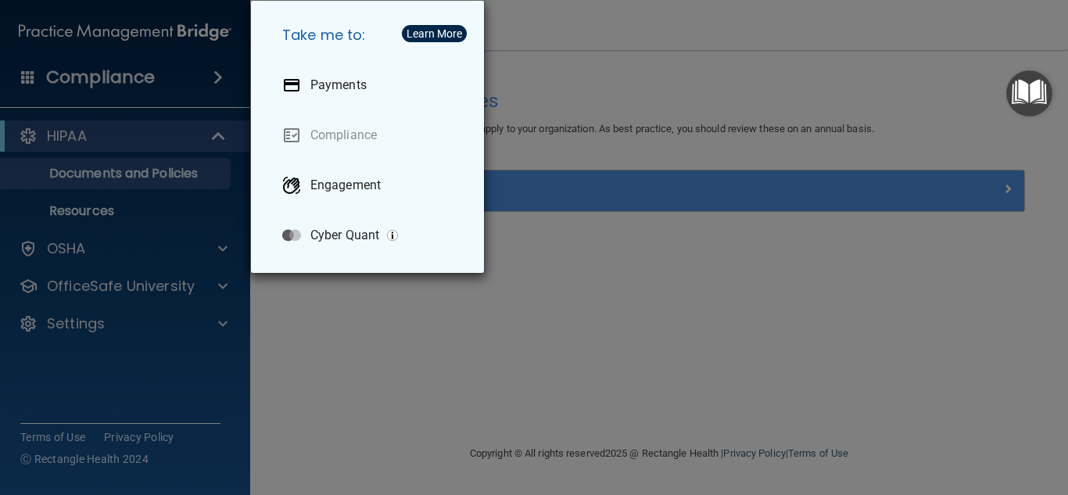
click at [577, 88] on div "Take me to: Payments Compliance Engagement Cyber Quant" at bounding box center [534, 247] width 1068 height 495
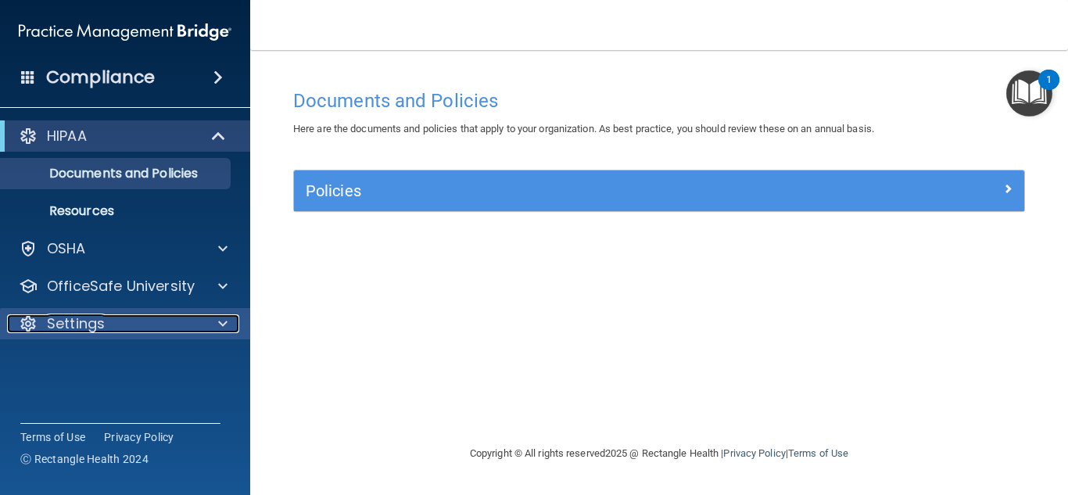
click at [163, 328] on div "Settings" at bounding box center [104, 323] width 194 height 19
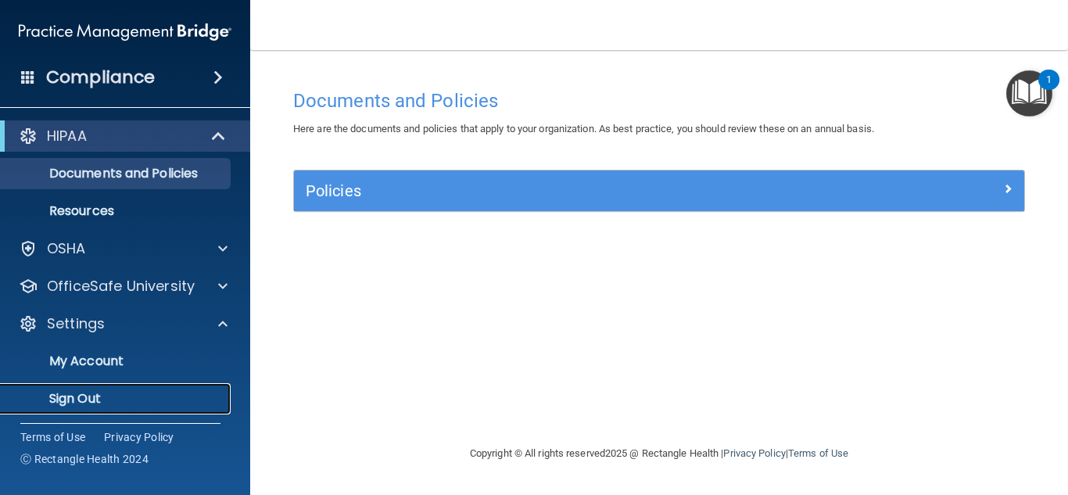
click at [95, 405] on p "Sign Out" at bounding box center [116, 399] width 213 height 16
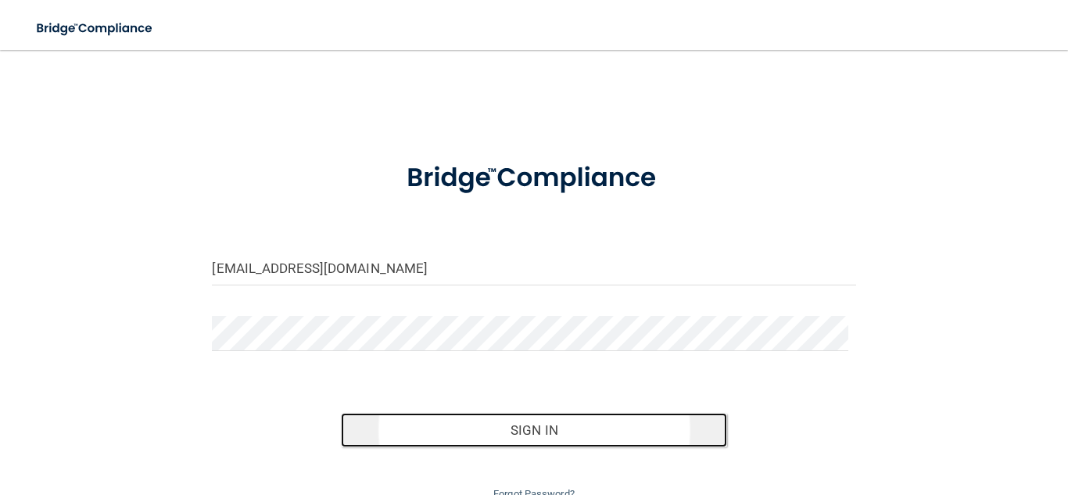
click at [479, 432] on button "Sign In" at bounding box center [534, 430] width 386 height 34
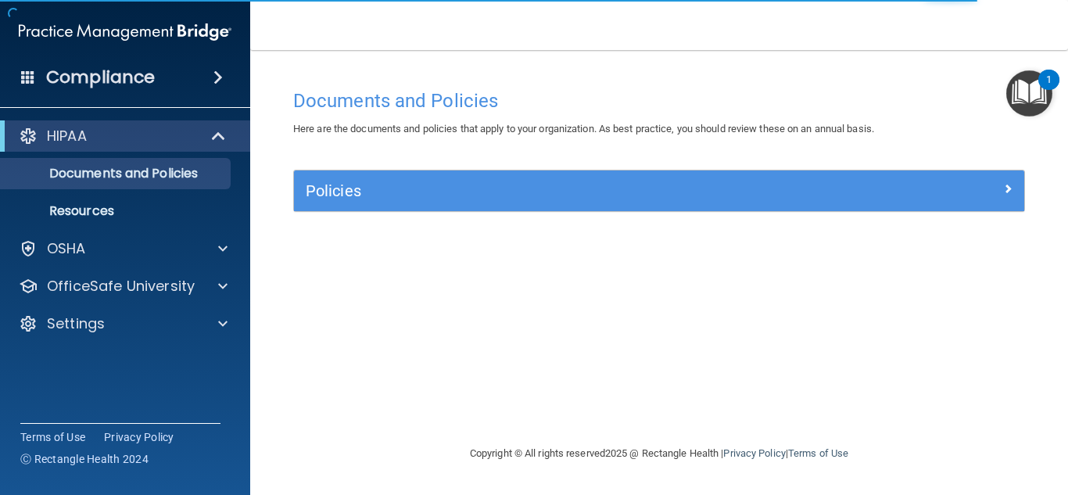
click at [622, 324] on div "Documents and Policies Here are the documents and policies that apply to your o…" at bounding box center [658, 262] width 755 height 363
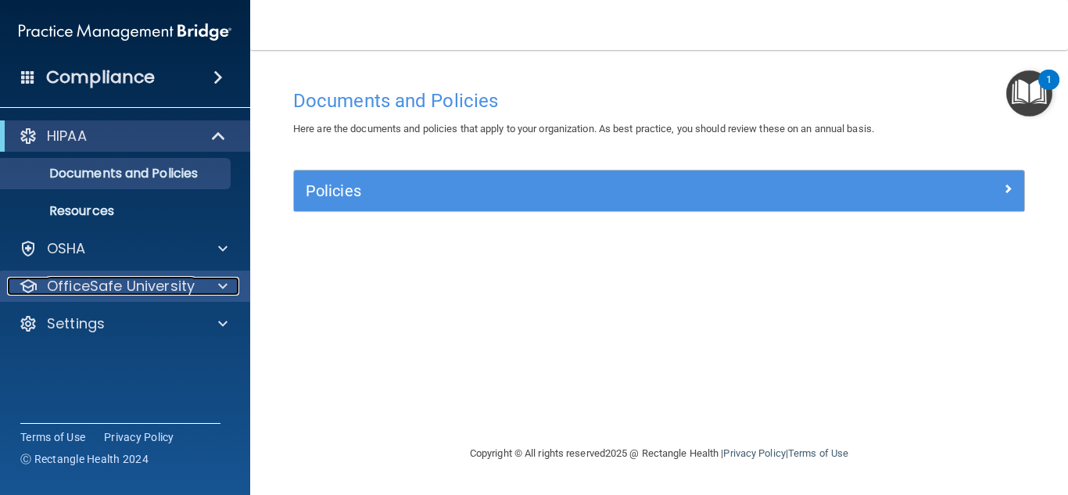
click at [181, 288] on p "OfficeSafe University" at bounding box center [121, 286] width 148 height 19
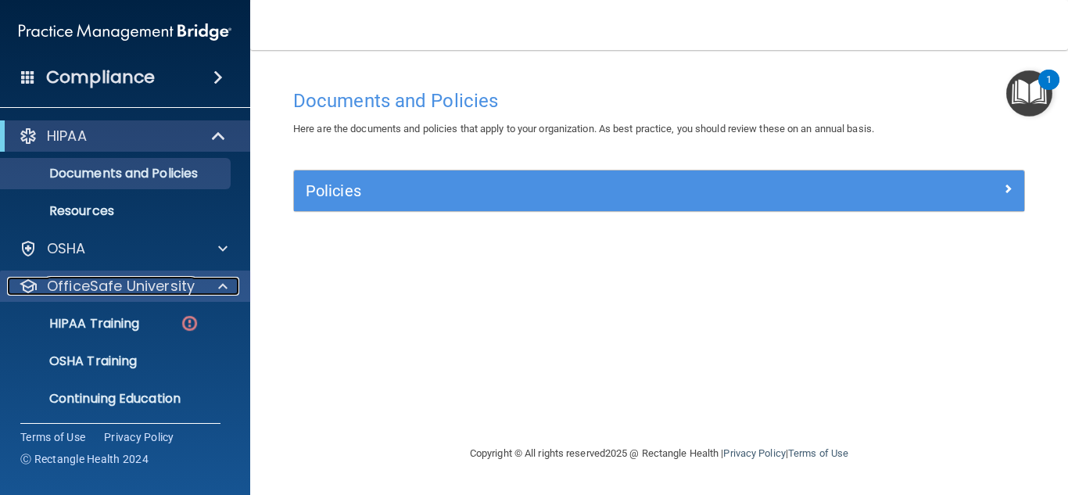
click at [181, 288] on p "OfficeSafe University" at bounding box center [121, 286] width 148 height 19
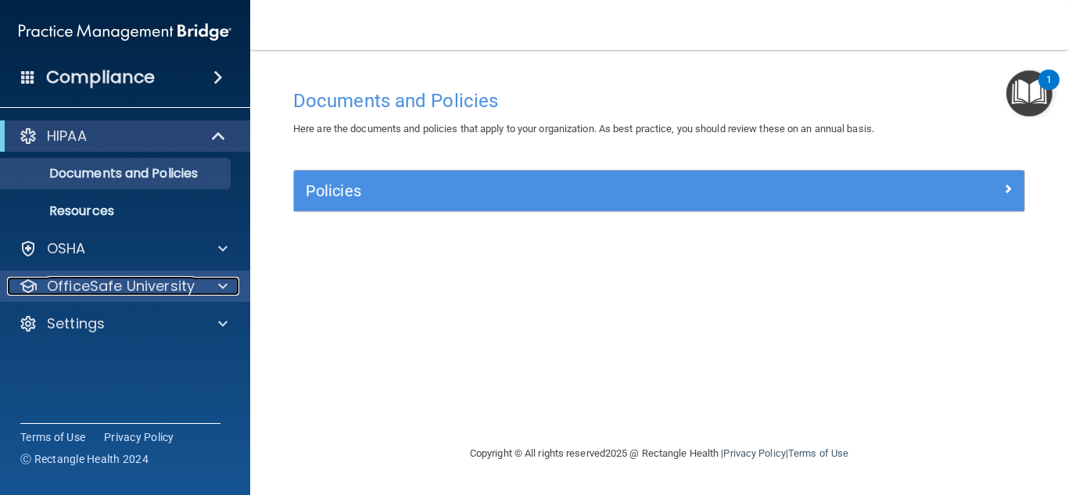
click at [188, 292] on p "OfficeSafe University" at bounding box center [121, 286] width 148 height 19
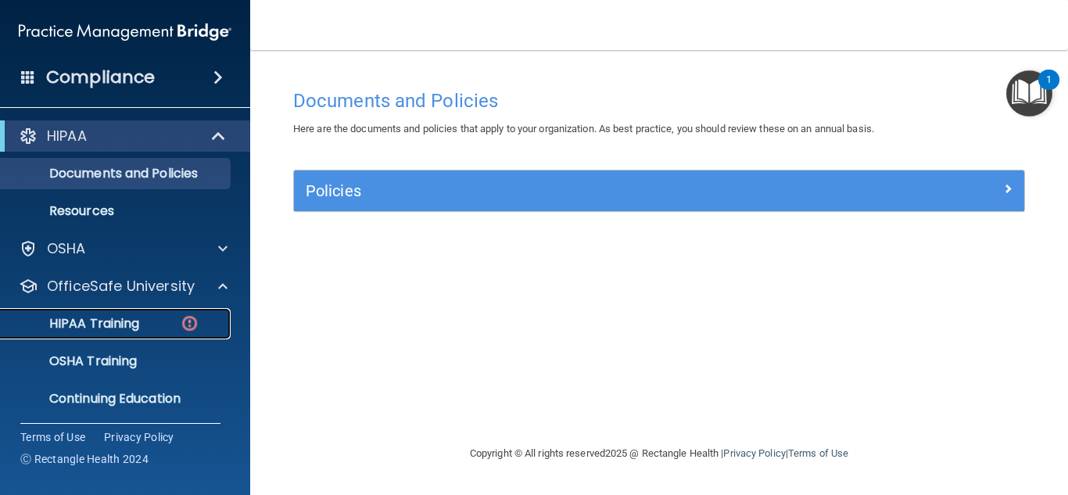
click at [143, 324] on div "HIPAA Training" at bounding box center [116, 324] width 213 height 16
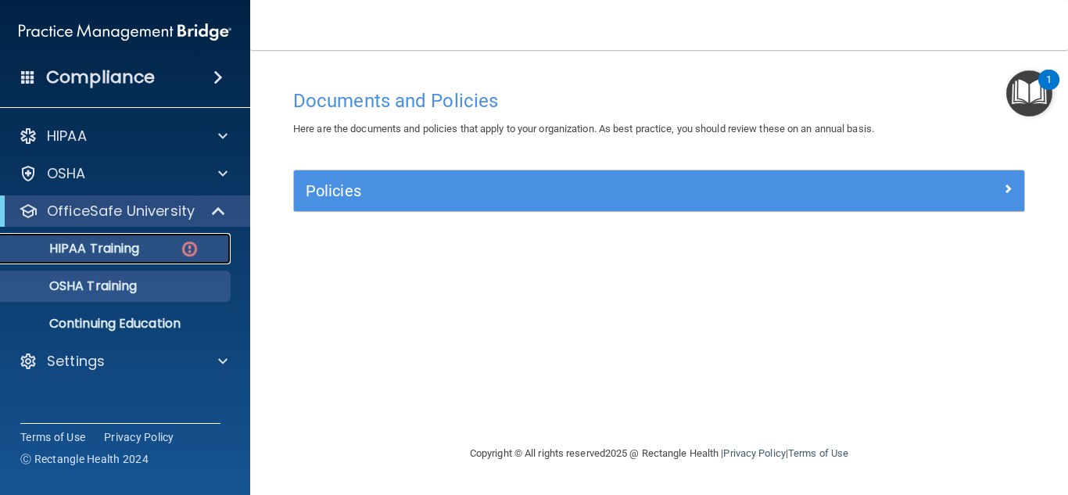
click at [143, 324] on ul "HIPAA Training OSHA Training Continuing Education" at bounding box center [125, 283] width 283 height 113
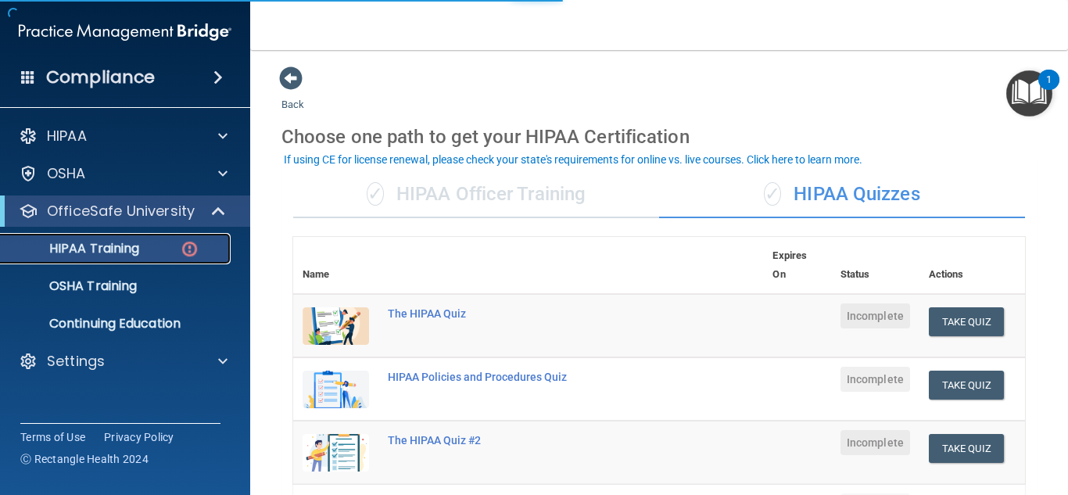
click at [184, 253] on img at bounding box center [190, 249] width 20 height 20
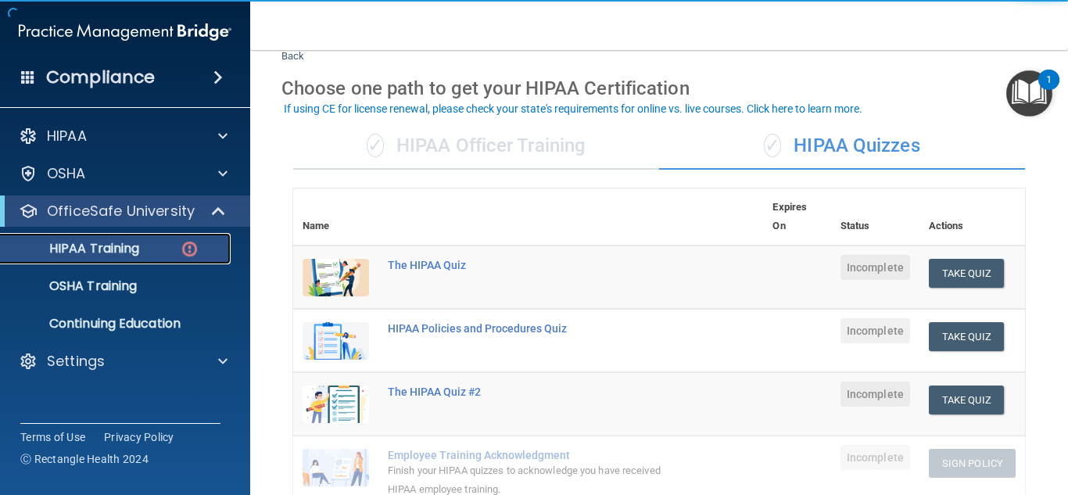
scroll to position [51, 0]
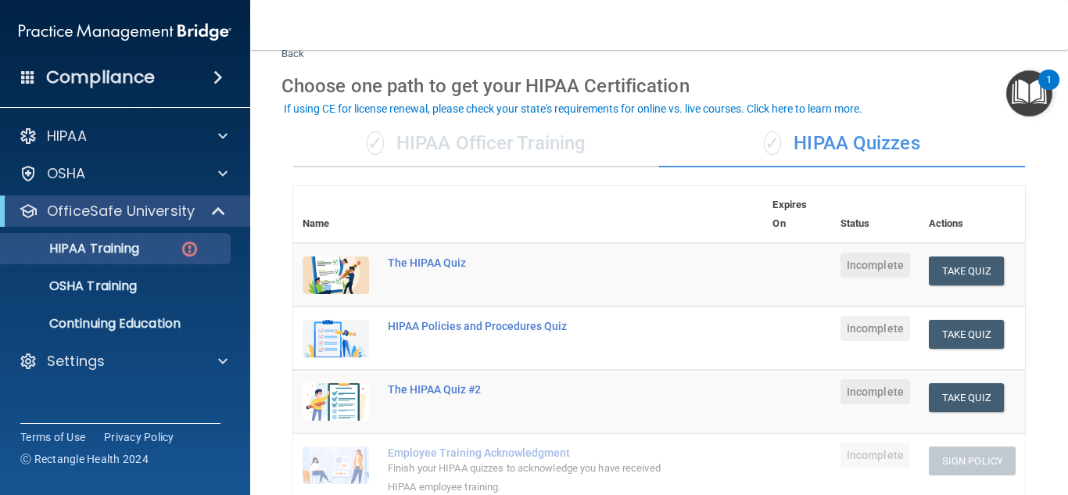
click at [514, 137] on div "✓ HIPAA Officer Training" at bounding box center [476, 143] width 366 height 47
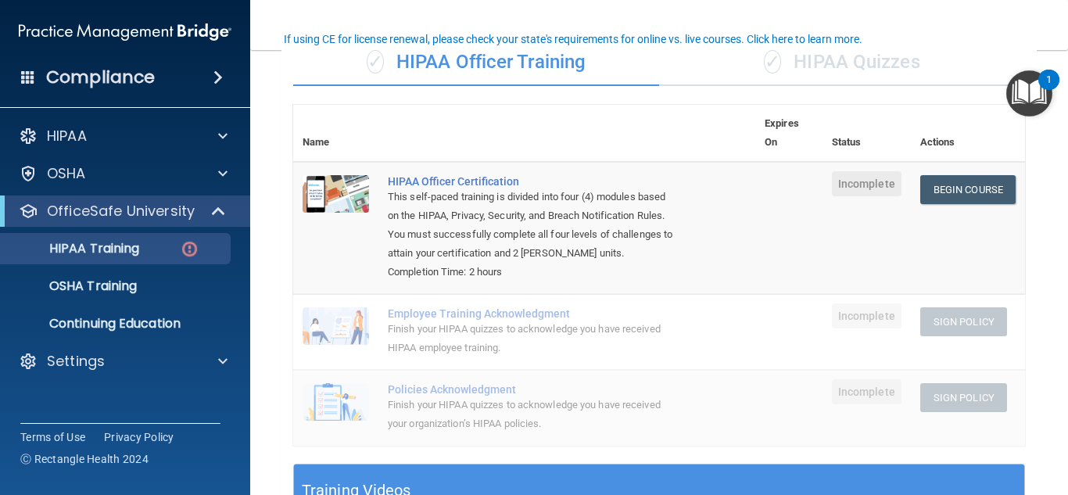
scroll to position [137, 0]
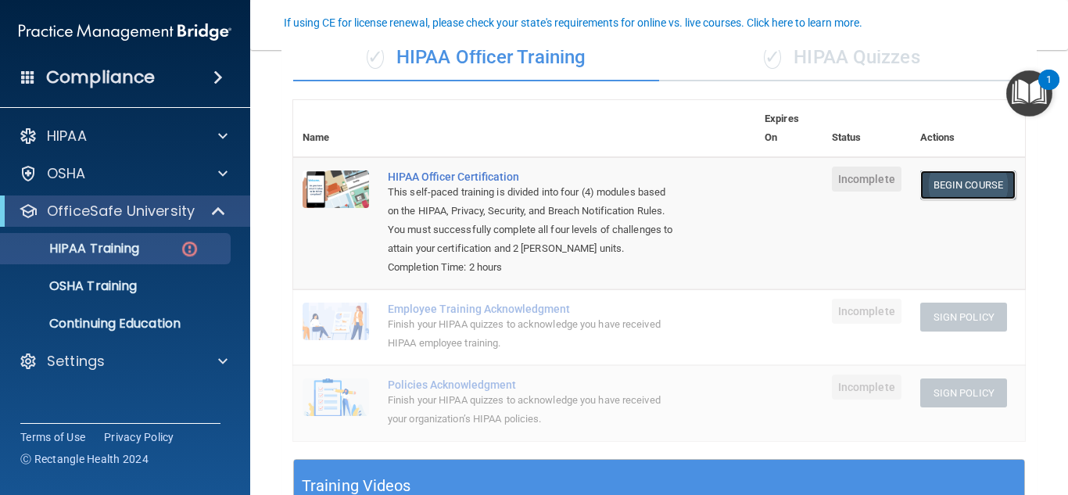
click at [965, 180] on link "Begin Course" at bounding box center [967, 184] width 95 height 29
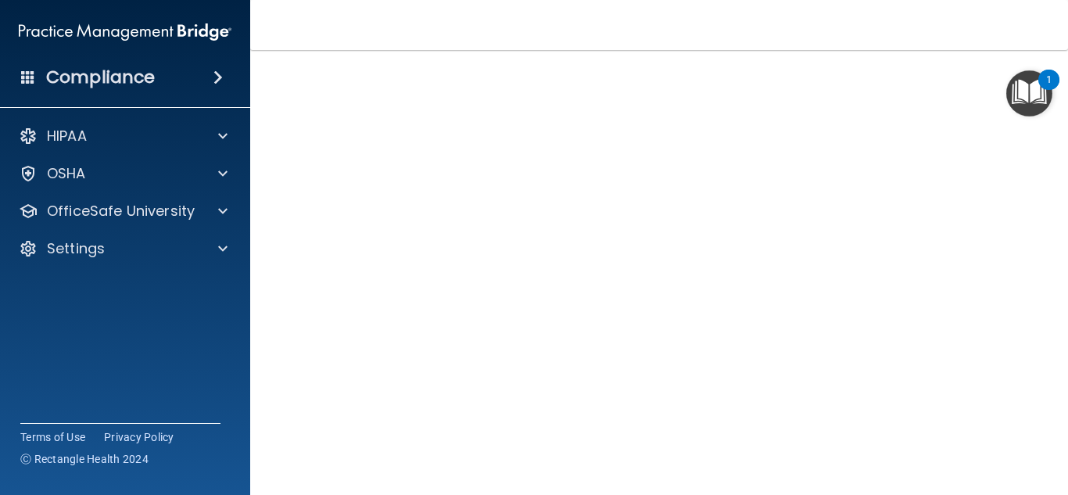
scroll to position [108, 0]
